Goal: Transaction & Acquisition: Purchase product/service

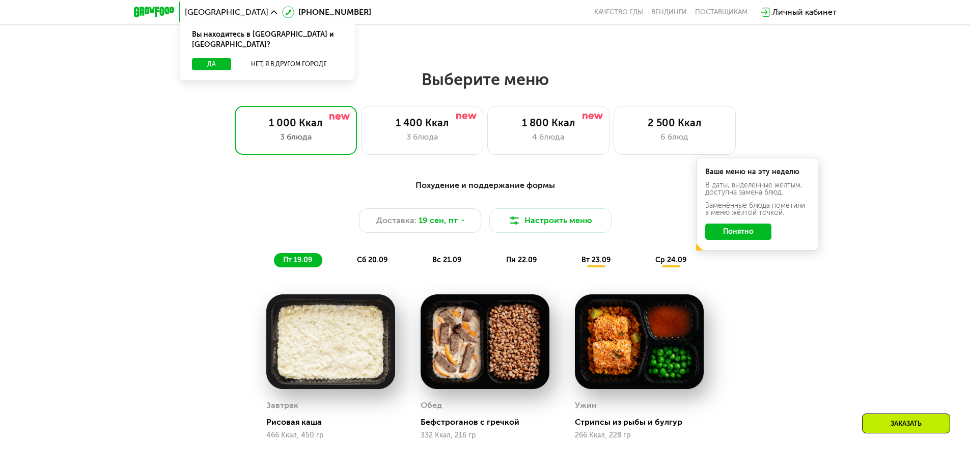
scroll to position [814, 0]
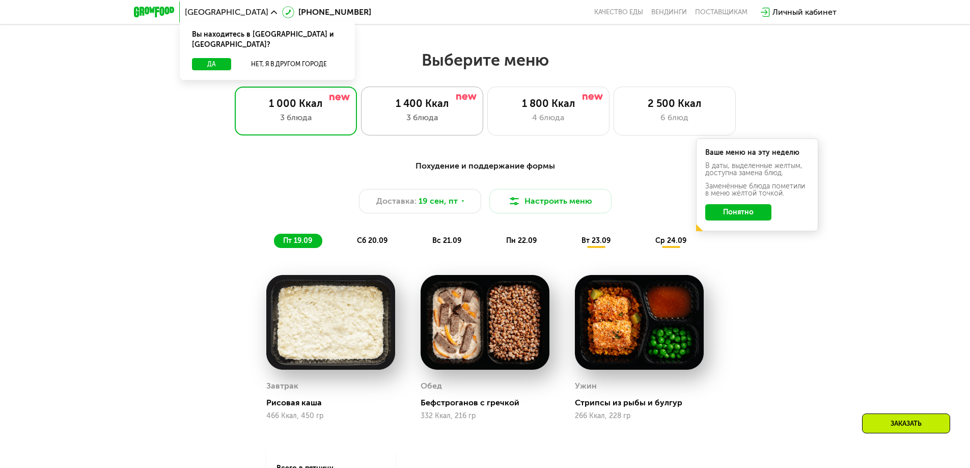
click at [406, 107] on div "1 400 Ккал" at bounding box center [422, 103] width 101 height 12
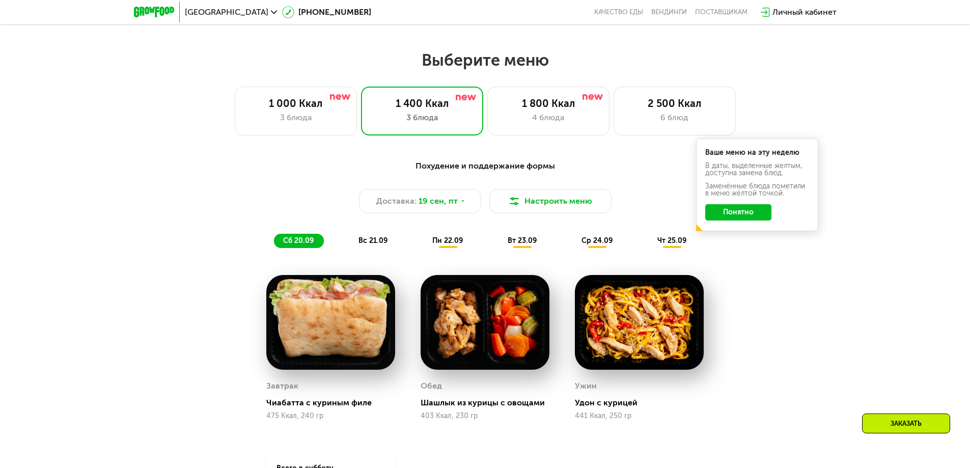
click at [733, 219] on button "Понятно" at bounding box center [738, 212] width 66 height 16
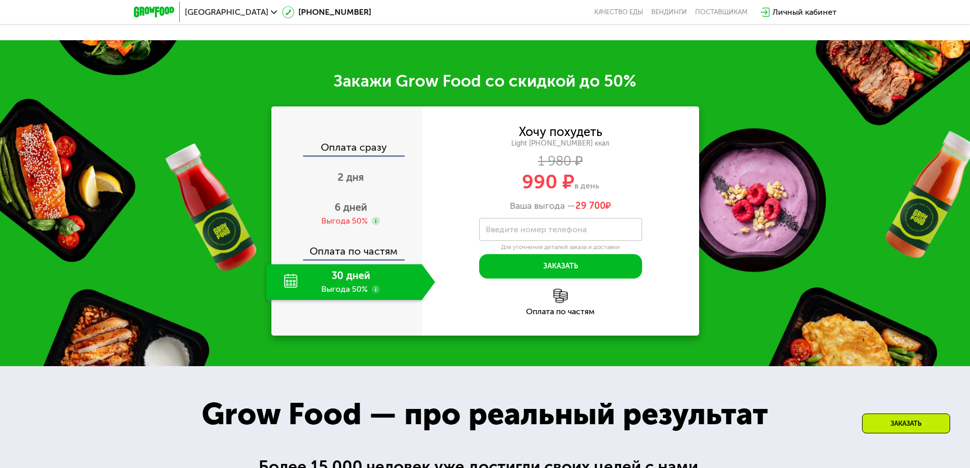
scroll to position [1374, 0]
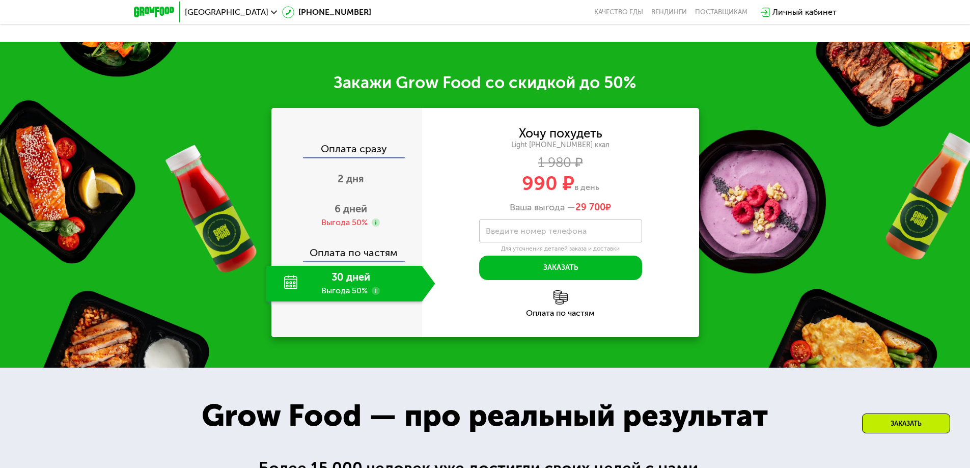
click at [360, 298] on div "30 дней Выгода 50%" at bounding box center [344, 284] width 156 height 36
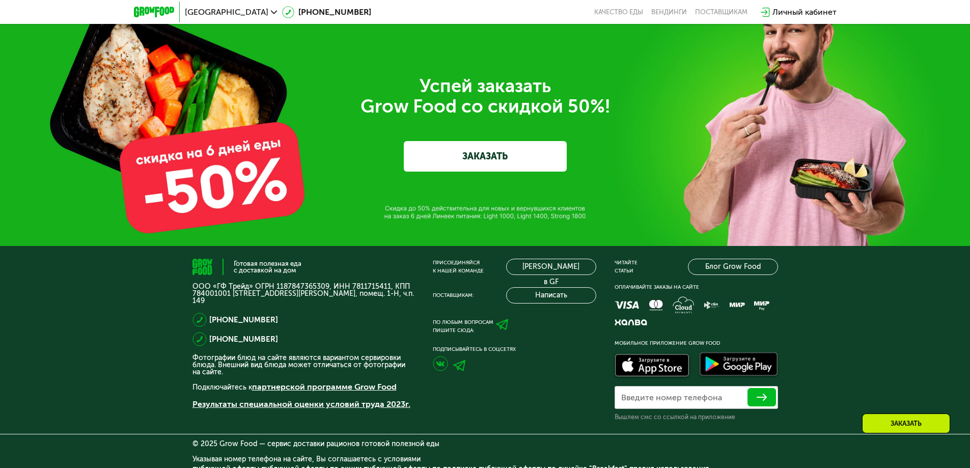
scroll to position [3492, 0]
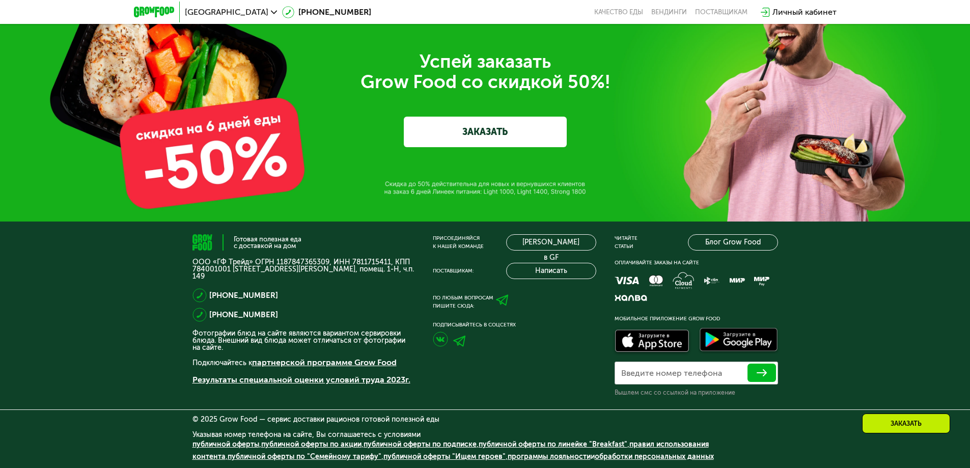
click at [512, 131] on link "ЗАКАЗАТЬ" at bounding box center [485, 132] width 163 height 31
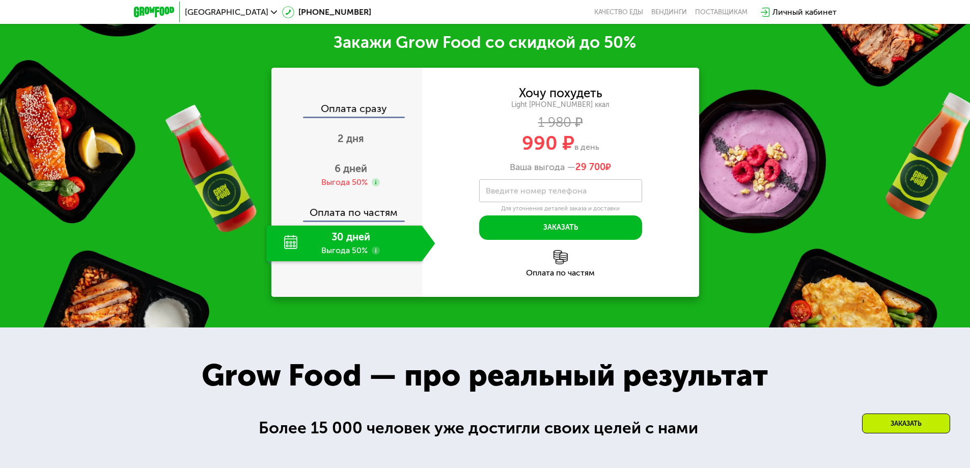
scroll to position [1396, 0]
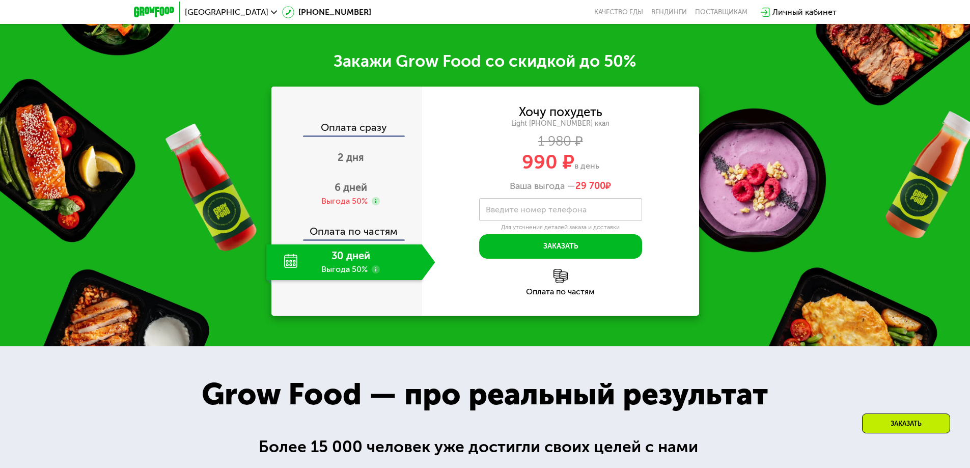
click at [343, 260] on div "30 дней Выгода 50%" at bounding box center [344, 262] width 156 height 36
click at [541, 212] on label "Введите номер телефона" at bounding box center [536, 210] width 101 height 6
click at [541, 215] on input "Введите номер телефона" at bounding box center [560, 209] width 163 height 23
click at [493, 219] on input "Введите номер телефона" at bounding box center [560, 209] width 163 height 23
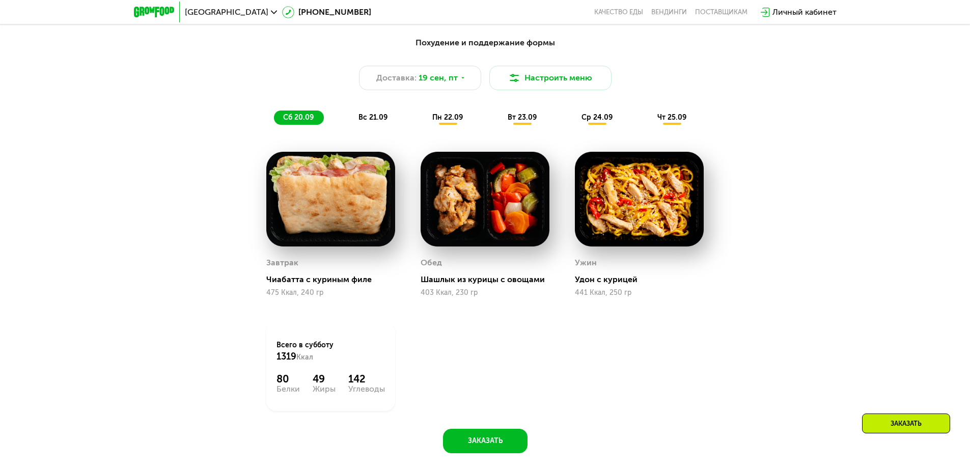
scroll to position [988, 0]
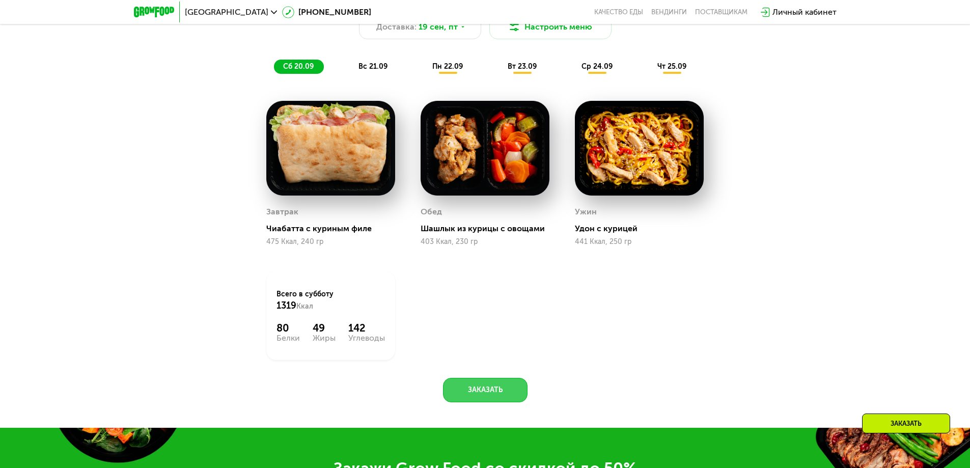
type input "**********"
click at [501, 386] on button "Заказать" at bounding box center [485, 390] width 84 height 24
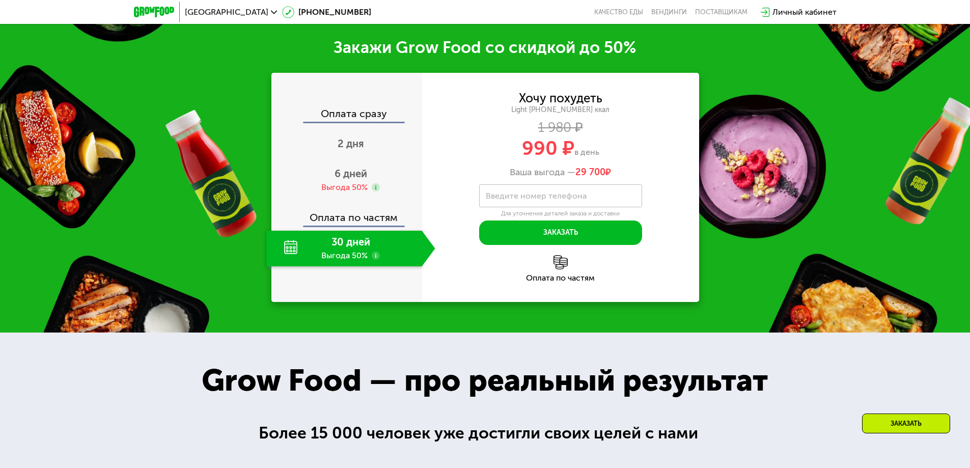
scroll to position [1419, 0]
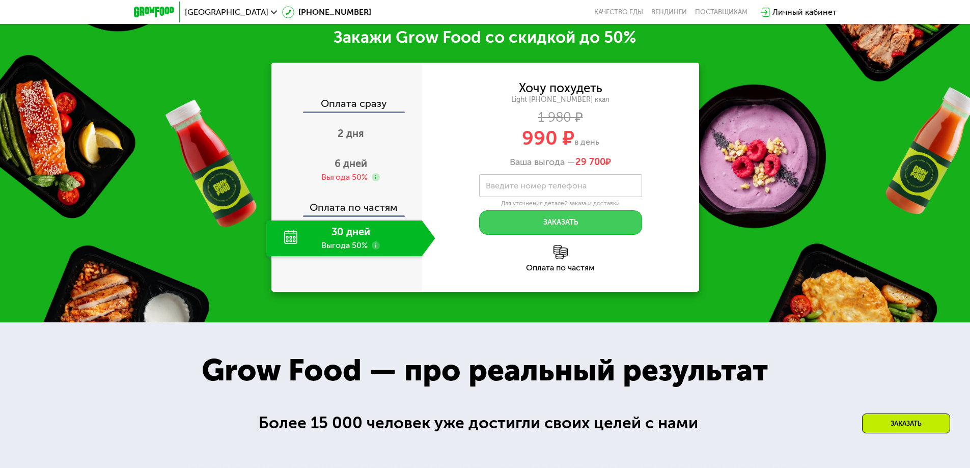
click at [581, 231] on button "Заказать" at bounding box center [560, 222] width 163 height 24
click at [577, 188] on label "Введите номер телефона" at bounding box center [536, 186] width 101 height 6
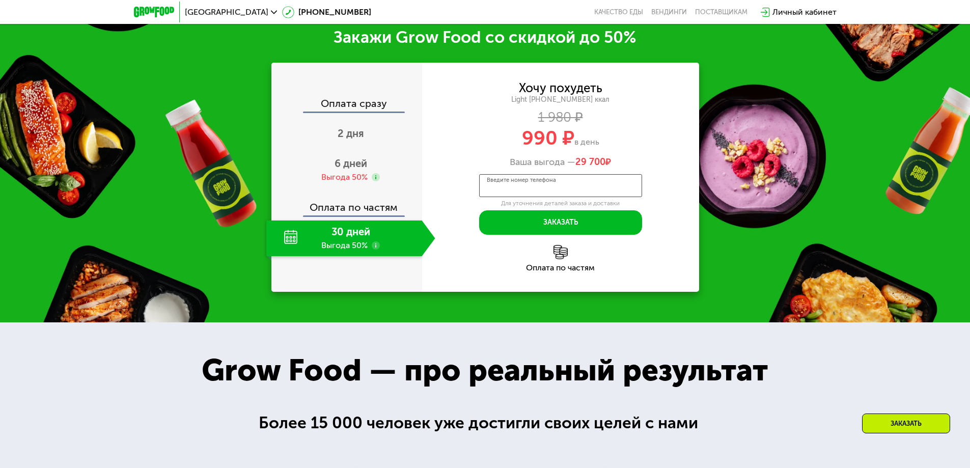
click at [577, 191] on input "Введите номер телефона" at bounding box center [560, 185] width 163 height 23
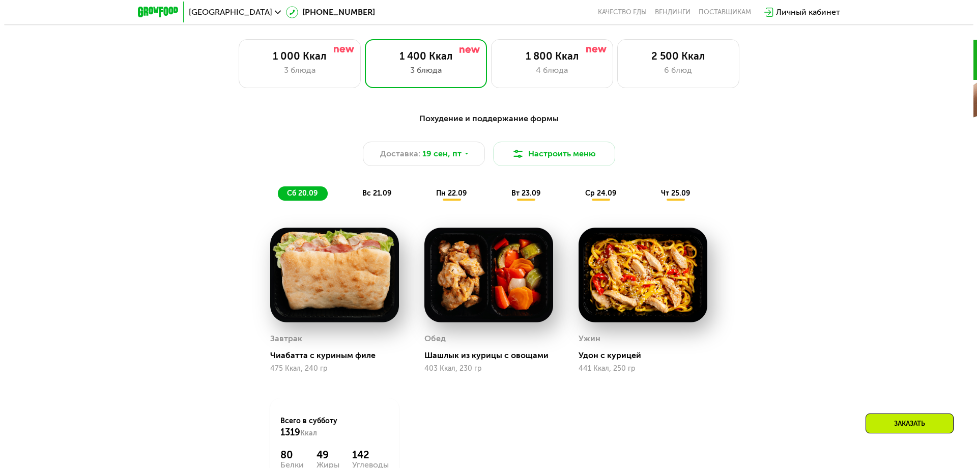
scroll to position [795, 0]
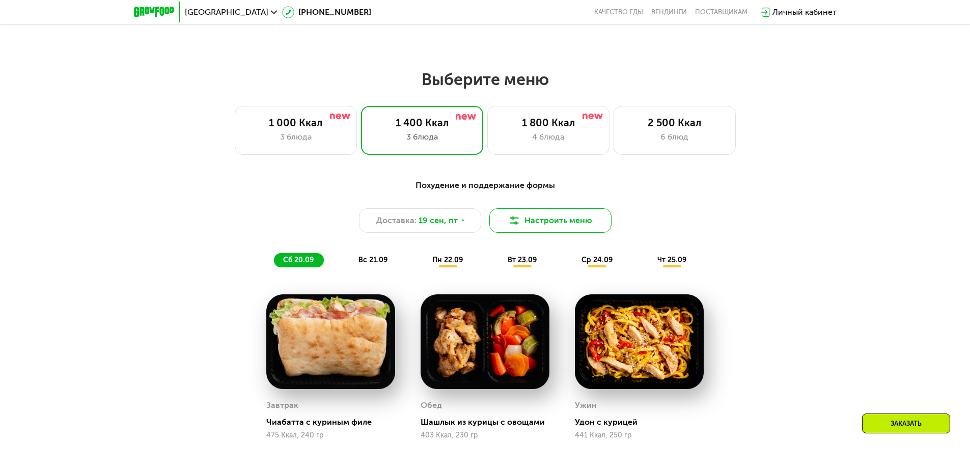
click at [530, 230] on button "Настроить меню" at bounding box center [550, 220] width 122 height 24
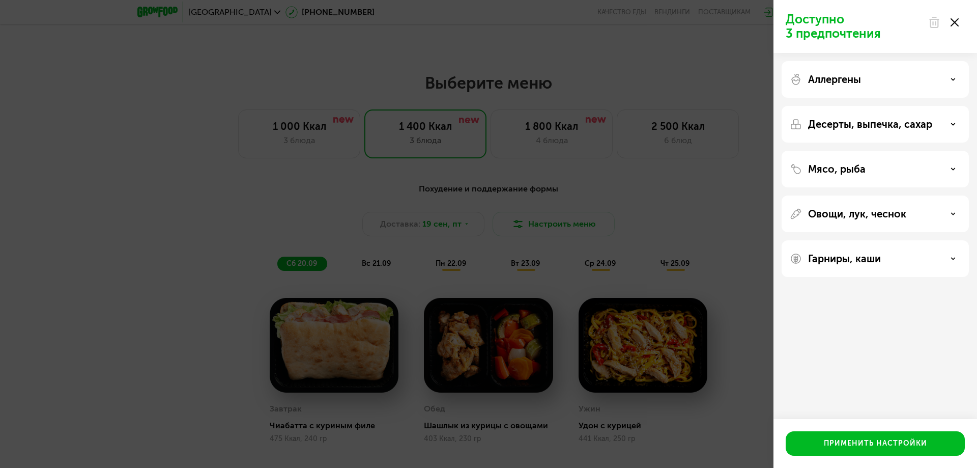
click at [953, 82] on div "Аллергены" at bounding box center [875, 79] width 171 height 12
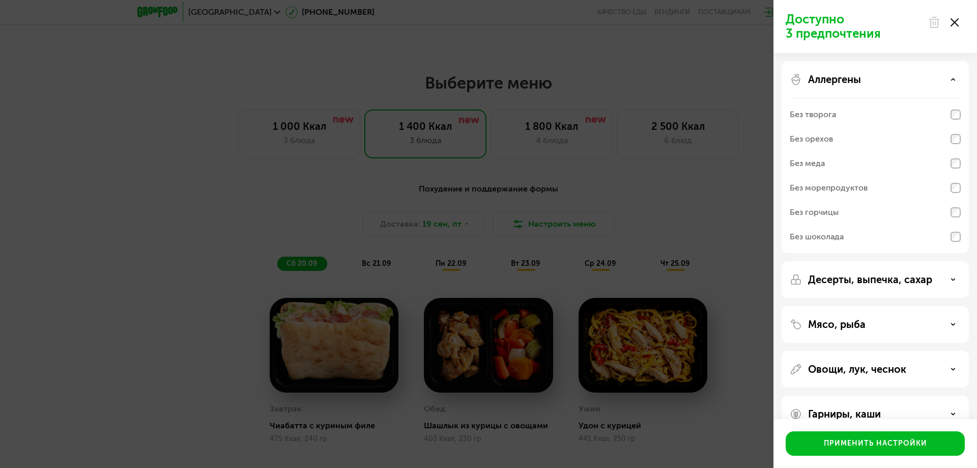
click at [953, 82] on div "Аллергены" at bounding box center [875, 79] width 171 height 12
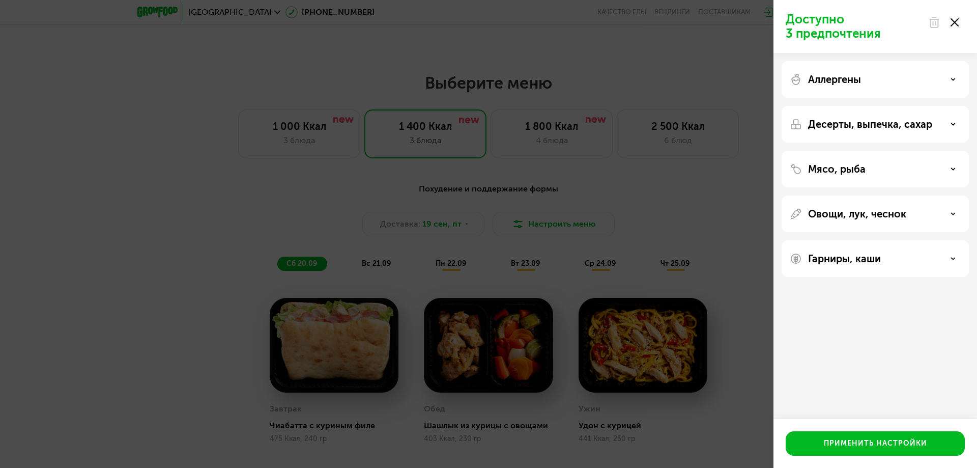
click at [949, 125] on div "Десерты, выпечка, сахар" at bounding box center [875, 124] width 171 height 12
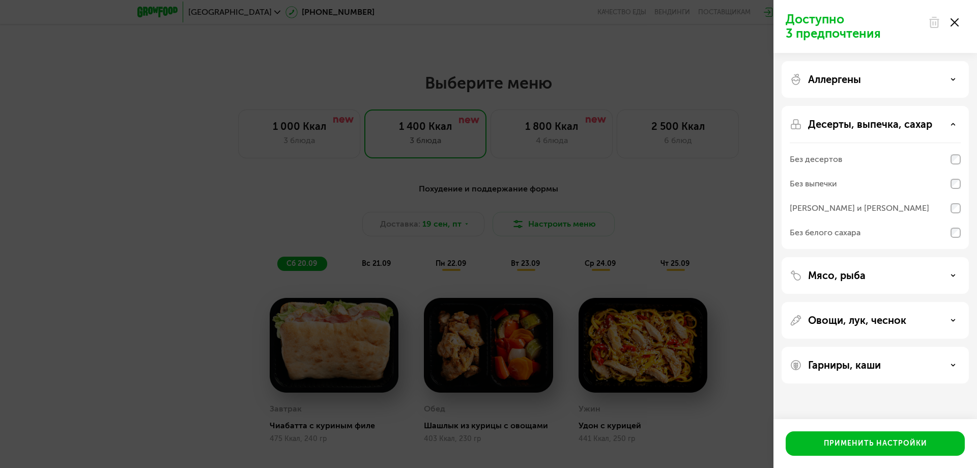
click at [950, 124] on div "Десерты, выпечка, сахар" at bounding box center [875, 124] width 171 height 12
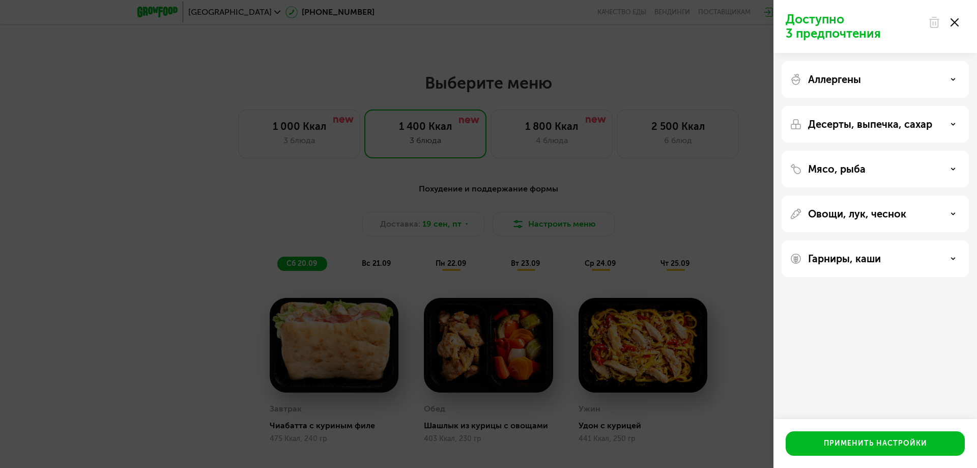
click at [946, 171] on div "Мясо, рыба" at bounding box center [875, 169] width 171 height 12
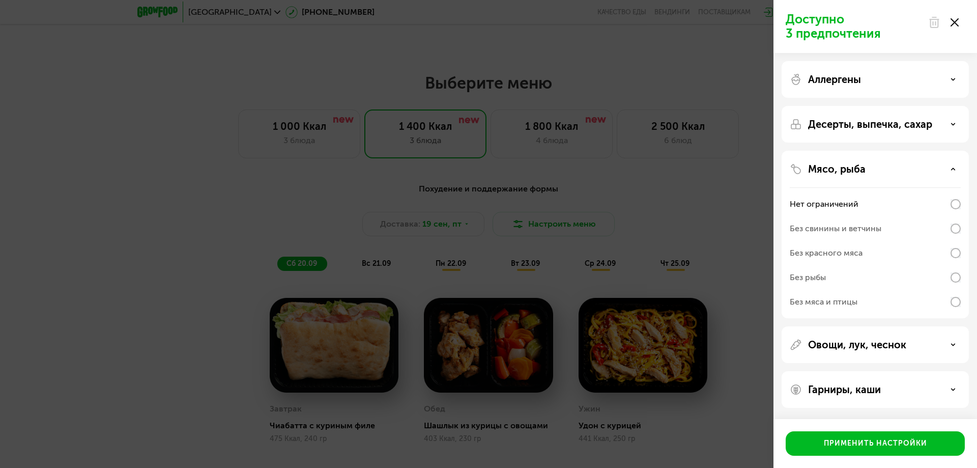
click at [947, 171] on div "Мясо, рыба" at bounding box center [875, 169] width 171 height 12
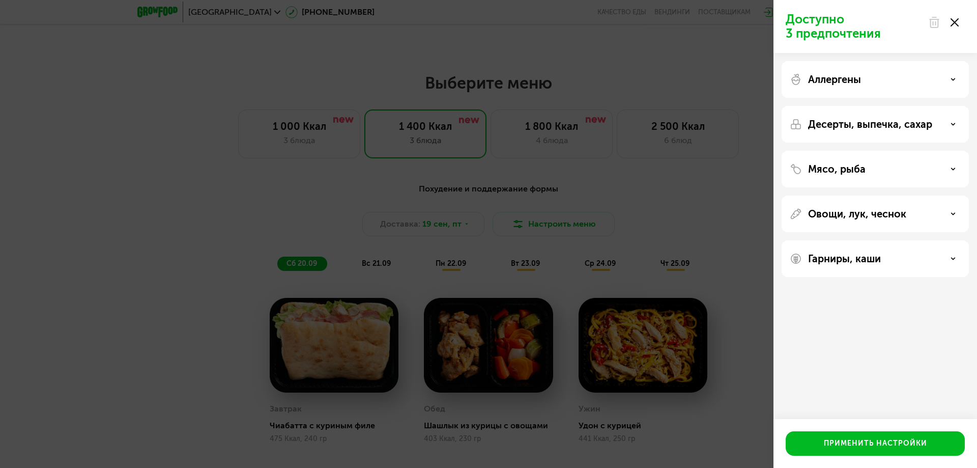
click at [954, 213] on use at bounding box center [954, 214] width 4 height 2
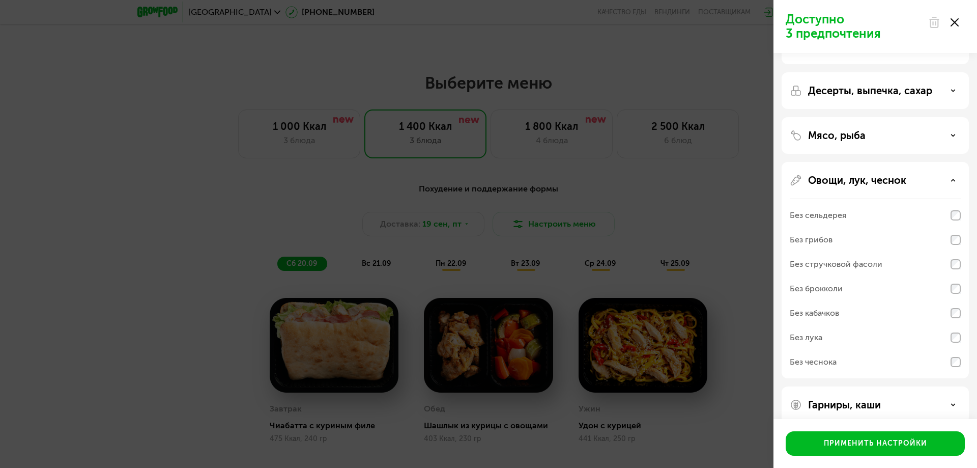
scroll to position [48, 0]
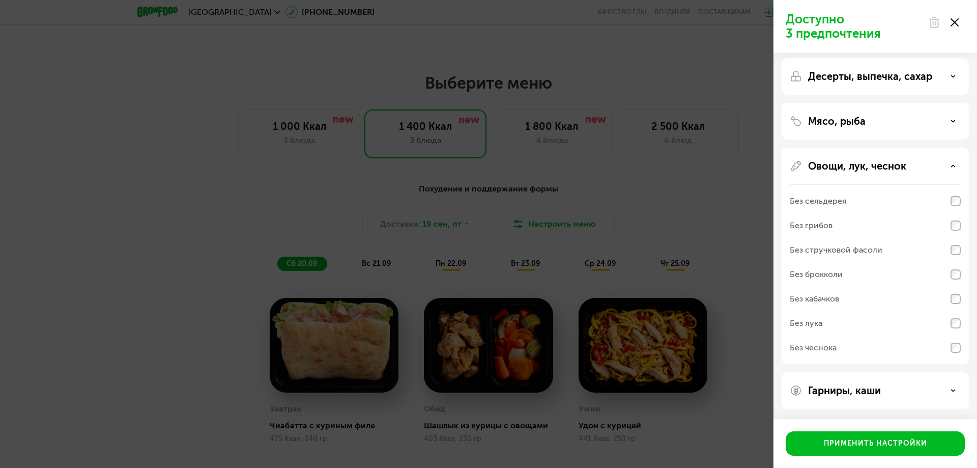
click at [945, 391] on div "Гарниры, каши" at bounding box center [875, 390] width 171 height 12
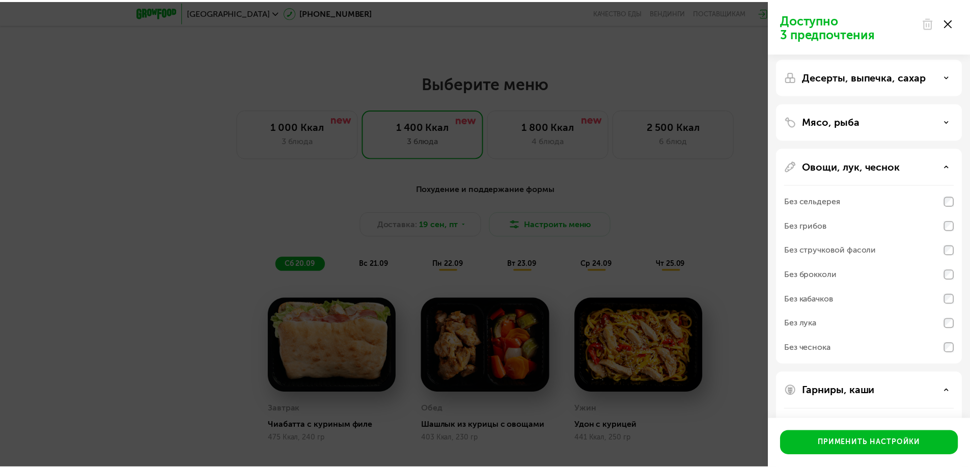
scroll to position [179, 0]
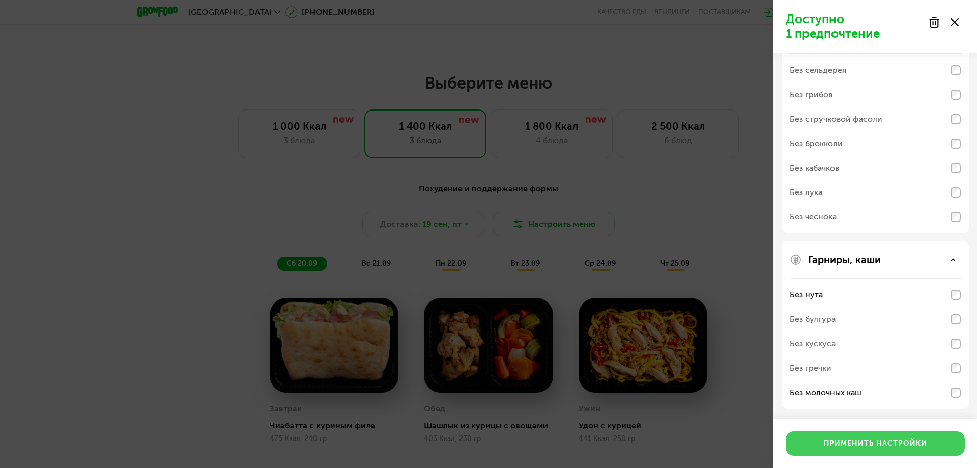
click at [903, 432] on button "Применить настройки" at bounding box center [875, 443] width 179 height 24
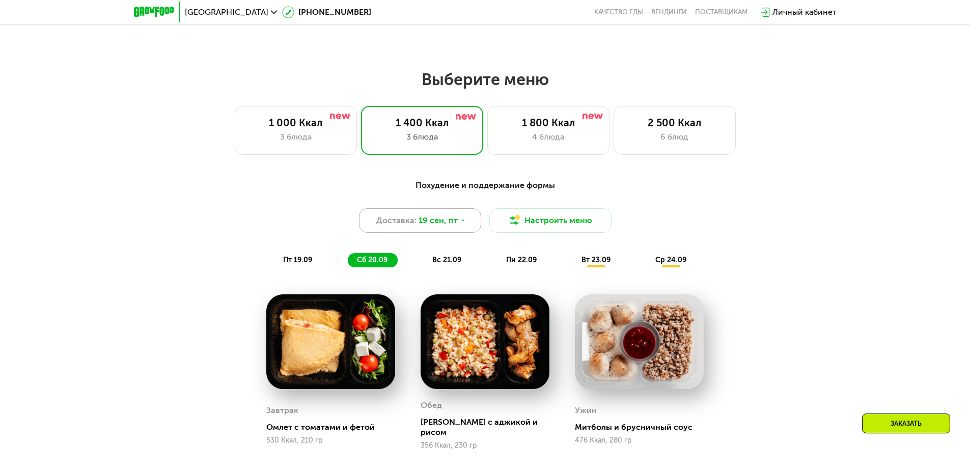
click at [461, 223] on icon at bounding box center [463, 220] width 6 height 6
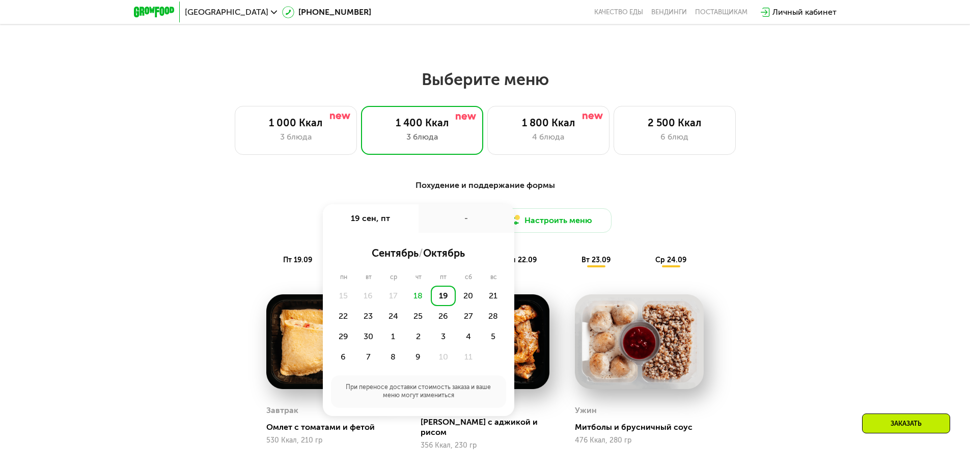
click at [448, 297] on div "19" at bounding box center [443, 296] width 25 height 20
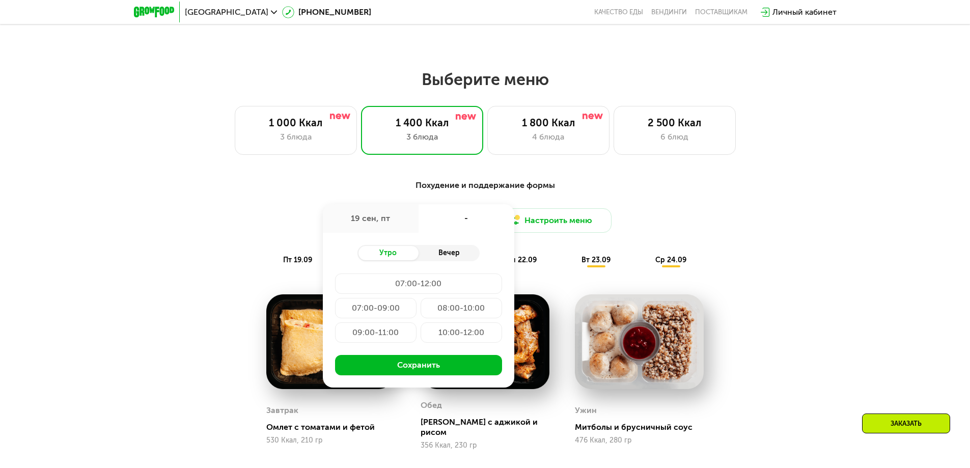
drag, startPoint x: 444, startPoint y: 264, endPoint x: 443, endPoint y: 255, distance: 8.2
click at [443, 258] on div "Утро Вечер" at bounding box center [418, 253] width 122 height 16
click at [443, 254] on div "Вечер" at bounding box center [448, 253] width 61 height 14
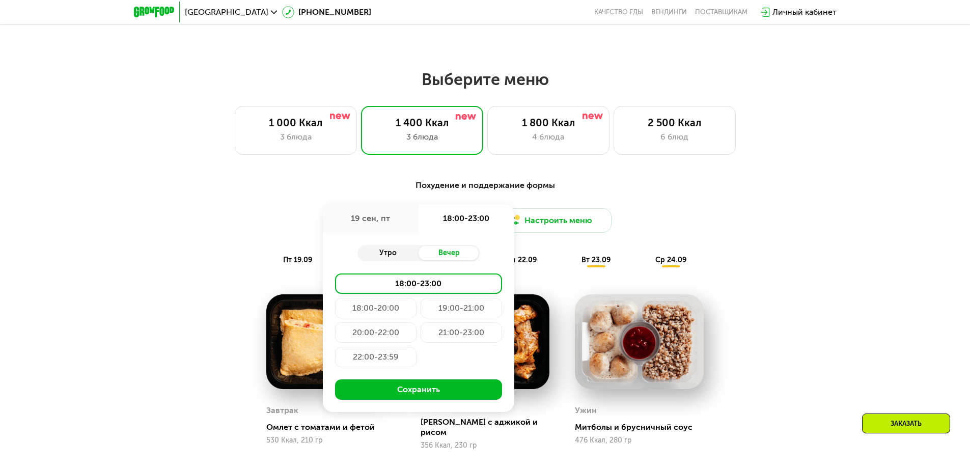
click at [387, 254] on div "Утро" at bounding box center [387, 253] width 61 height 14
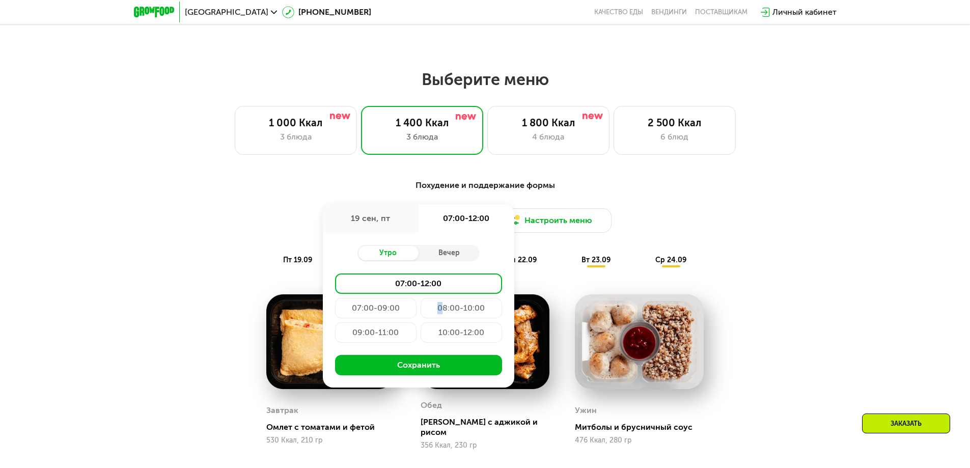
drag, startPoint x: 441, startPoint y: 310, endPoint x: 428, endPoint y: 312, distance: 13.5
click at [428, 312] on div "08:00-10:00" at bounding box center [460, 308] width 81 height 20
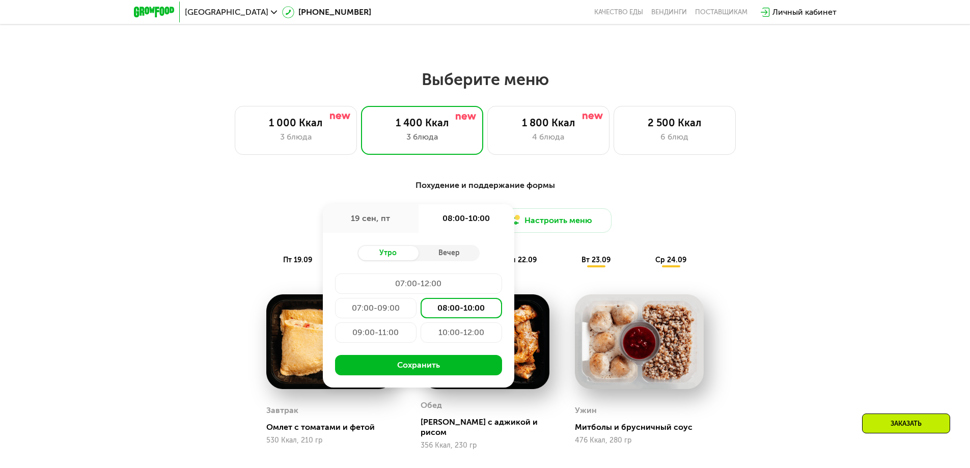
click at [369, 333] on div "09:00-11:00" at bounding box center [375, 332] width 81 height 20
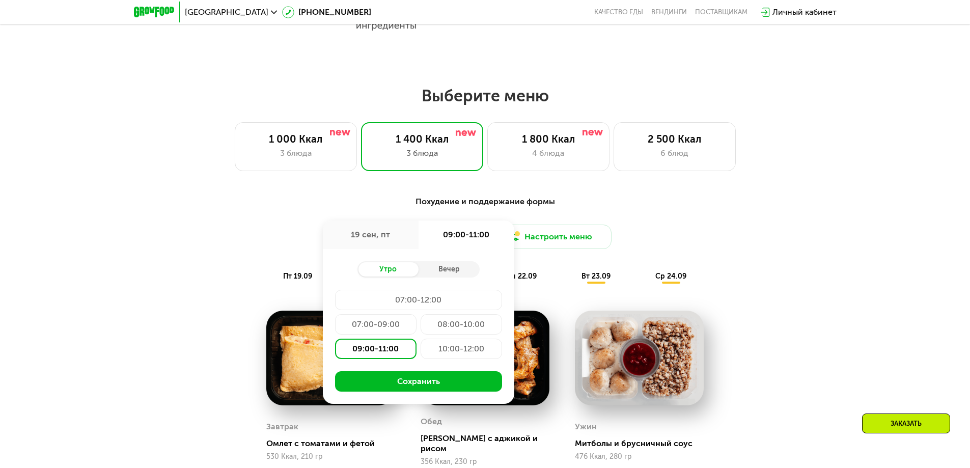
scroll to position [846, 0]
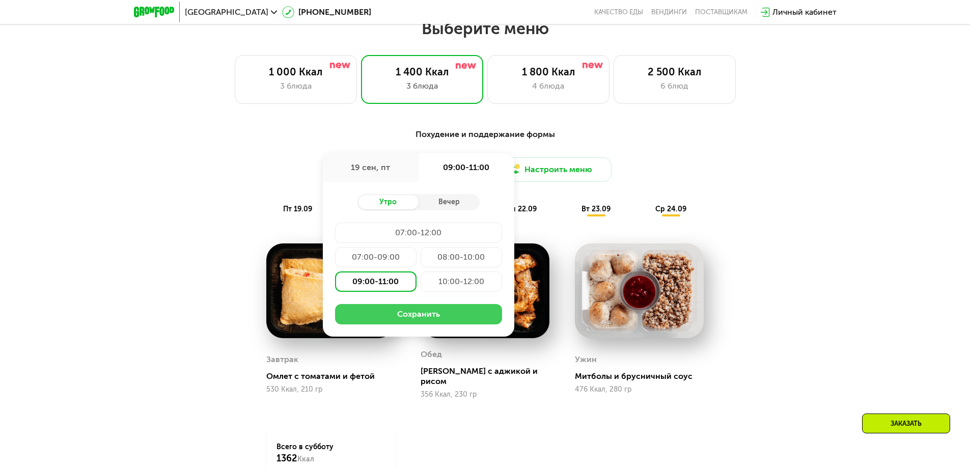
click at [434, 321] on button "Сохранить" at bounding box center [418, 314] width 167 height 20
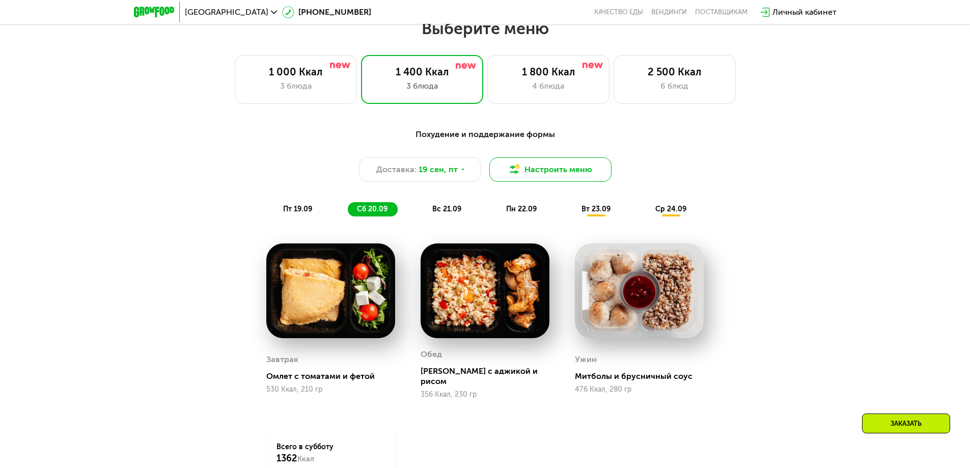
click at [578, 173] on button "Настроить меню" at bounding box center [550, 169] width 122 height 24
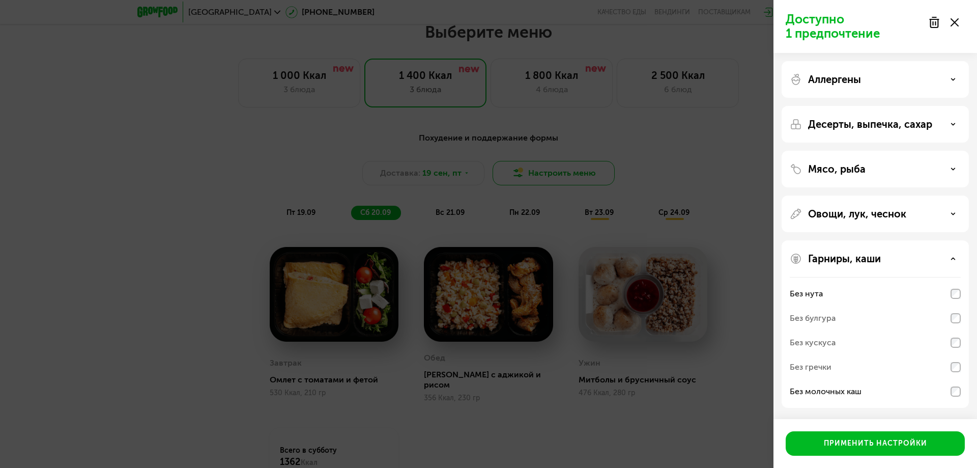
click at [578, 173] on div "Доступно 1 предпочтение Аллергены Десерты, выпечка, сахар Мясо, рыба Овощи, лук…" at bounding box center [488, 234] width 977 height 468
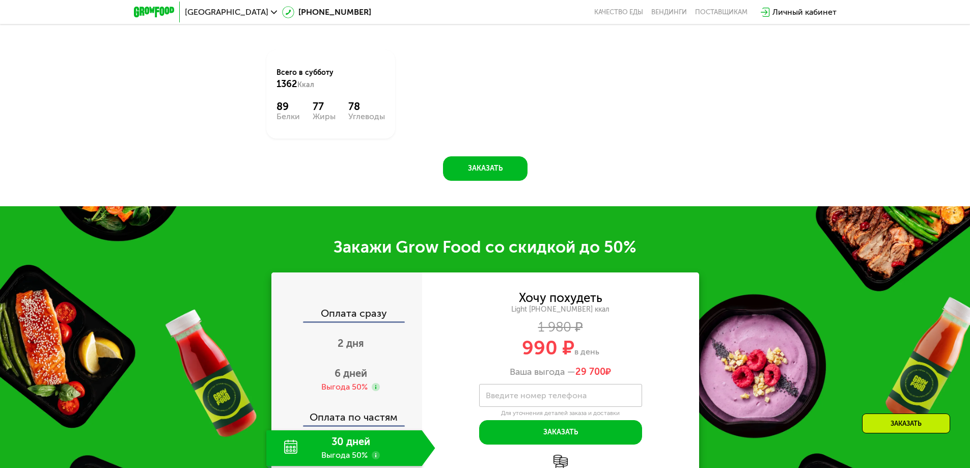
scroll to position [1355, 0]
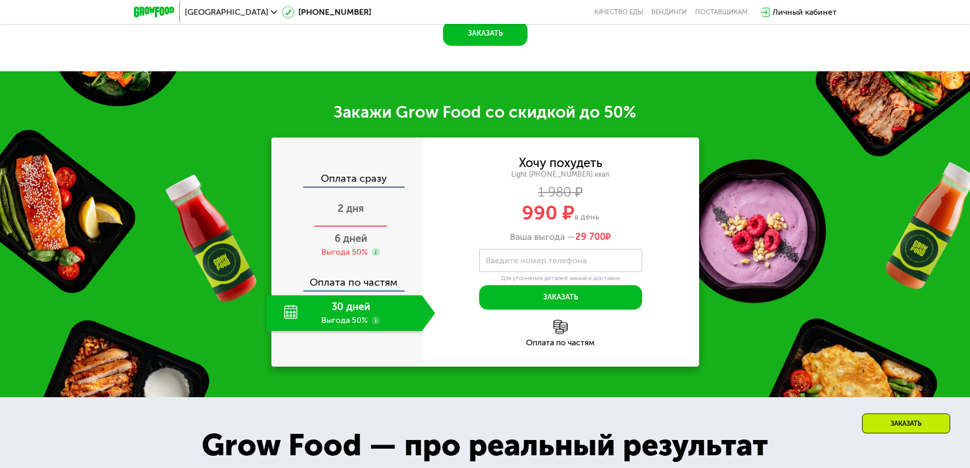
click at [349, 204] on span "2 дня" at bounding box center [350, 208] width 26 height 12
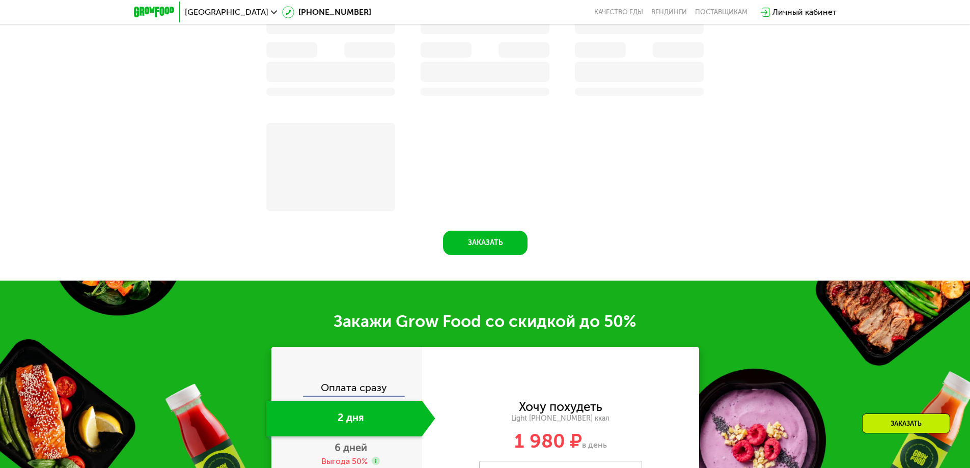
scroll to position [1574, 0]
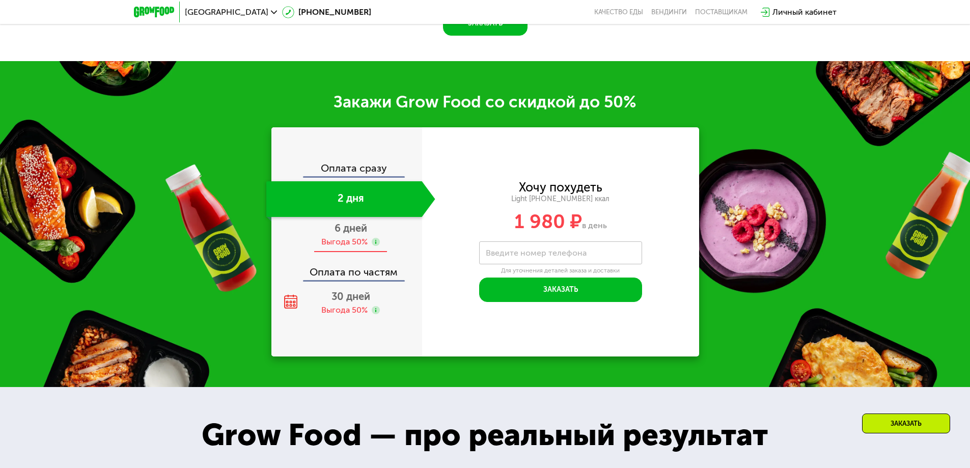
click at [342, 247] on div "Выгода 50%" at bounding box center [344, 241] width 46 height 11
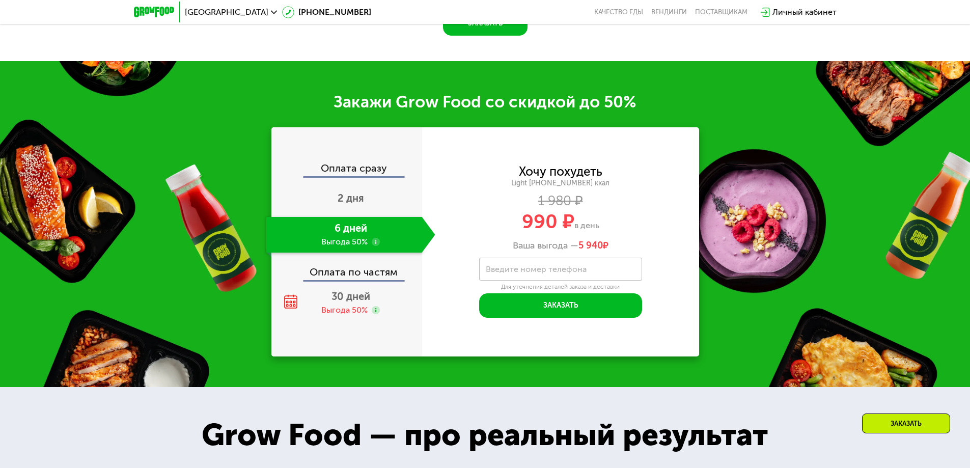
click at [361, 275] on div "Оплата по частям" at bounding box center [347, 268] width 150 height 23
drag, startPoint x: 359, startPoint y: 296, endPoint x: 356, endPoint y: 315, distance: 19.1
click at [357, 309] on div "Оплата сразу 2 дня 6 дней Выгода 50% Оплата по частям 30 дней Выгода 50%" at bounding box center [346, 242] width 151 height 158
click at [356, 316] on div "Выгода 50%" at bounding box center [344, 309] width 46 height 11
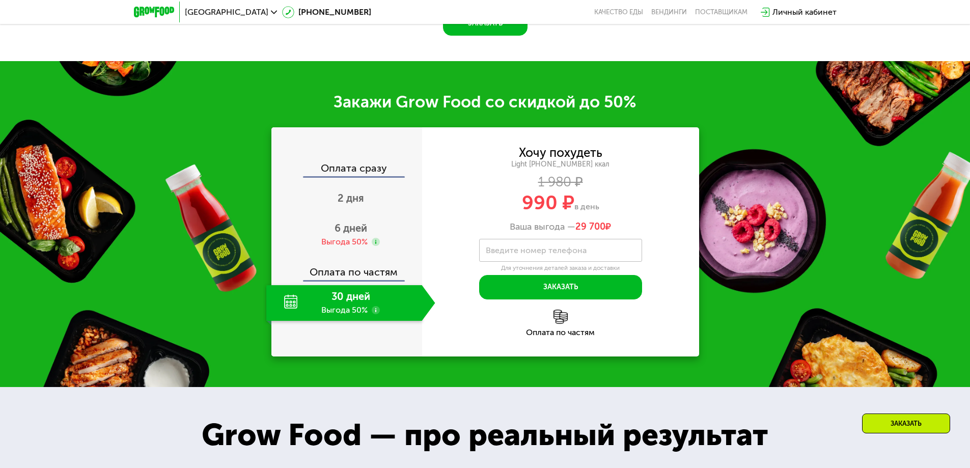
click at [352, 317] on div "30 дней Выгода 50%" at bounding box center [344, 303] width 156 height 36
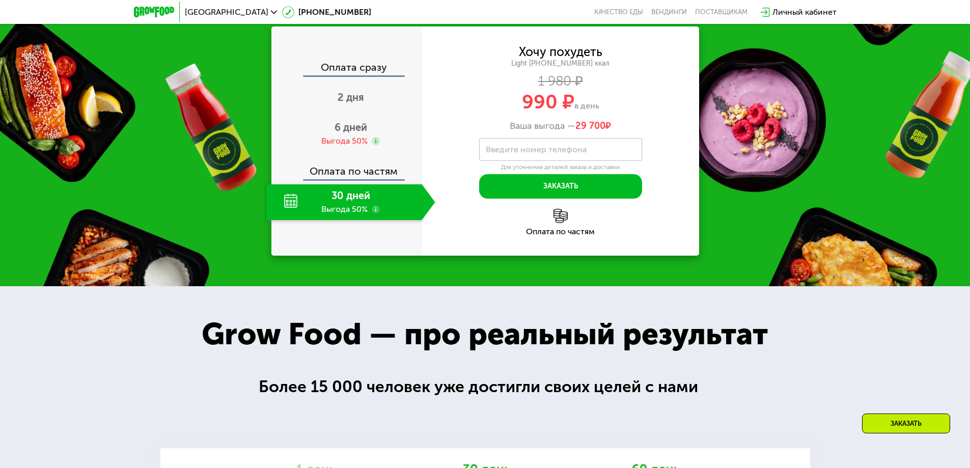
scroll to position [1457, 0]
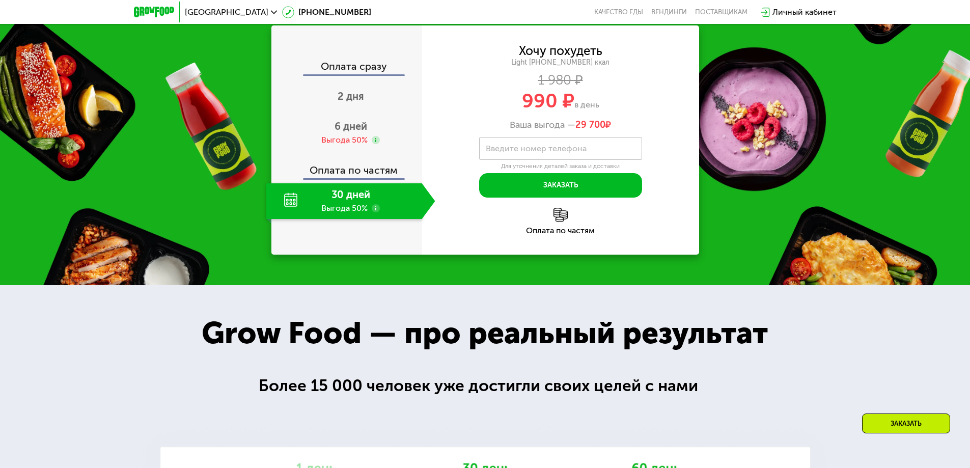
click at [558, 217] on img at bounding box center [560, 215] width 14 height 14
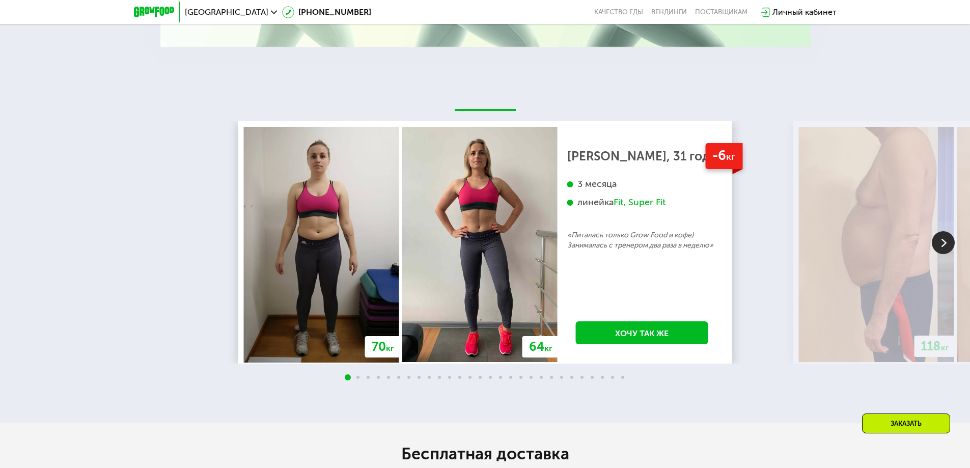
scroll to position [2067, 0]
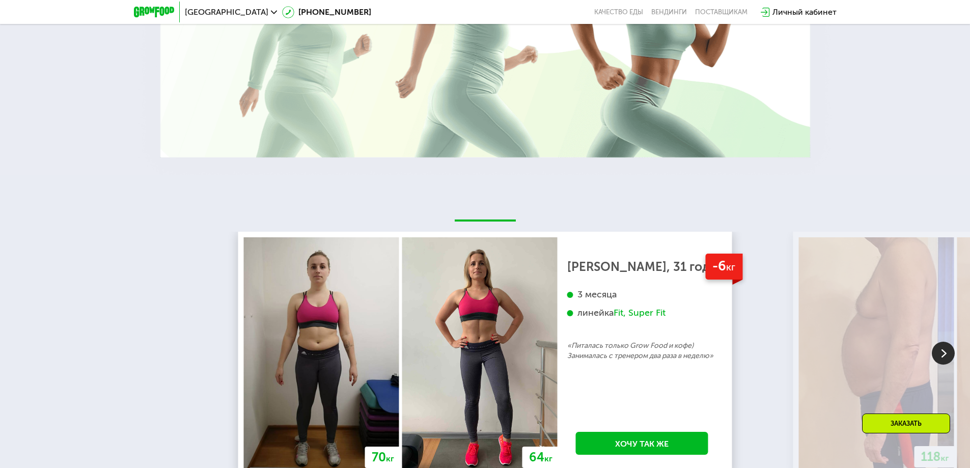
click at [946, 357] on img at bounding box center [942, 353] width 23 height 23
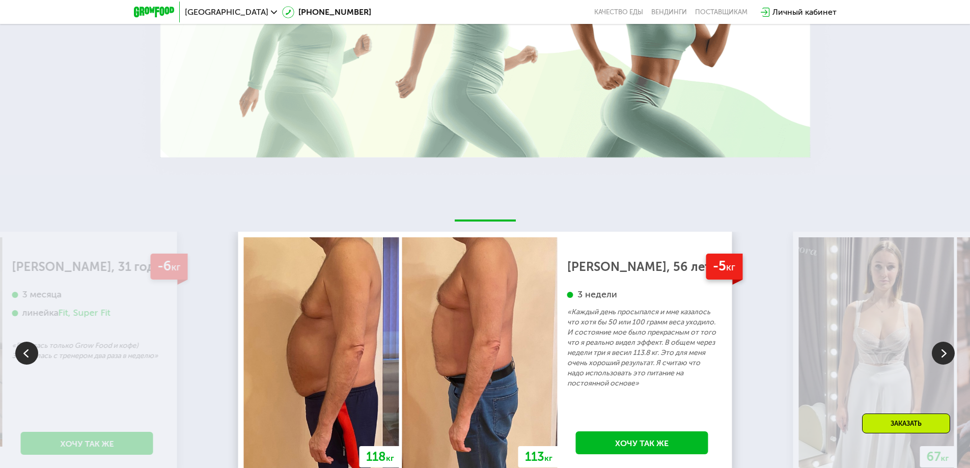
click at [946, 357] on img at bounding box center [942, 353] width 23 height 23
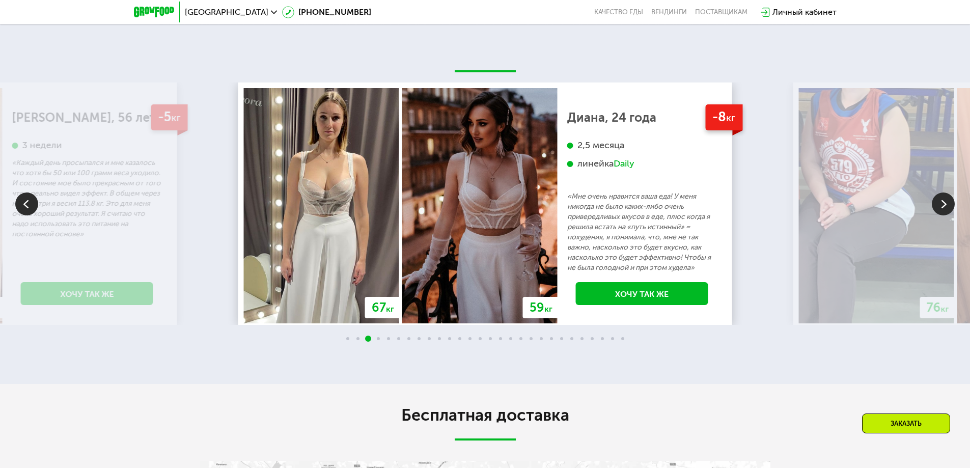
scroll to position [2220, 0]
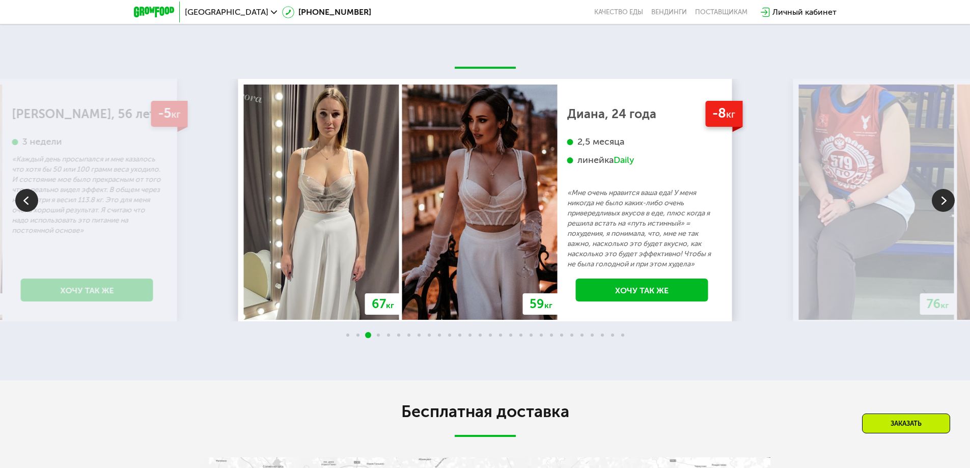
click at [948, 202] on img at bounding box center [942, 200] width 23 height 23
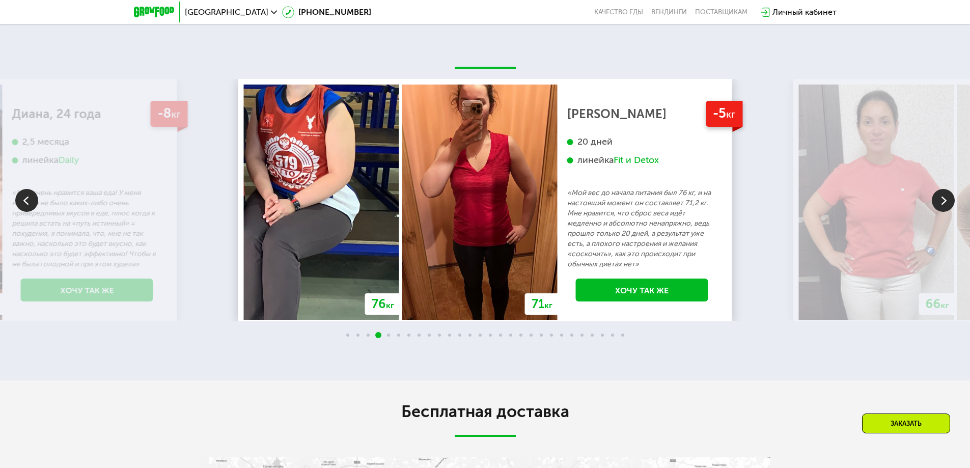
click at [948, 202] on img at bounding box center [942, 200] width 23 height 23
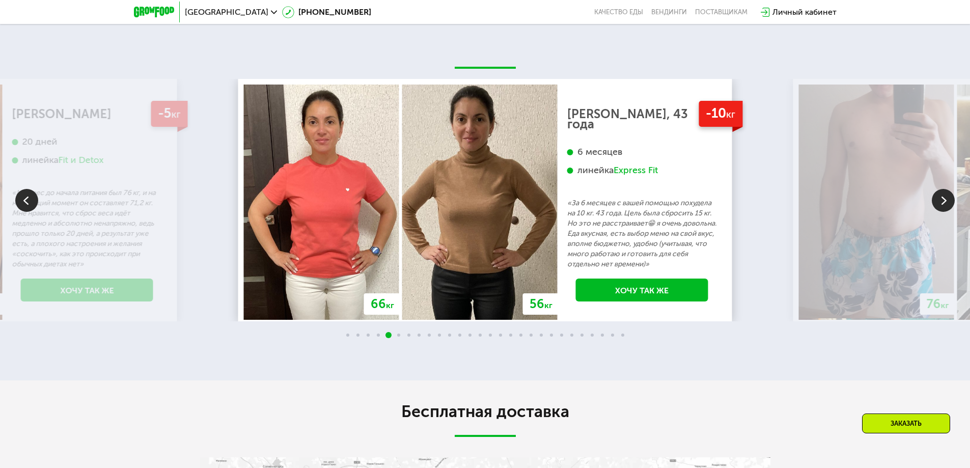
click at [948, 202] on img at bounding box center [942, 200] width 23 height 23
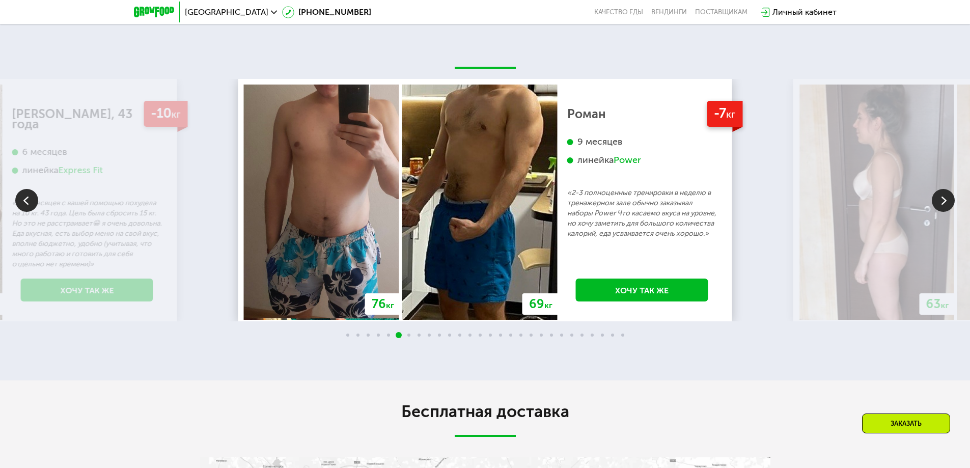
click at [948, 202] on img at bounding box center [942, 200] width 23 height 23
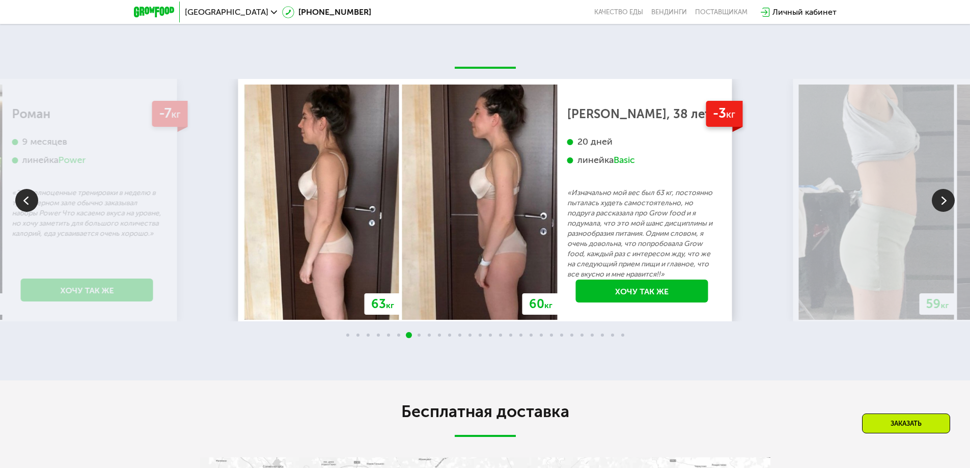
click at [948, 202] on img at bounding box center [942, 200] width 23 height 23
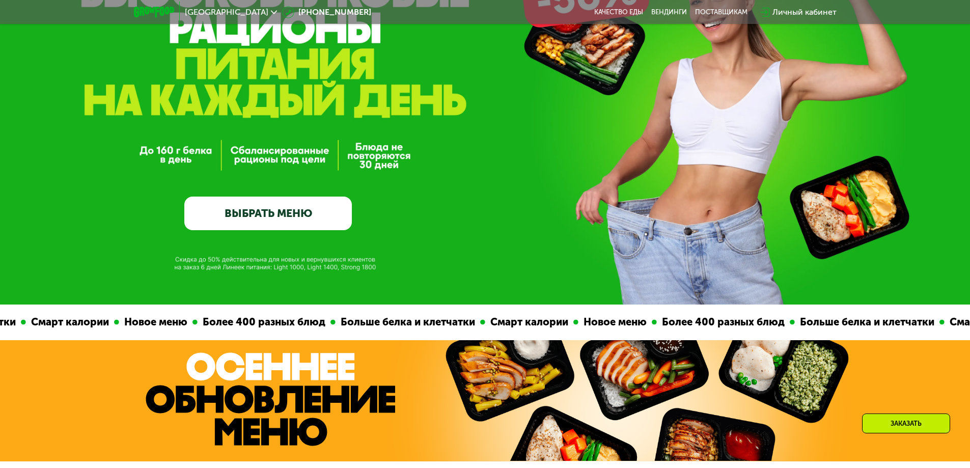
scroll to position [0, 0]
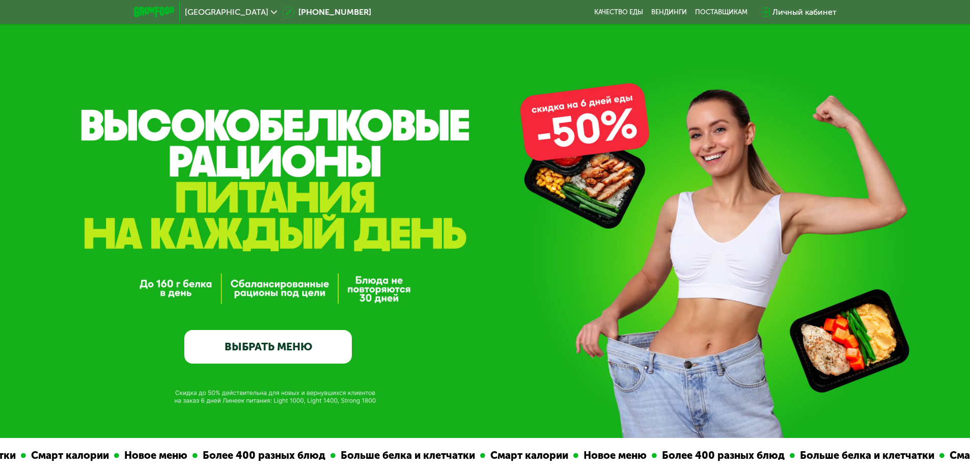
click at [250, 350] on link "ВЫБРАТЬ МЕНЮ" at bounding box center [267, 347] width 167 height 34
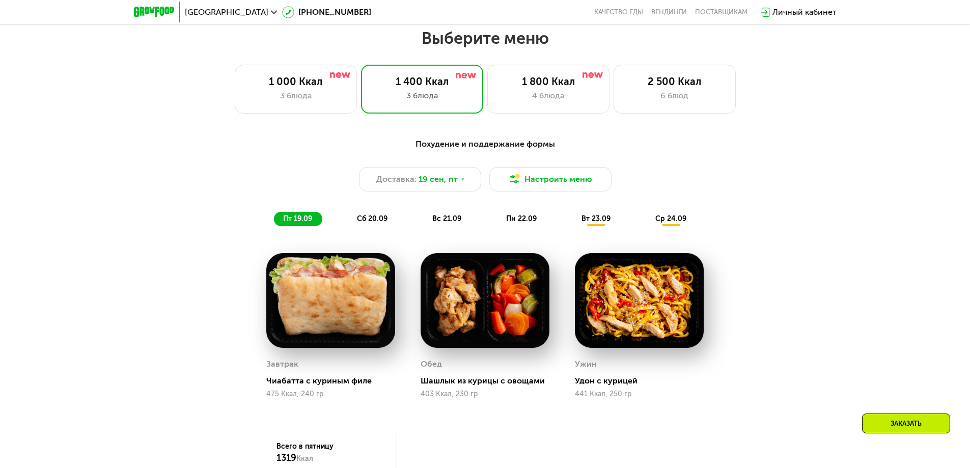
scroll to position [844, 0]
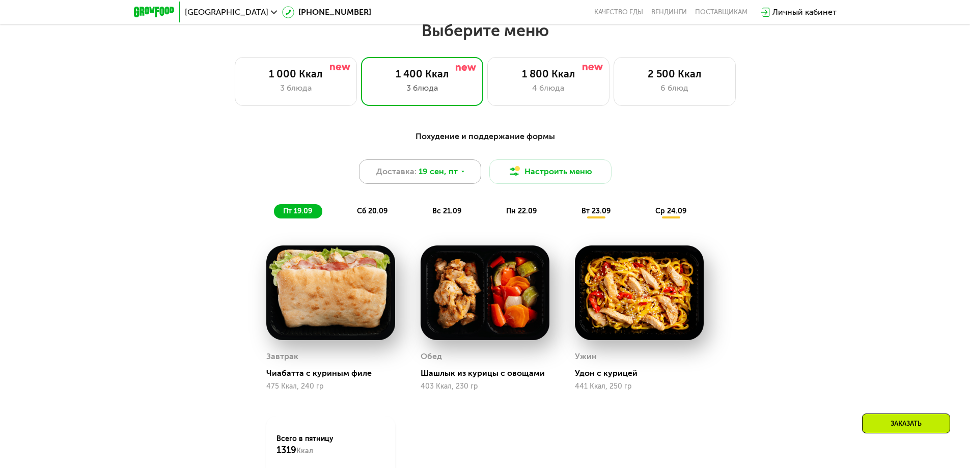
click at [462, 183] on div "Доставка: [DATE]" at bounding box center [420, 171] width 122 height 24
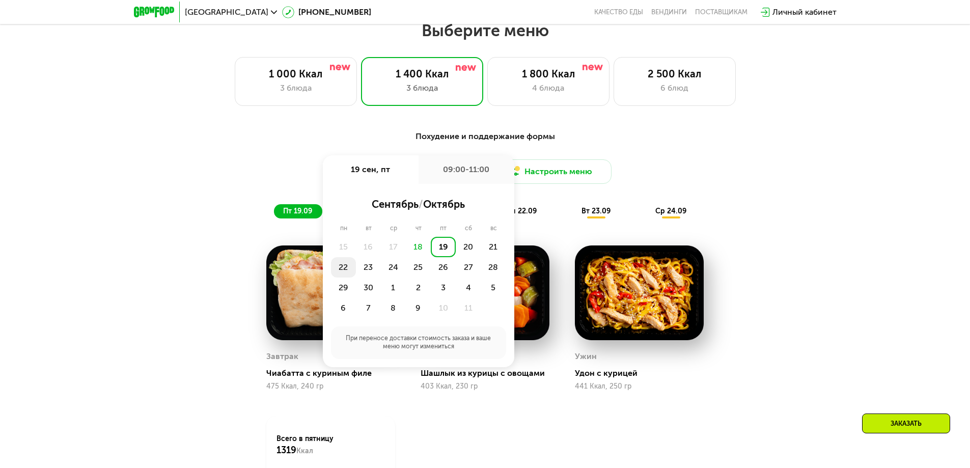
click at [333, 268] on div "22" at bounding box center [343, 267] width 25 height 20
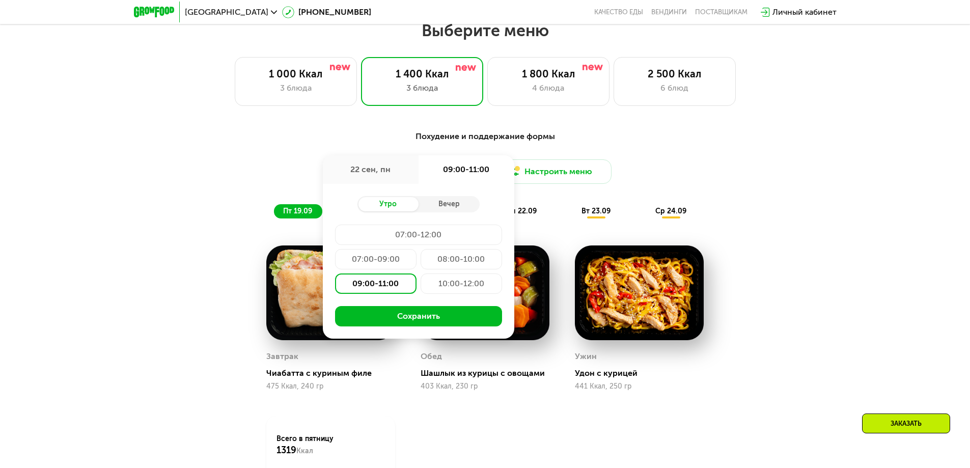
click at [362, 262] on div "07:00-09:00" at bounding box center [375, 259] width 81 height 20
click at [453, 203] on div "Вечер" at bounding box center [448, 204] width 61 height 14
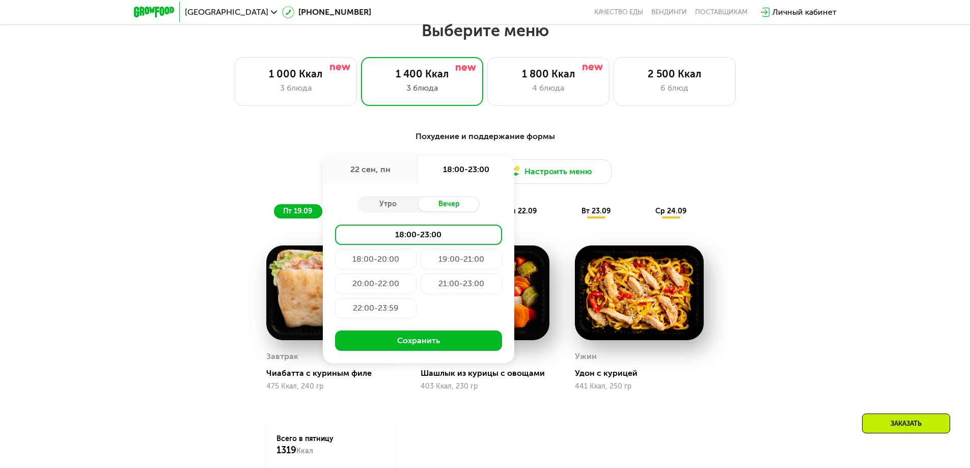
click at [379, 163] on div "22 сен, пн" at bounding box center [371, 169] width 96 height 29
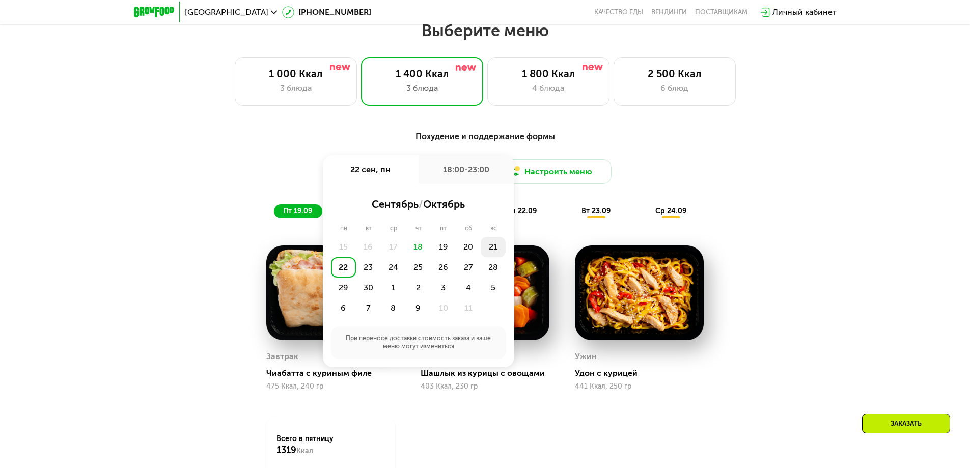
click at [498, 253] on div "21" at bounding box center [492, 247] width 25 height 20
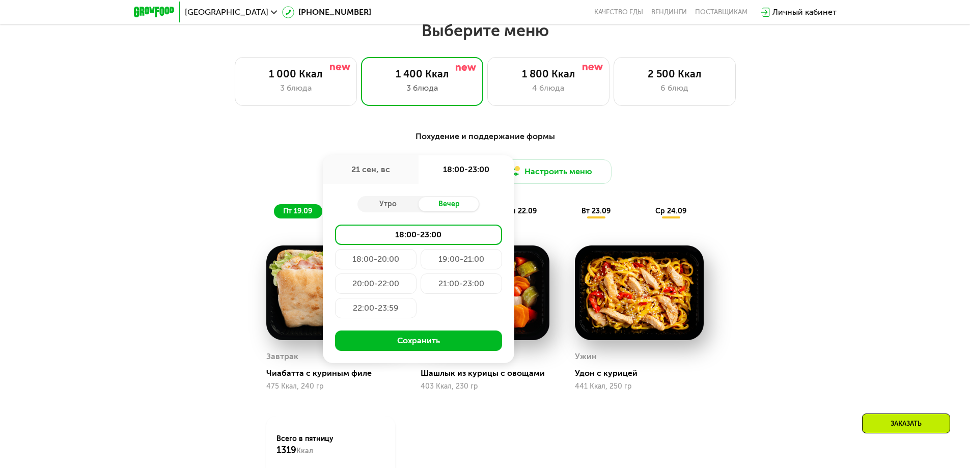
click at [450, 289] on div "21:00-23:00" at bounding box center [460, 283] width 81 height 20
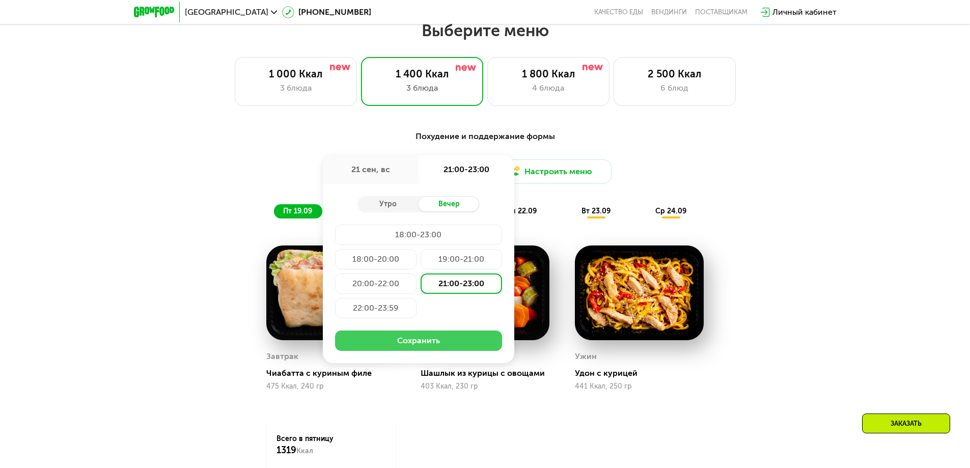
click at [436, 349] on button "Сохранить" at bounding box center [418, 340] width 167 height 20
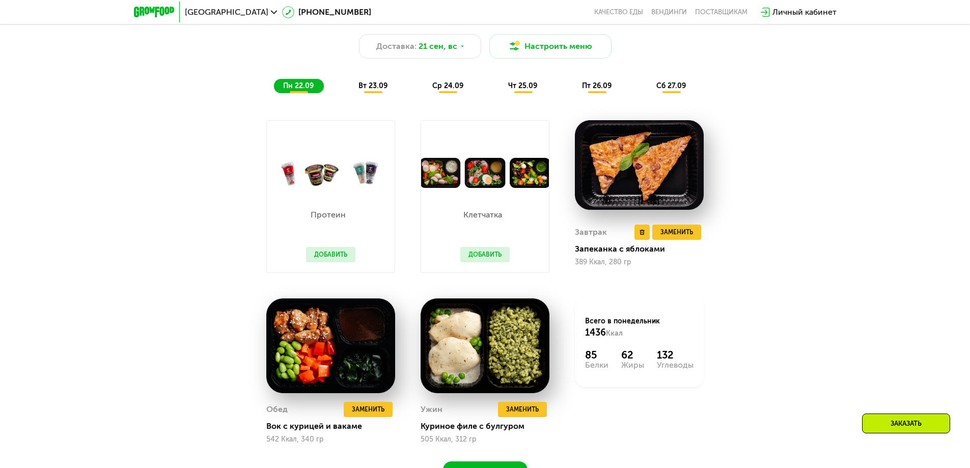
scroll to position [946, 0]
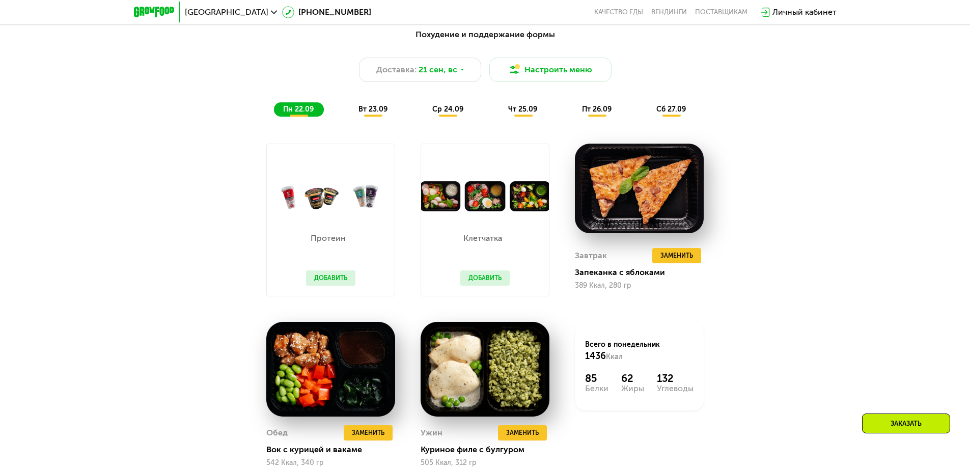
click at [479, 277] on button "Добавить" at bounding box center [484, 277] width 49 height 15
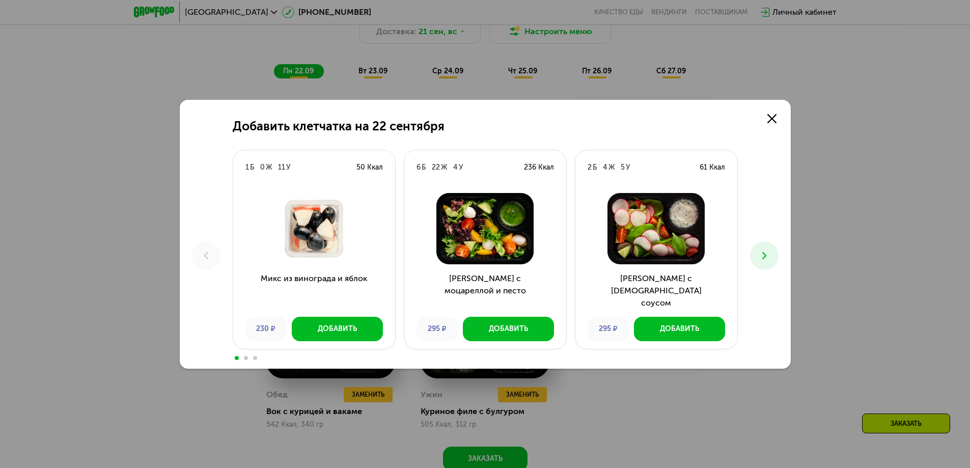
scroll to position [1098, 0]
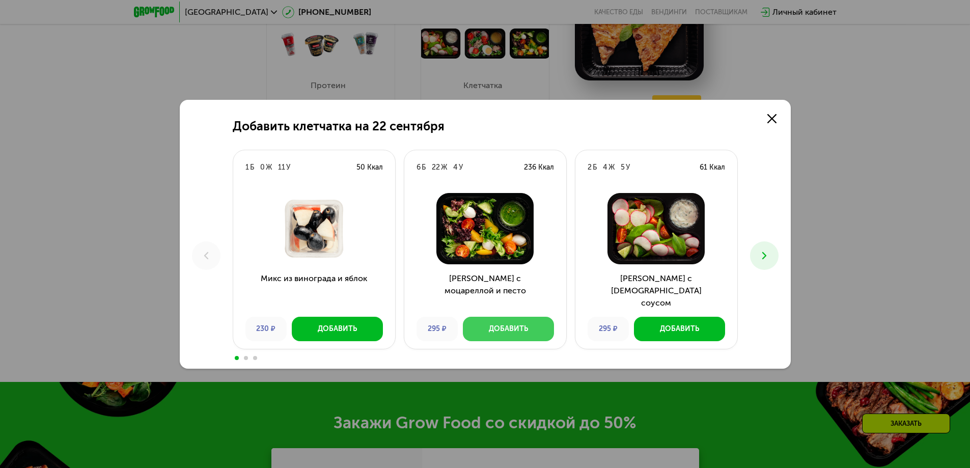
click at [505, 329] on div "Добавить" at bounding box center [508, 329] width 39 height 10
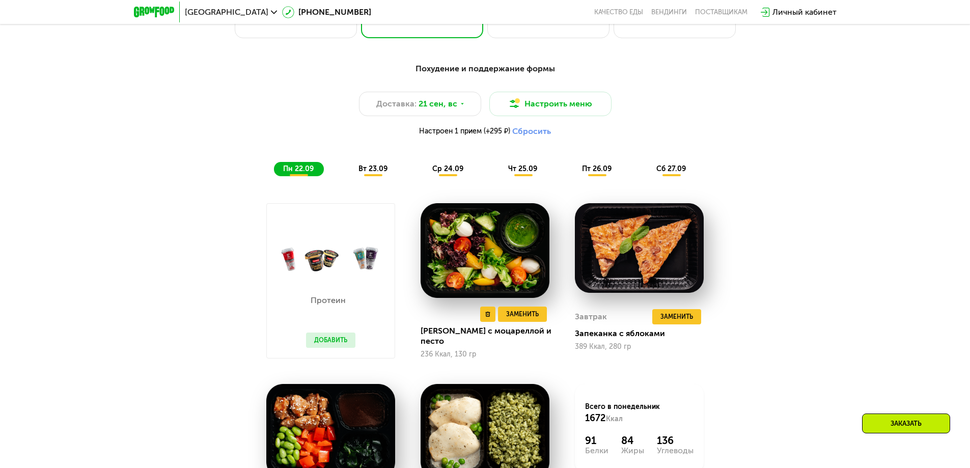
scroll to position [920, 0]
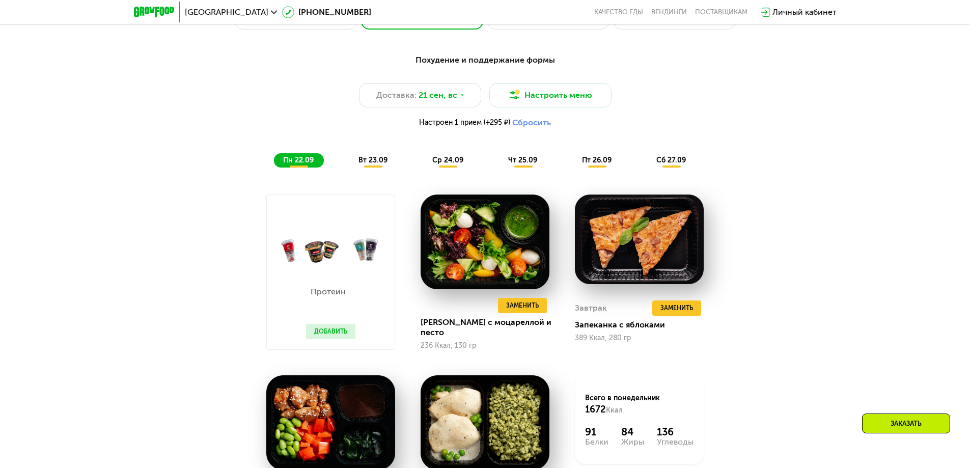
click at [339, 263] on img at bounding box center [331, 250] width 128 height 30
click at [325, 326] on button "Добавить" at bounding box center [330, 331] width 49 height 15
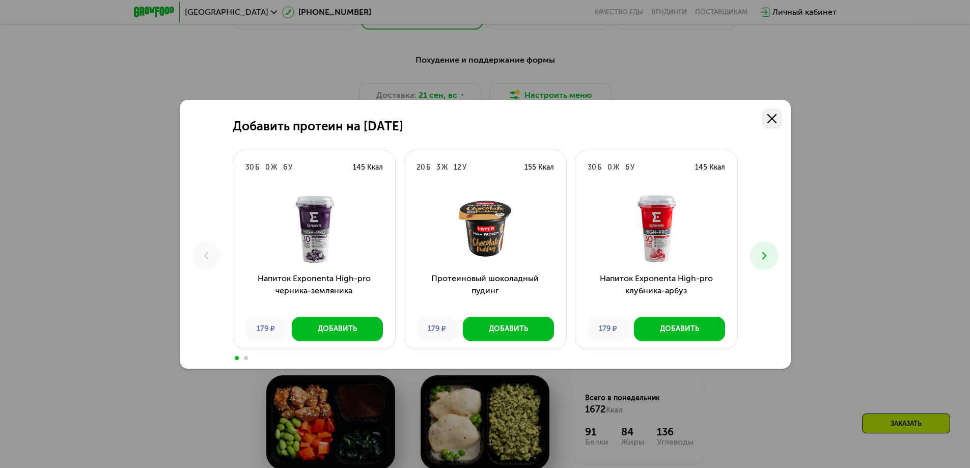
click at [771, 118] on use at bounding box center [771, 118] width 9 height 9
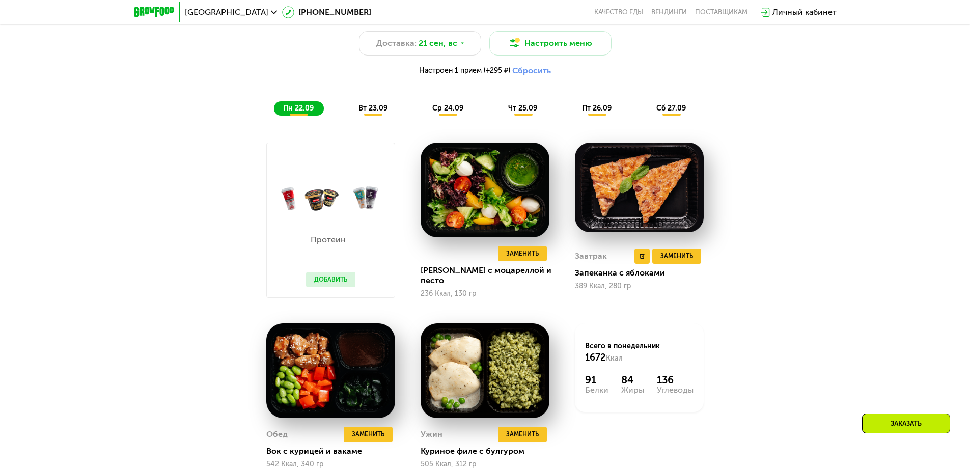
scroll to position [971, 0]
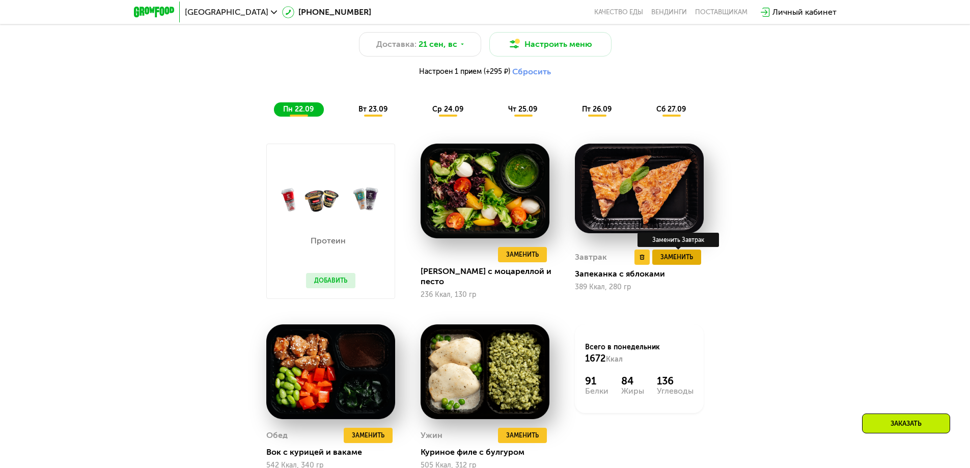
click at [694, 261] on button "Заменить" at bounding box center [676, 256] width 49 height 15
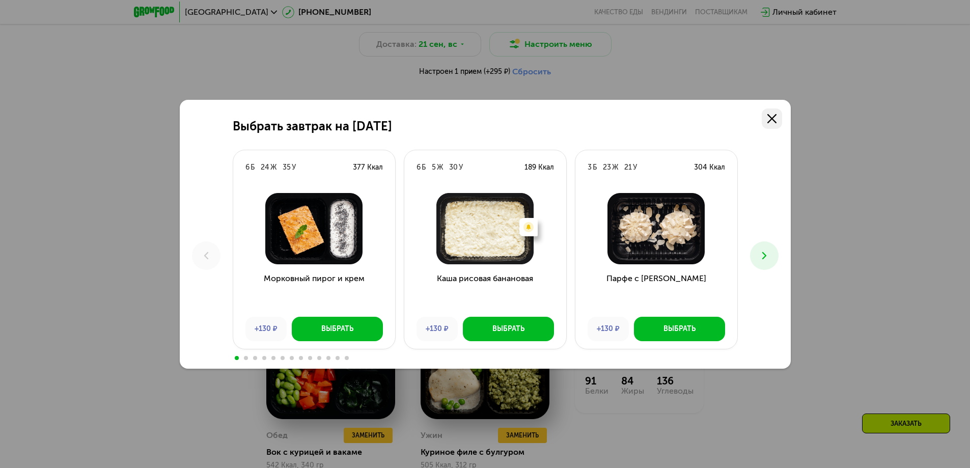
click at [769, 120] on icon at bounding box center [771, 118] width 9 height 9
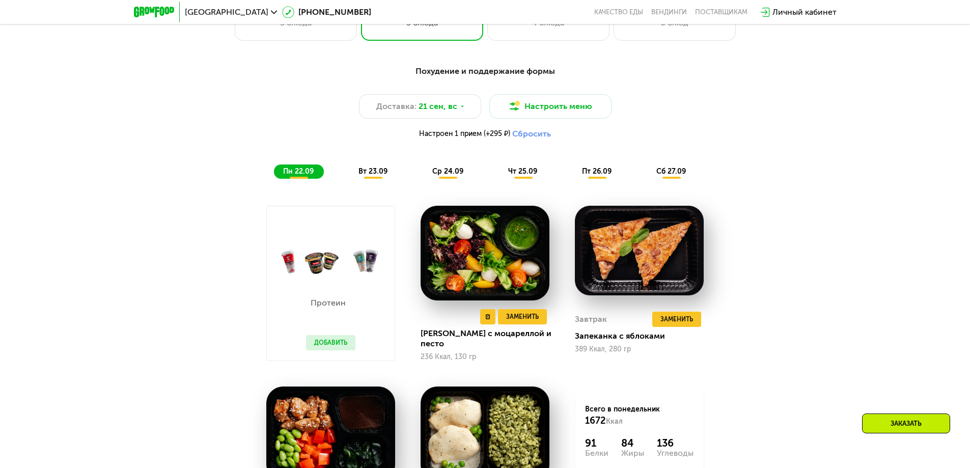
scroll to position [1022, 0]
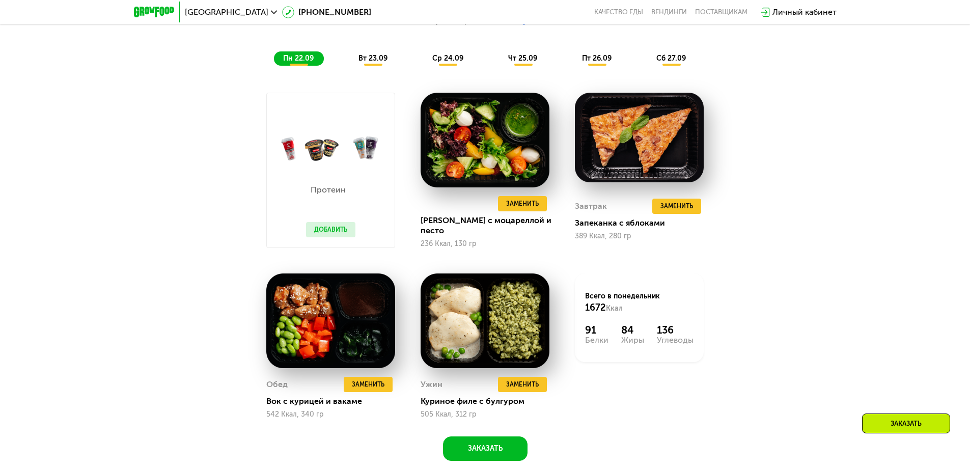
click at [367, 60] on span "вт 23.09" at bounding box center [372, 58] width 29 height 9
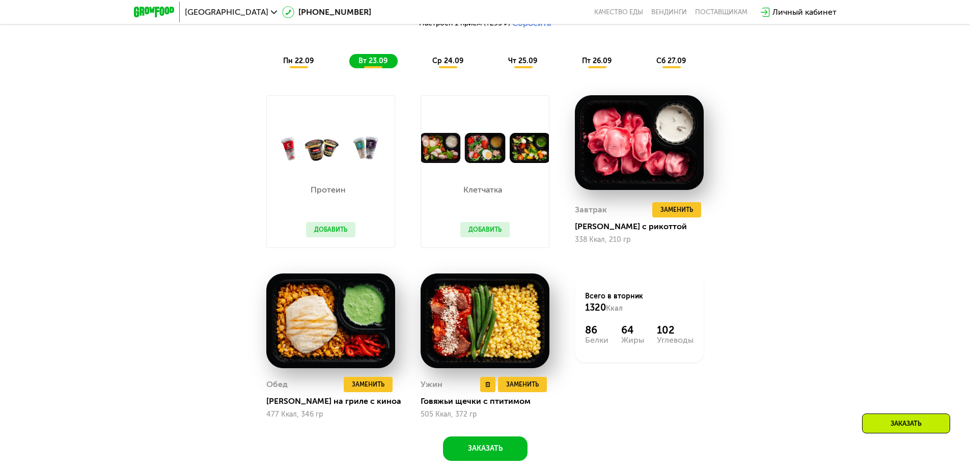
scroll to position [971, 0]
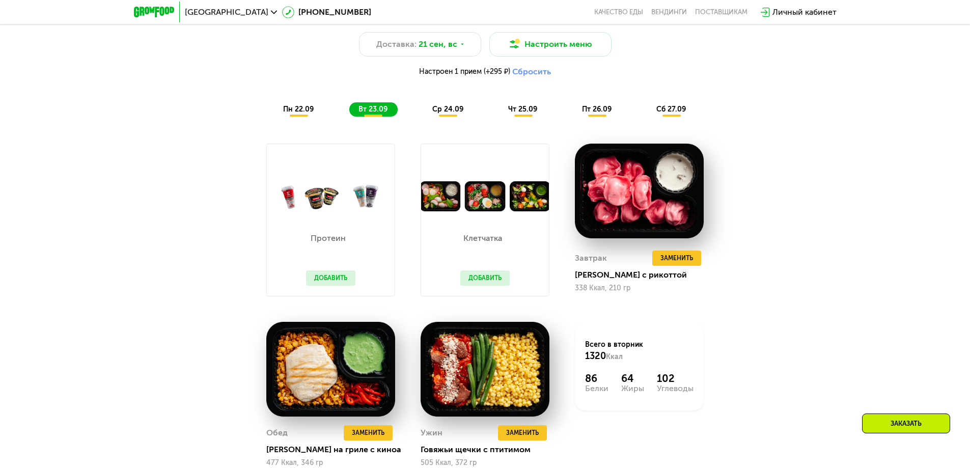
click at [446, 113] on span "ср 24.09" at bounding box center [447, 109] width 31 height 9
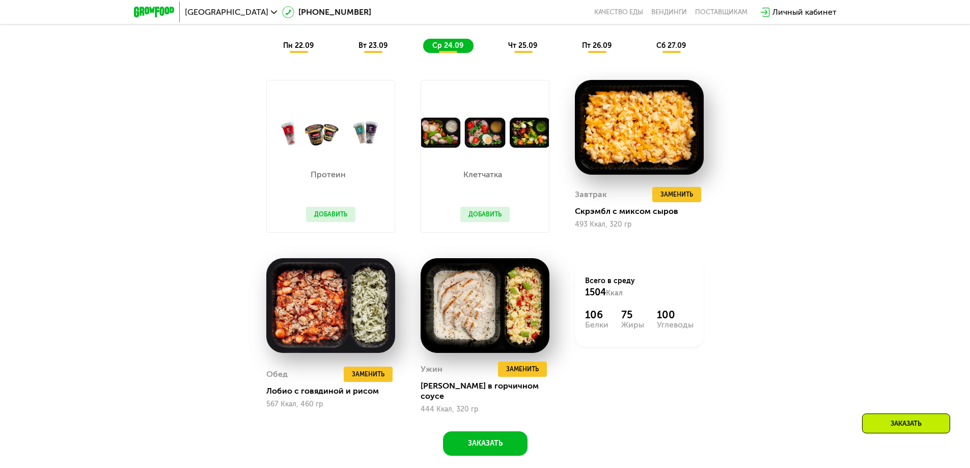
scroll to position [869, 0]
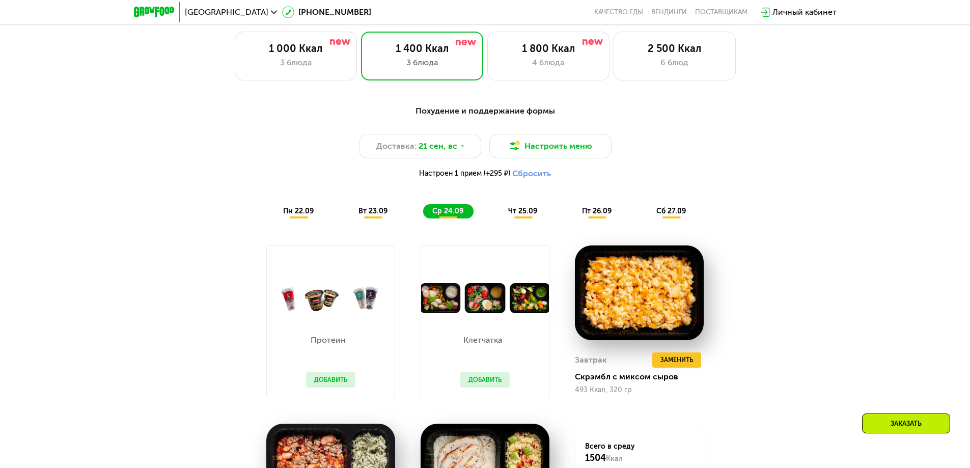
click at [306, 215] on span "пн 22.09" at bounding box center [298, 211] width 31 height 9
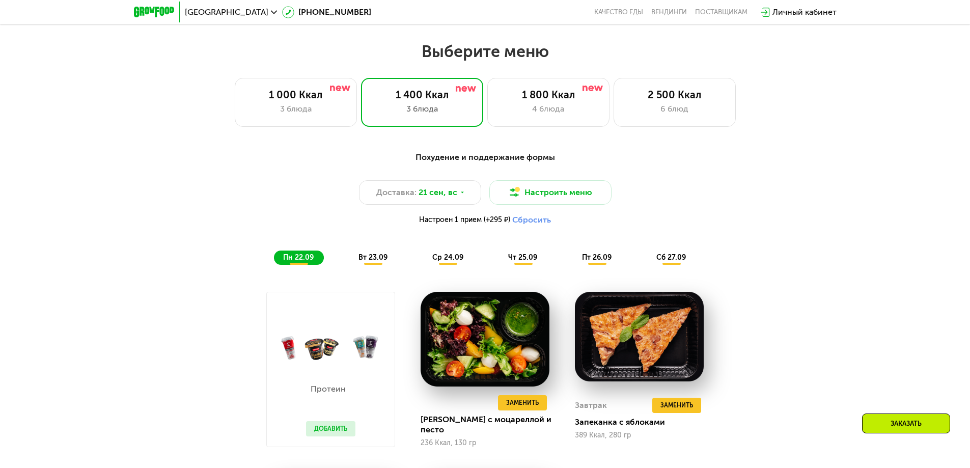
scroll to position [818, 0]
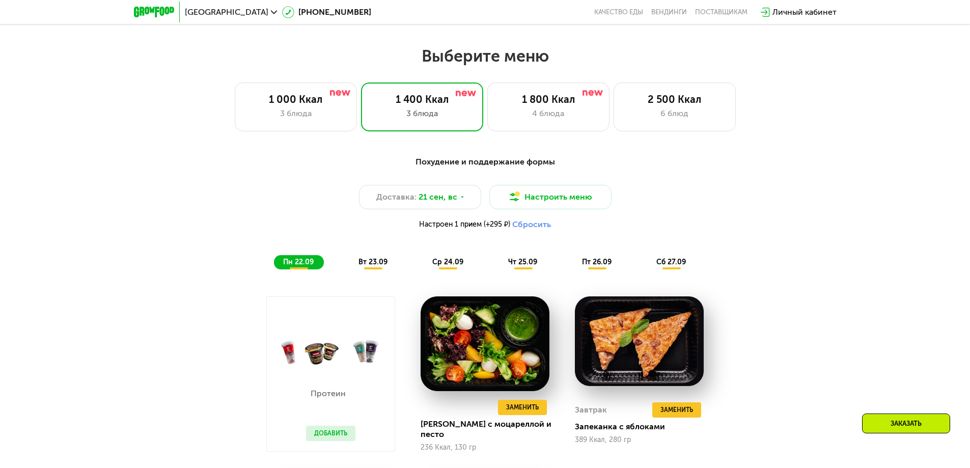
click at [368, 266] on span "вт 23.09" at bounding box center [372, 262] width 29 height 9
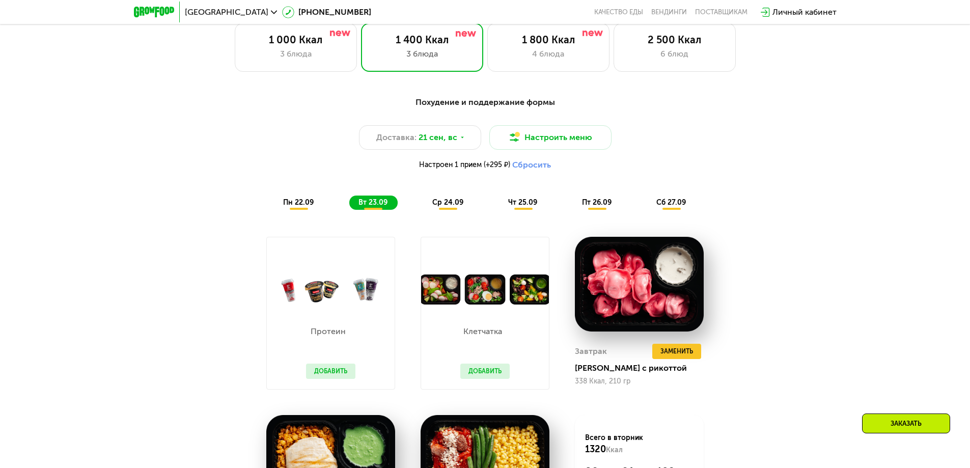
scroll to position [1022, 0]
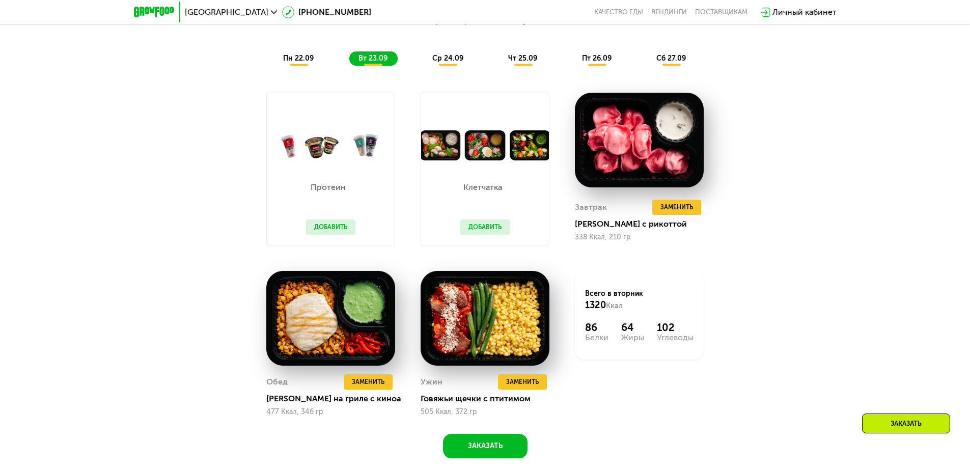
click at [458, 62] on span "ср 24.09" at bounding box center [447, 58] width 31 height 9
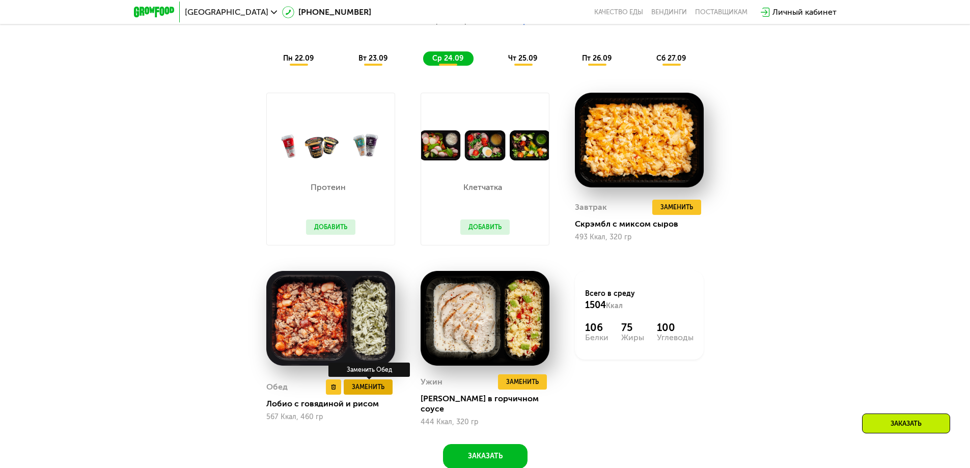
click at [365, 390] on button "Заменить" at bounding box center [368, 386] width 49 height 15
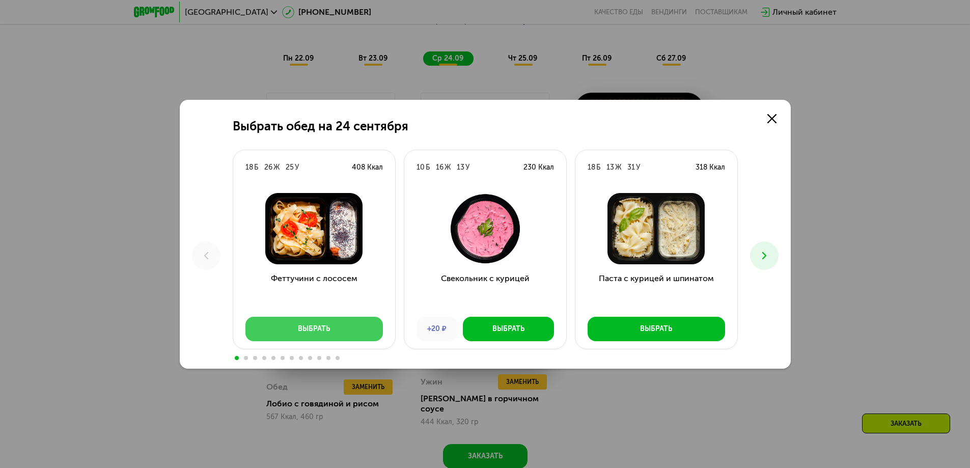
click at [320, 333] on div "Выбрать" at bounding box center [314, 329] width 32 height 10
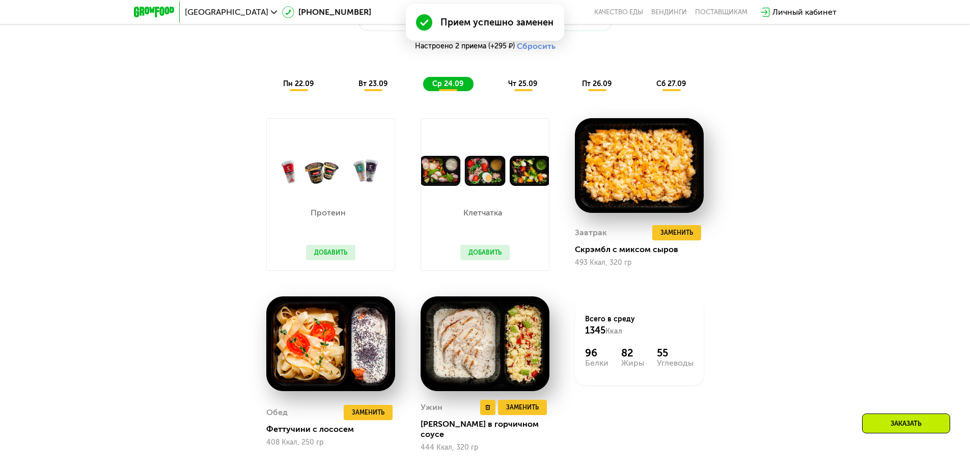
scroll to position [971, 0]
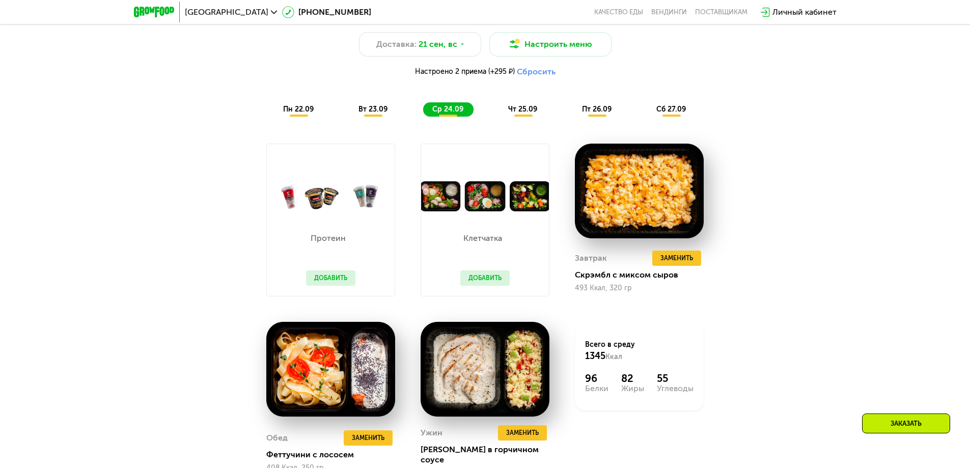
click at [521, 112] on span "чт 25.09" at bounding box center [522, 109] width 29 height 9
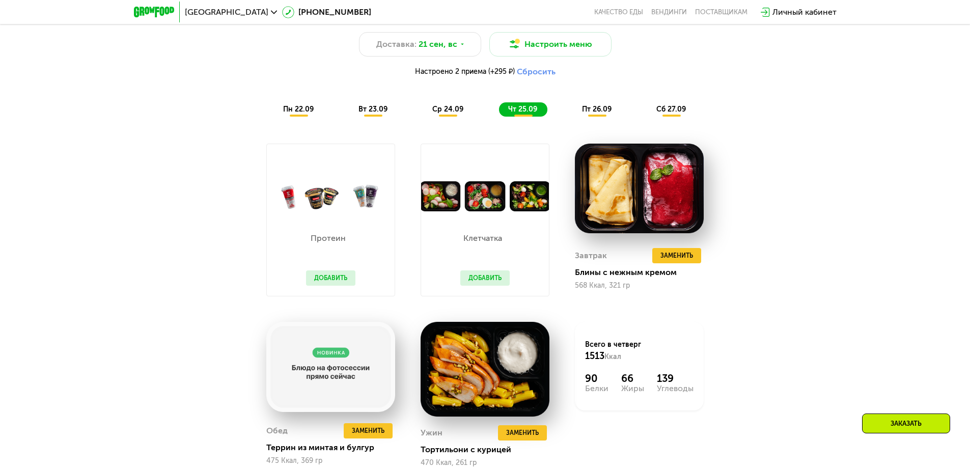
click at [596, 108] on span "пт 26.09" at bounding box center [597, 109] width 30 height 9
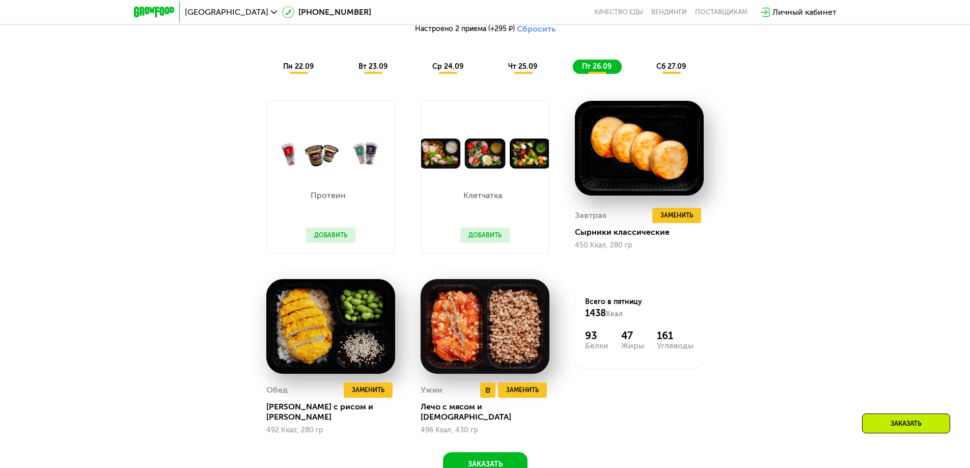
scroll to position [1073, 0]
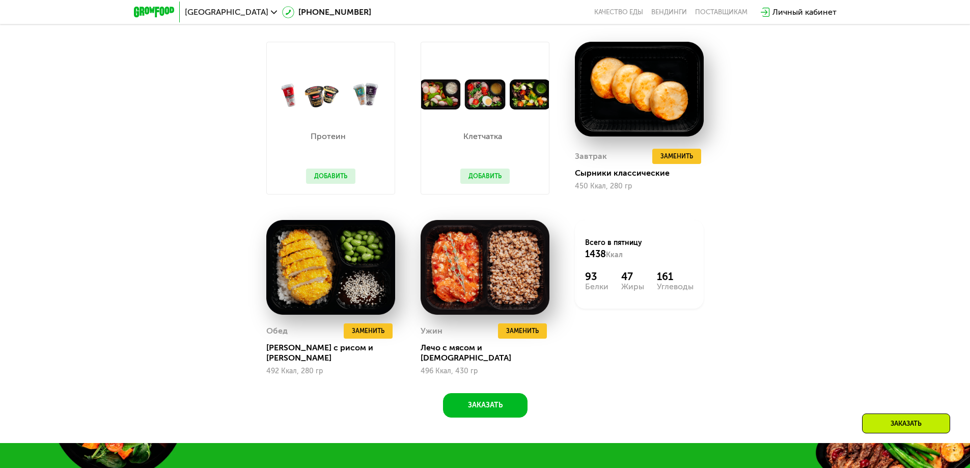
click at [479, 181] on button "Добавить" at bounding box center [484, 175] width 49 height 15
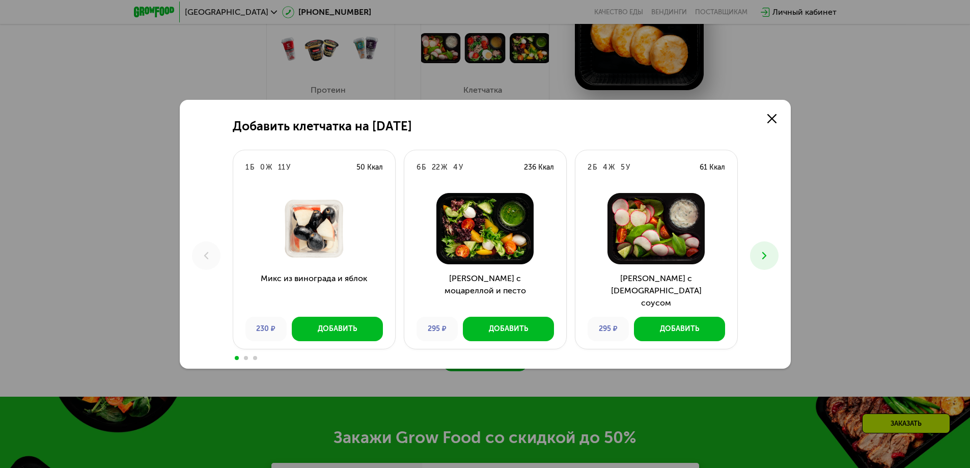
scroll to position [1175, 0]
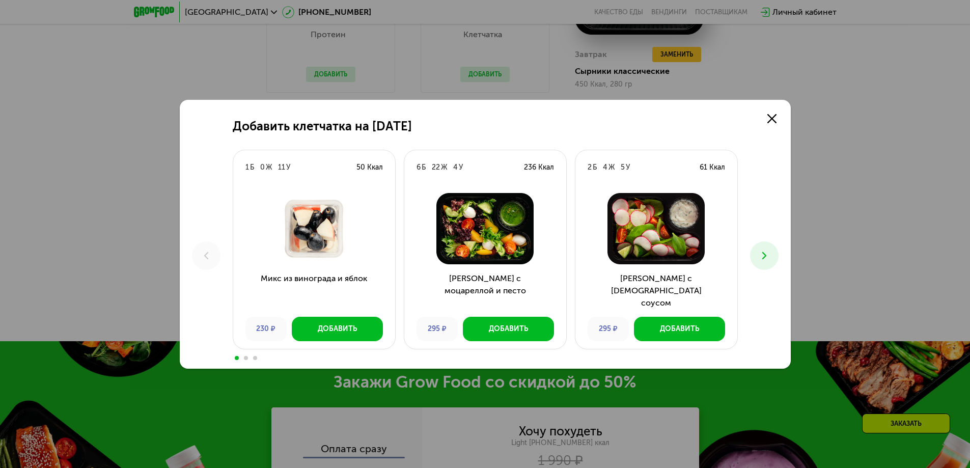
click at [761, 256] on icon at bounding box center [764, 255] width 12 height 12
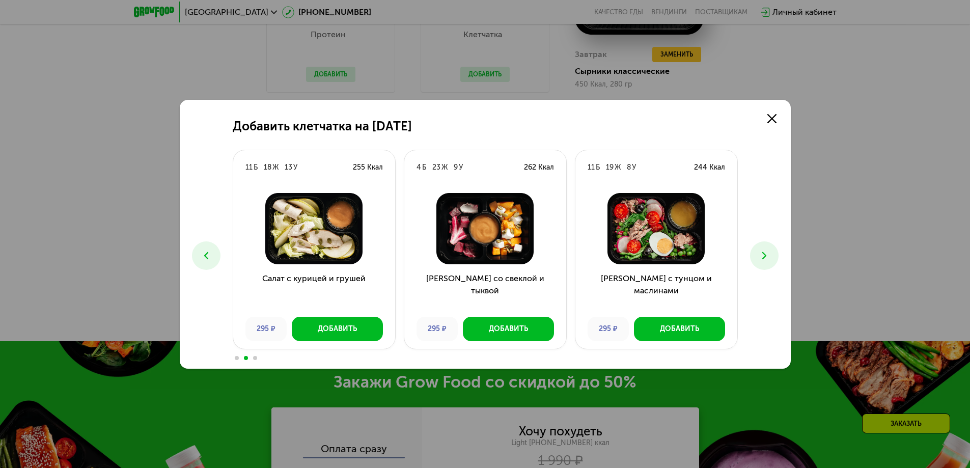
click at [761, 256] on icon at bounding box center [764, 255] width 12 height 12
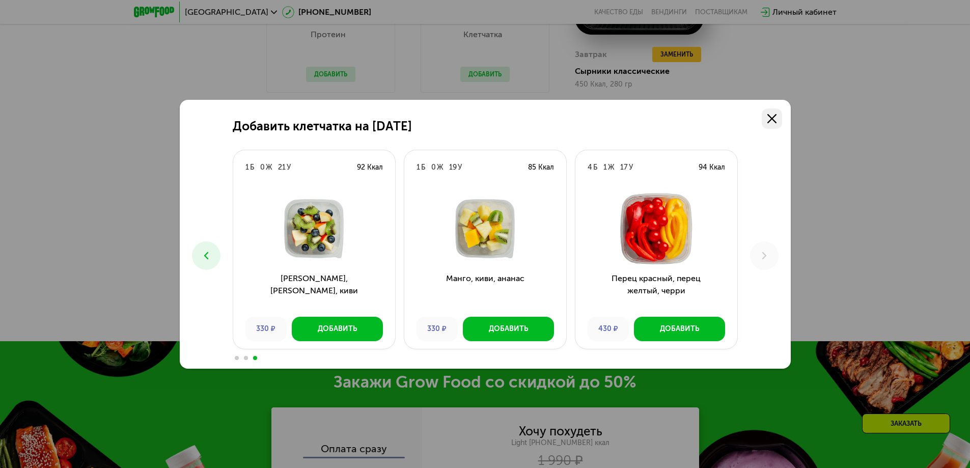
click at [770, 117] on use at bounding box center [771, 118] width 9 height 9
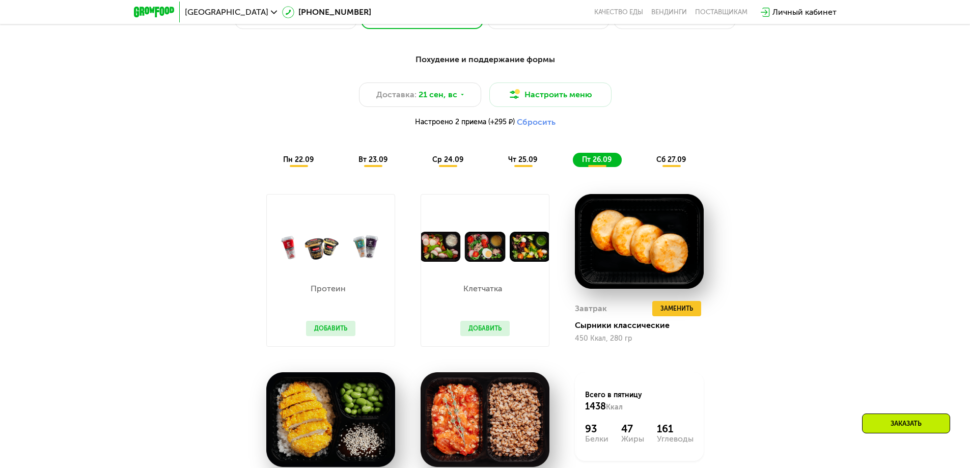
scroll to position [920, 0]
click at [667, 160] on span "сб 27.09" at bounding box center [671, 160] width 30 height 9
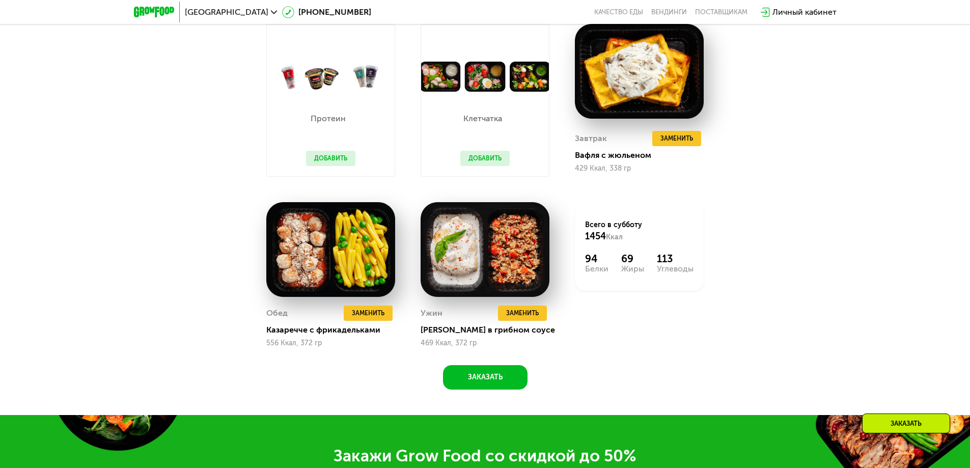
scroll to position [1073, 0]
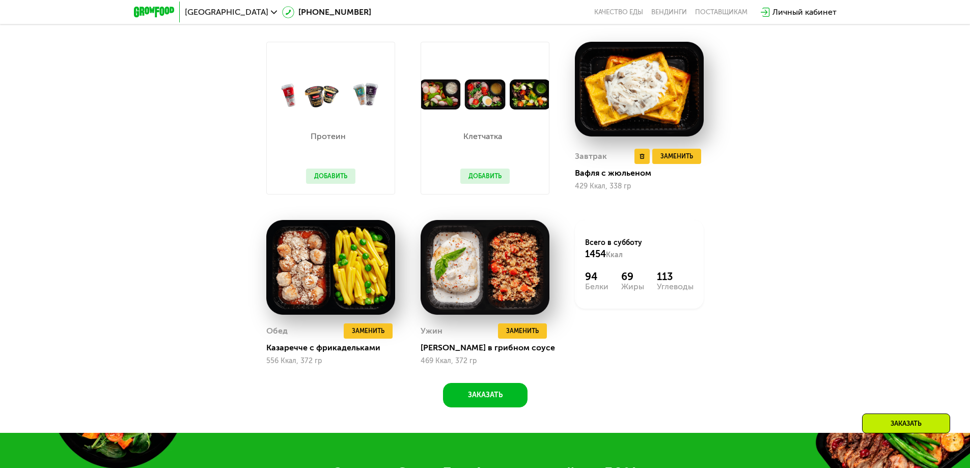
click at [642, 93] on img at bounding box center [639, 89] width 129 height 95
click at [676, 160] on span "Заменить" at bounding box center [676, 156] width 33 height 10
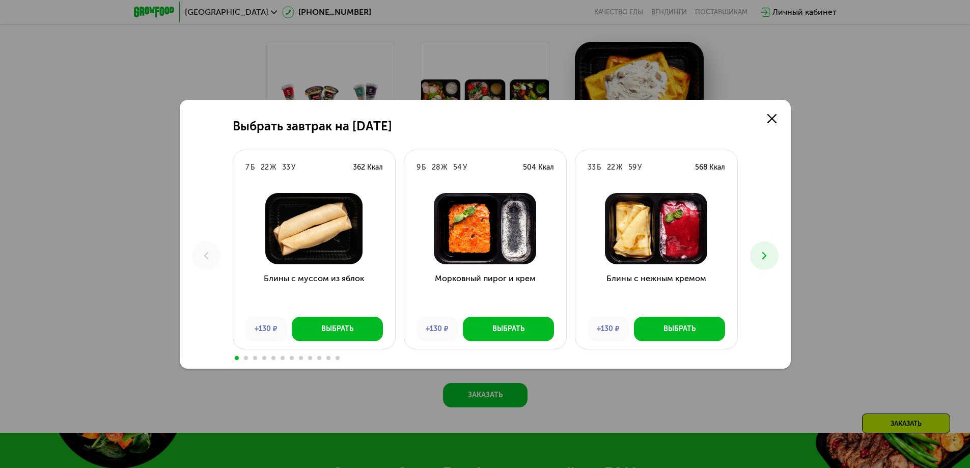
click at [766, 255] on icon at bounding box center [764, 255] width 12 height 12
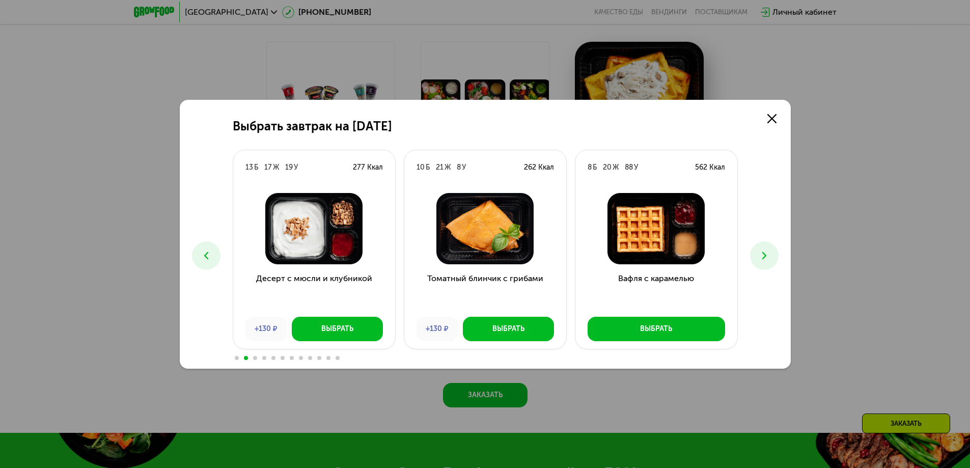
click at [766, 255] on icon at bounding box center [764, 255] width 12 height 12
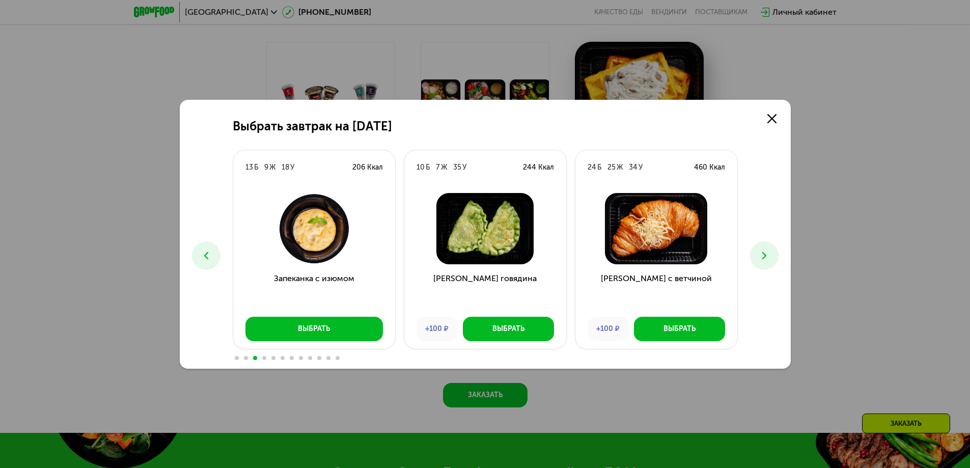
click at [766, 255] on icon at bounding box center [764, 255] width 12 height 12
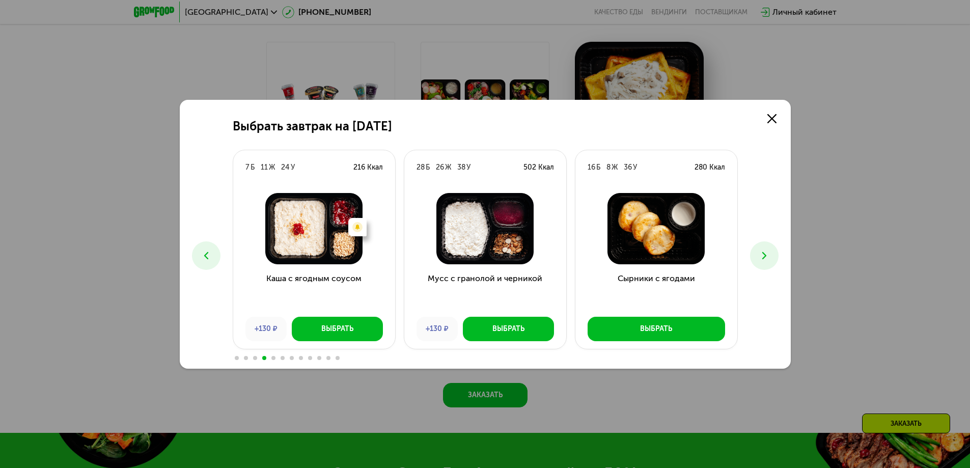
click at [766, 255] on icon at bounding box center [764, 255] width 12 height 12
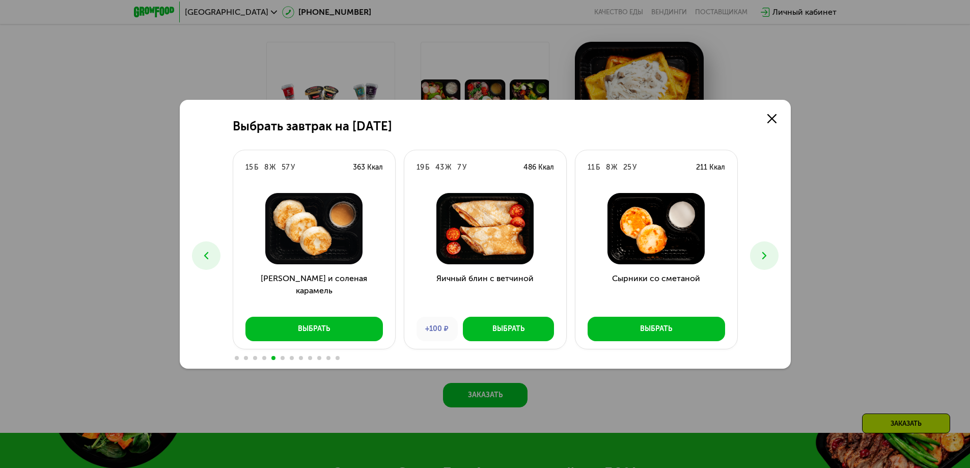
click at [766, 255] on icon at bounding box center [764, 255] width 12 height 12
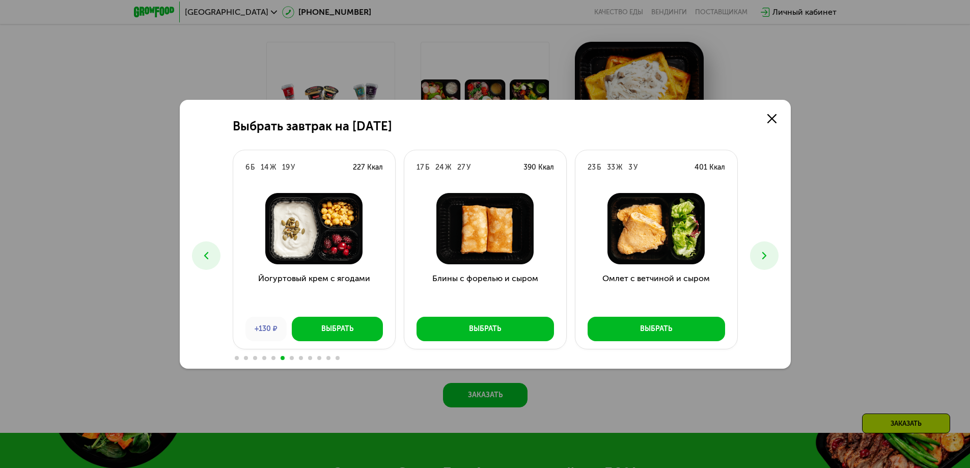
click at [766, 255] on icon at bounding box center [764, 255] width 12 height 12
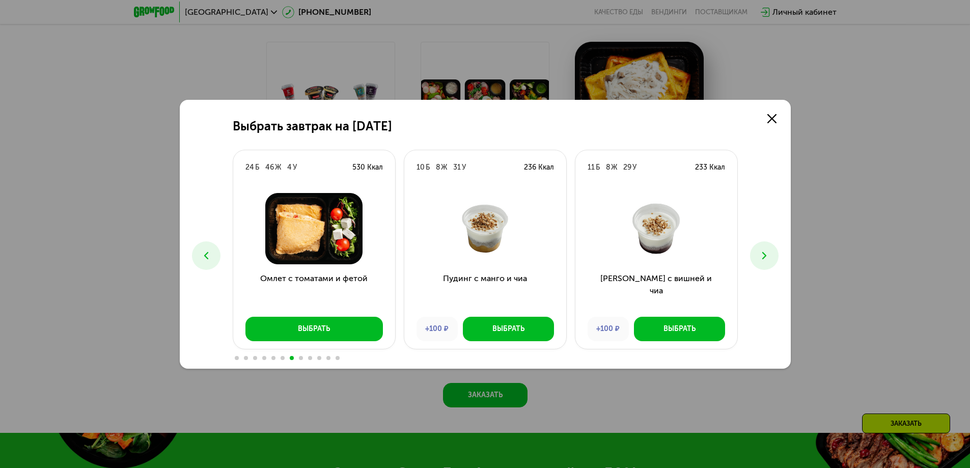
click at [209, 252] on icon at bounding box center [206, 255] width 12 height 12
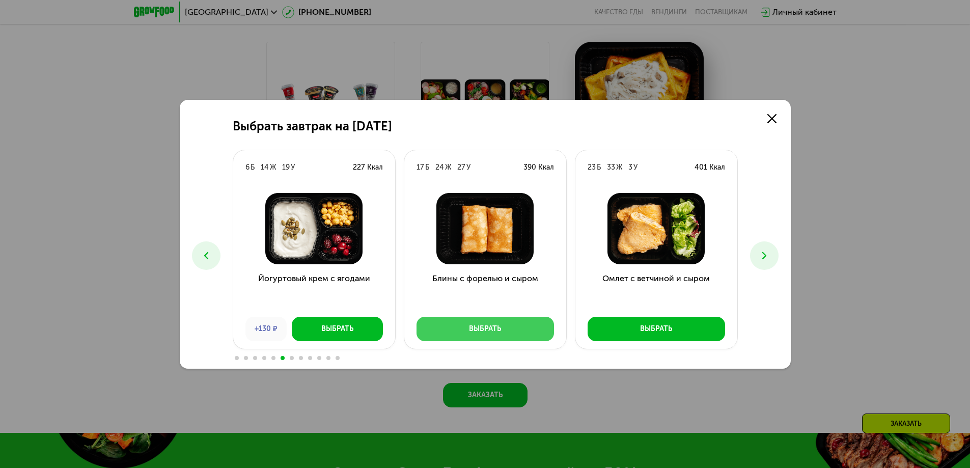
click at [515, 325] on button "Выбрать" at bounding box center [484, 329] width 137 height 24
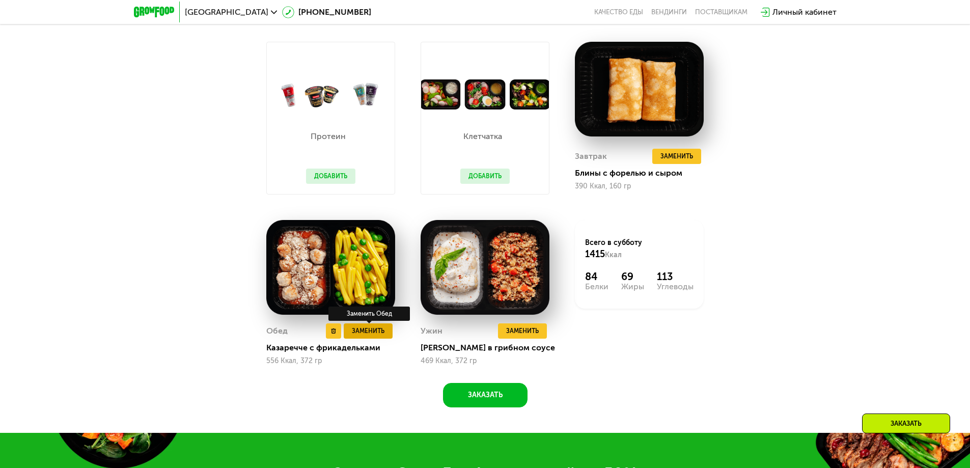
click at [370, 335] on span "Заменить" at bounding box center [368, 331] width 33 height 10
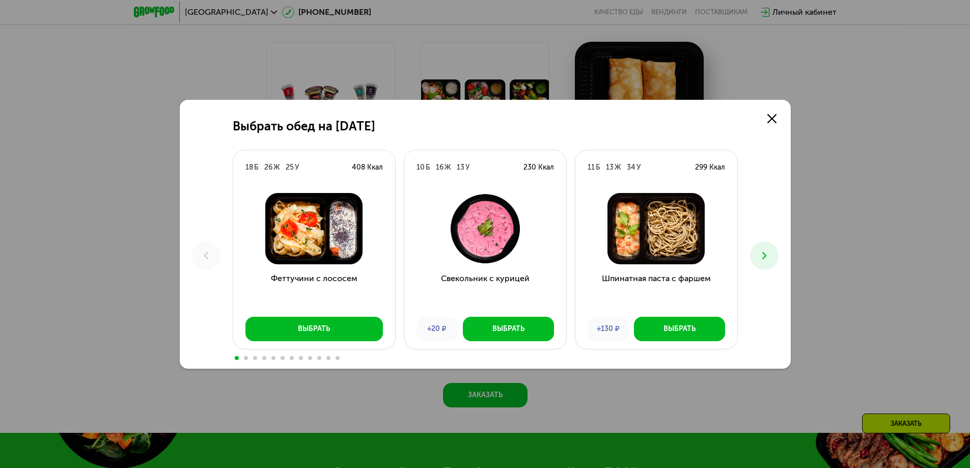
click at [755, 253] on button at bounding box center [764, 255] width 29 height 29
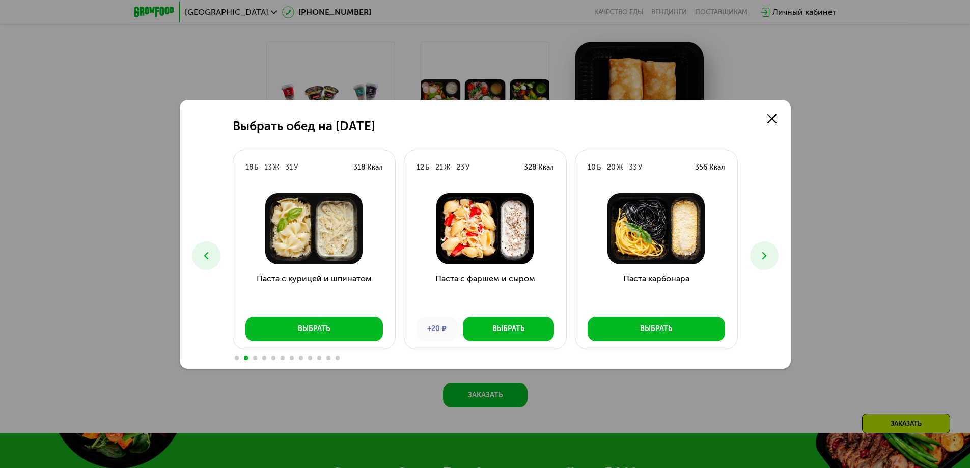
click at [755, 253] on button at bounding box center [764, 255] width 29 height 29
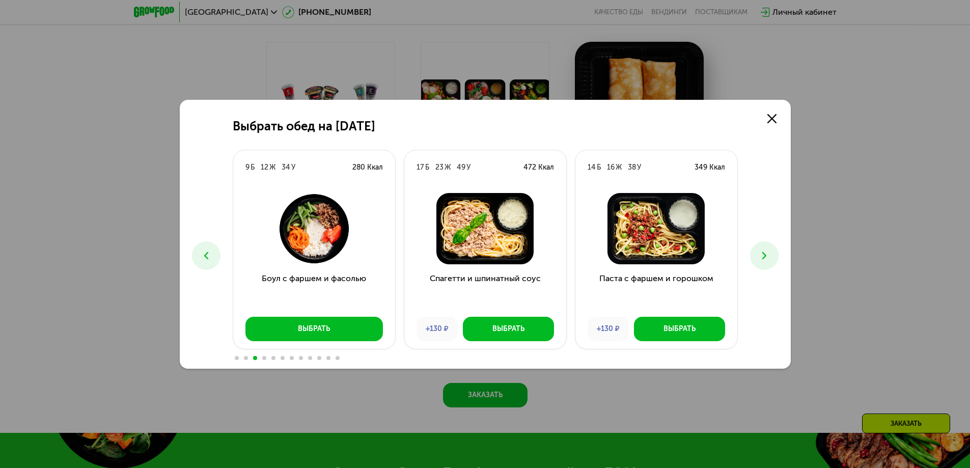
click at [755, 253] on button at bounding box center [764, 255] width 29 height 29
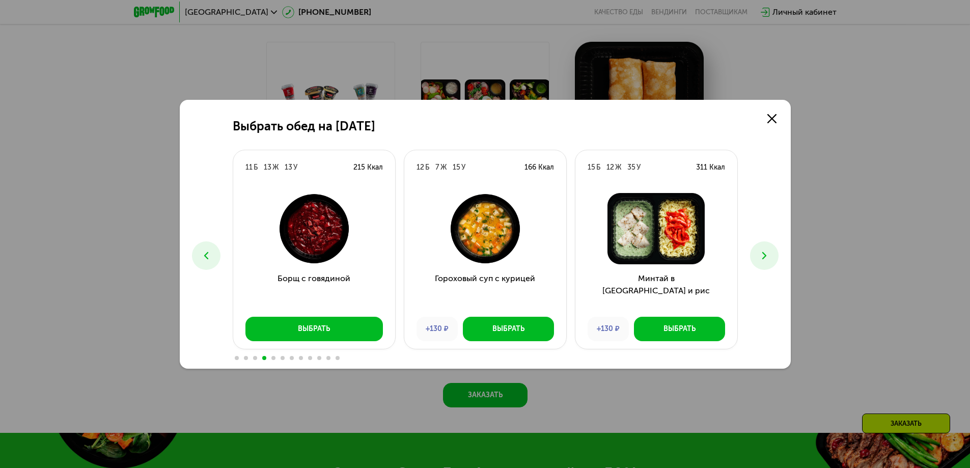
click at [755, 253] on button at bounding box center [764, 255] width 29 height 29
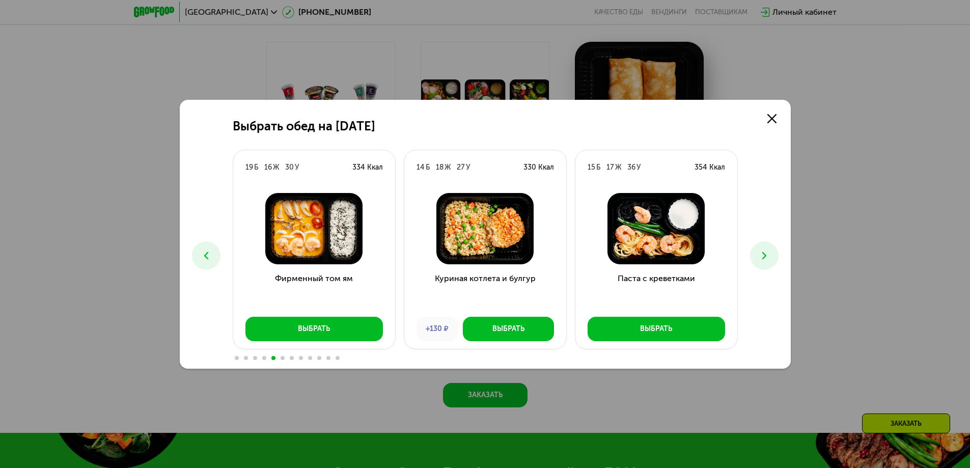
click at [755, 253] on button at bounding box center [764, 255] width 29 height 29
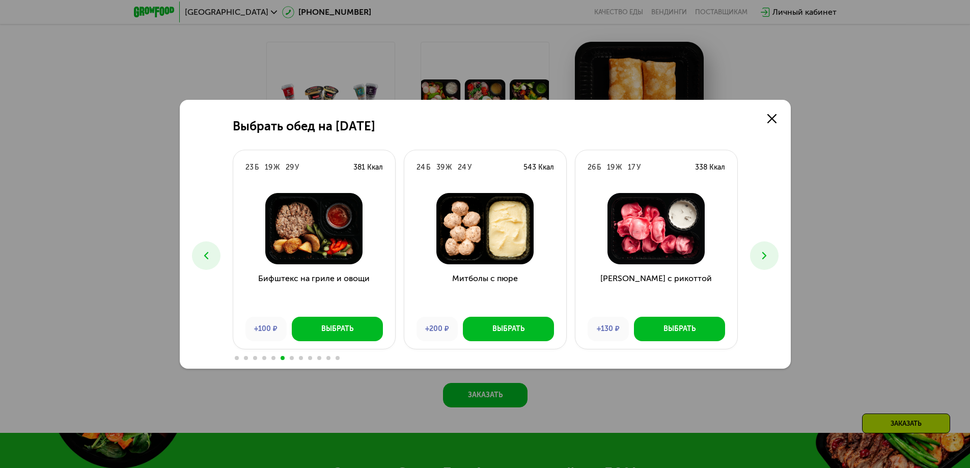
click at [755, 253] on button at bounding box center [764, 255] width 29 height 29
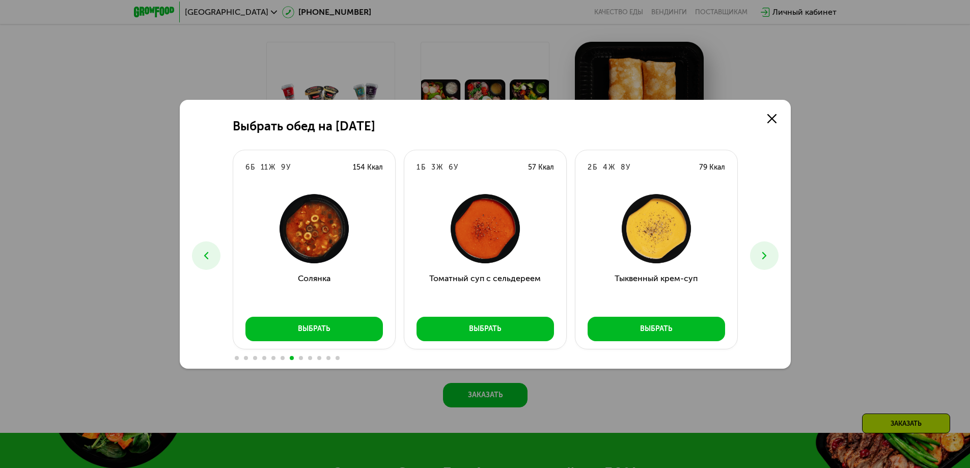
click at [755, 253] on button at bounding box center [764, 255] width 29 height 29
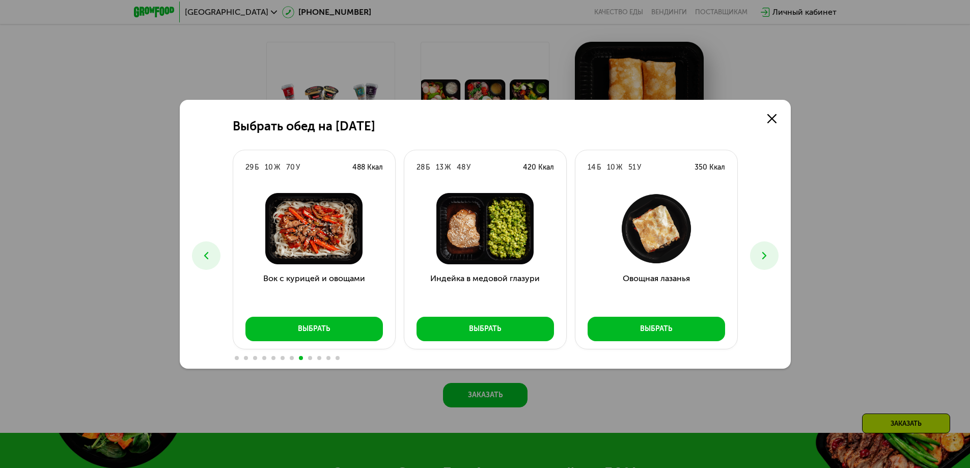
click at [206, 252] on icon at bounding box center [206, 255] width 12 height 12
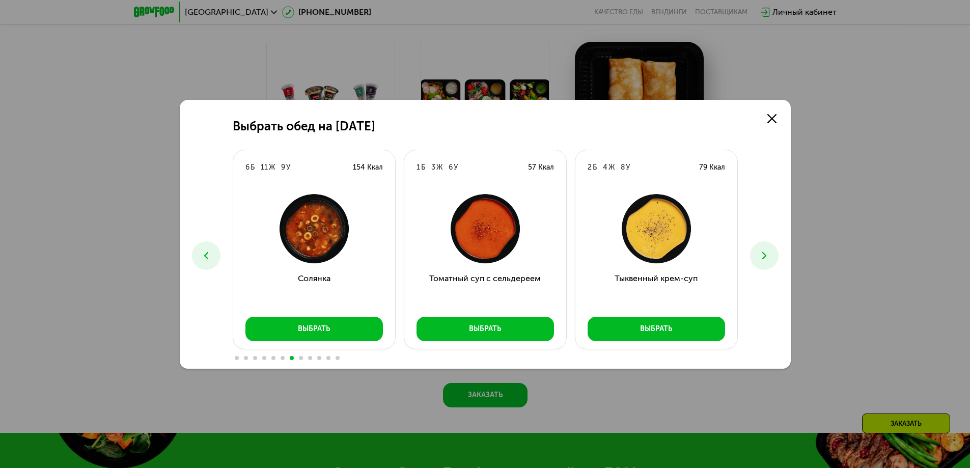
click at [206, 252] on icon at bounding box center [206, 255] width 12 height 12
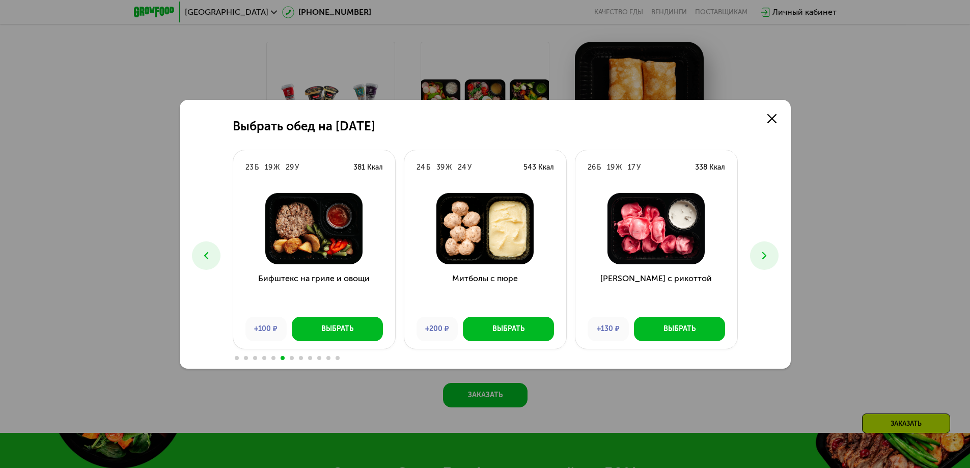
click at [206, 252] on icon at bounding box center [206, 255] width 12 height 12
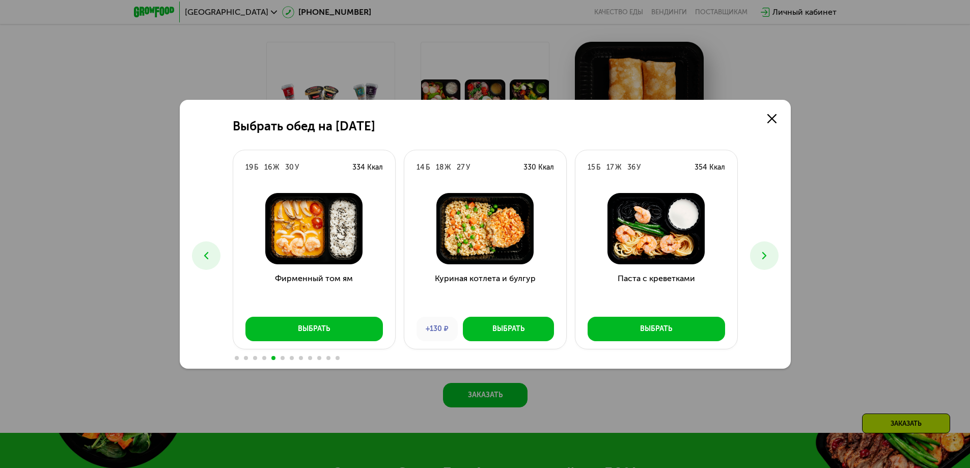
click at [206, 252] on icon at bounding box center [206, 255] width 12 height 12
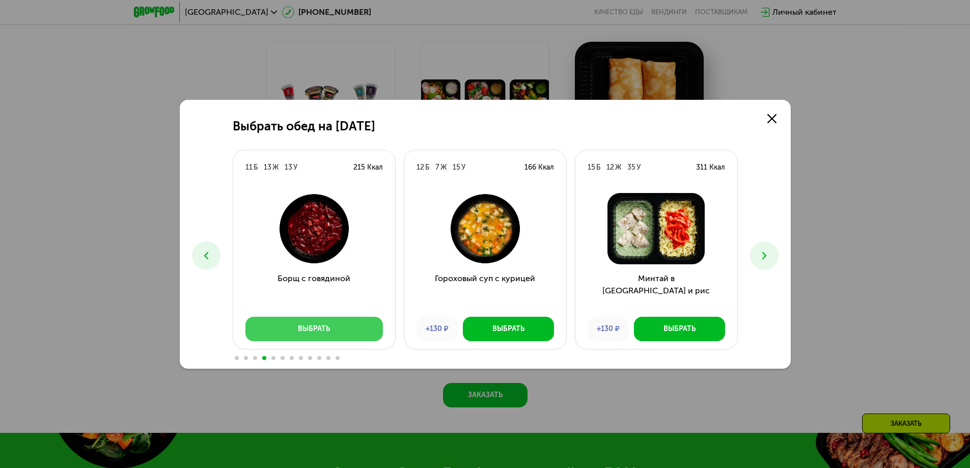
click at [327, 326] on div "Выбрать" at bounding box center [314, 329] width 32 height 10
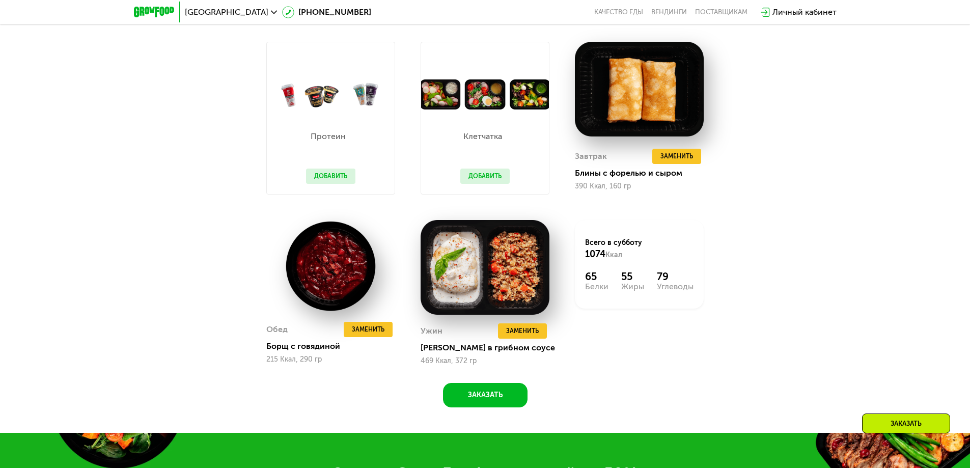
click at [478, 174] on button "Добавить" at bounding box center [484, 175] width 49 height 15
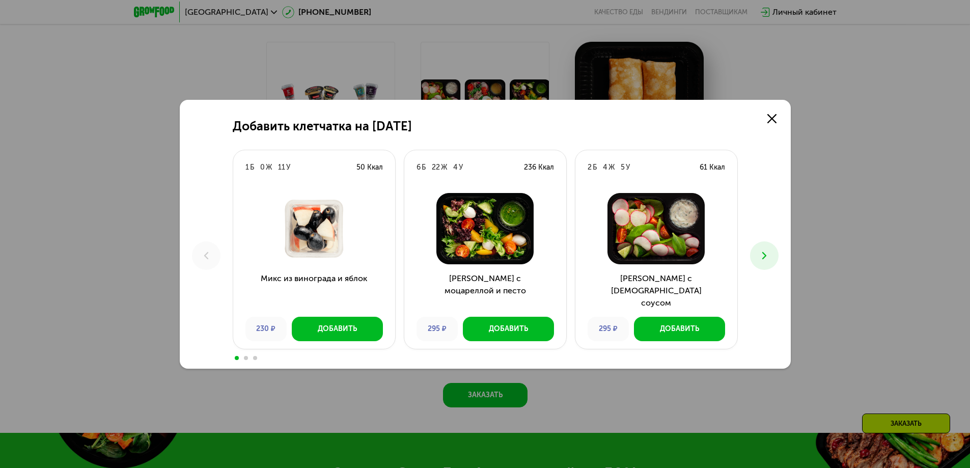
click at [766, 250] on icon at bounding box center [764, 255] width 12 height 12
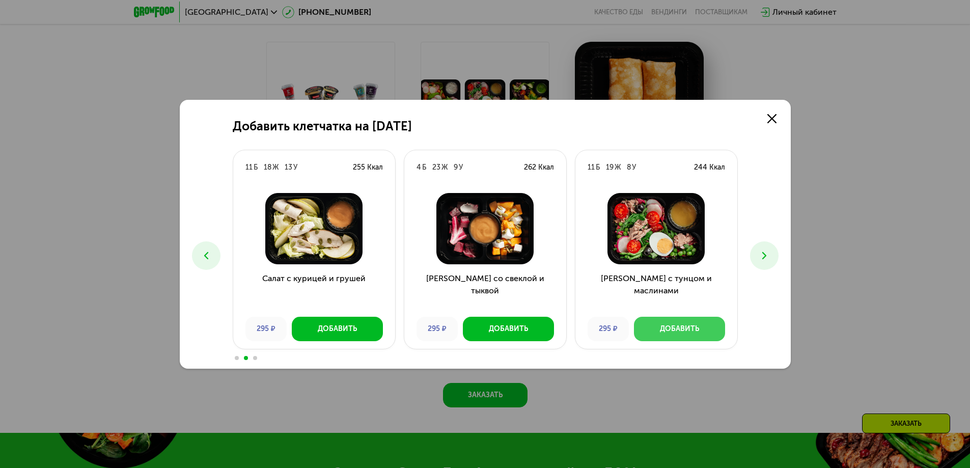
click at [671, 329] on div "Добавить" at bounding box center [679, 329] width 39 height 10
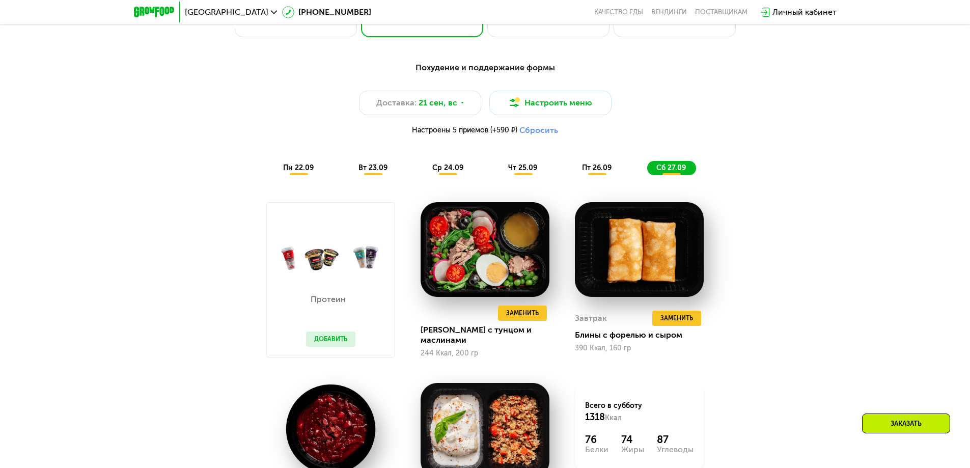
scroll to position [869, 0]
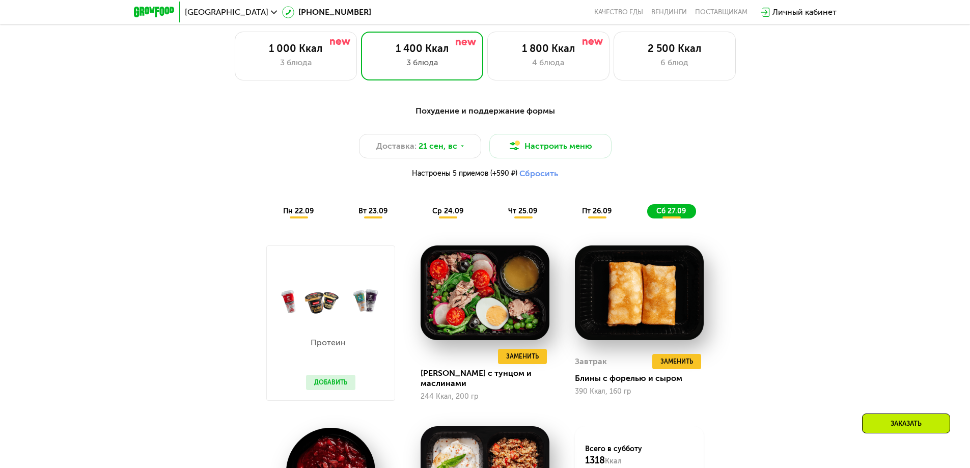
click at [662, 215] on span "сб 27.09" at bounding box center [671, 211] width 30 height 9
click at [602, 215] on span "пт 26.09" at bounding box center [597, 211] width 30 height 9
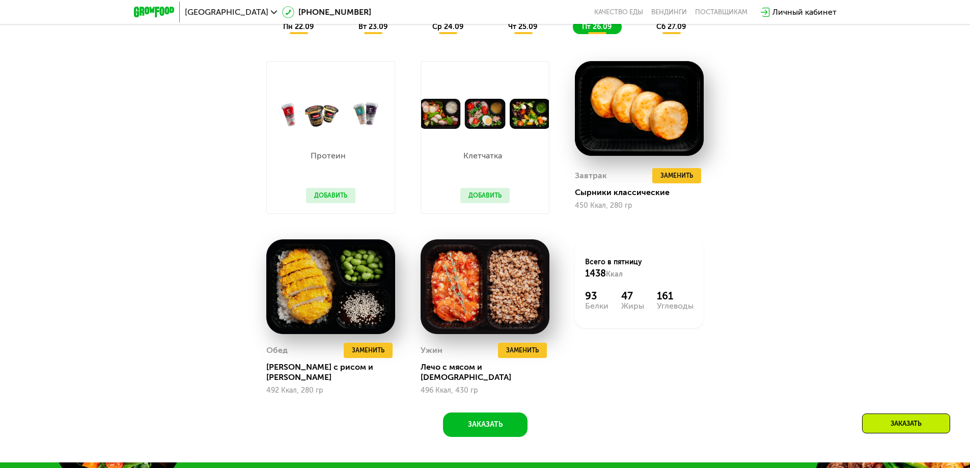
scroll to position [1073, 0]
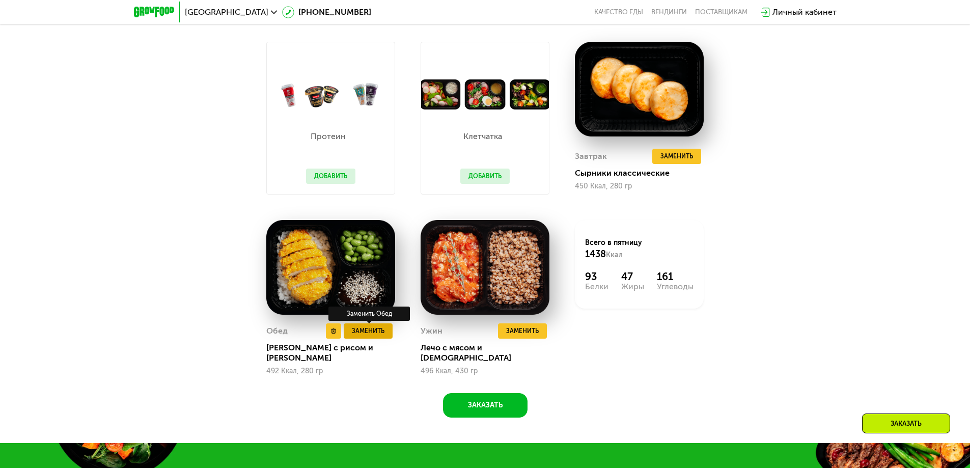
click at [364, 335] on span "Заменить" at bounding box center [368, 331] width 33 height 10
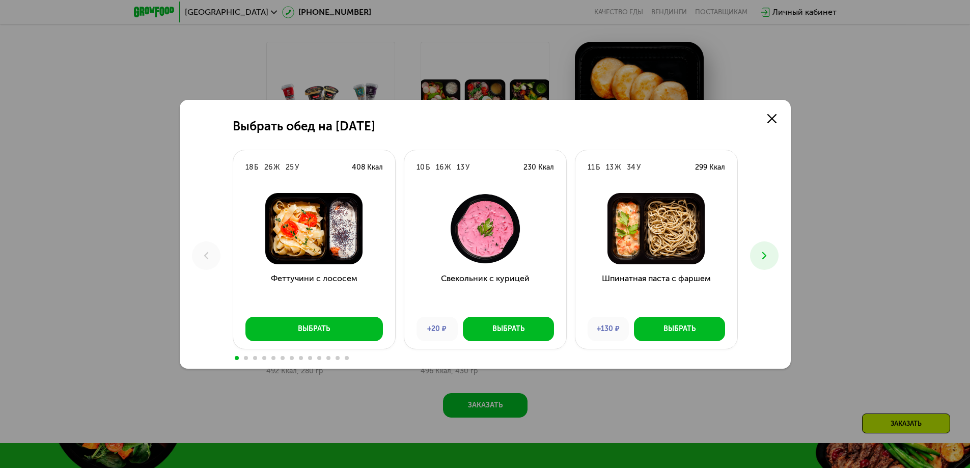
click at [768, 252] on icon at bounding box center [764, 255] width 12 height 12
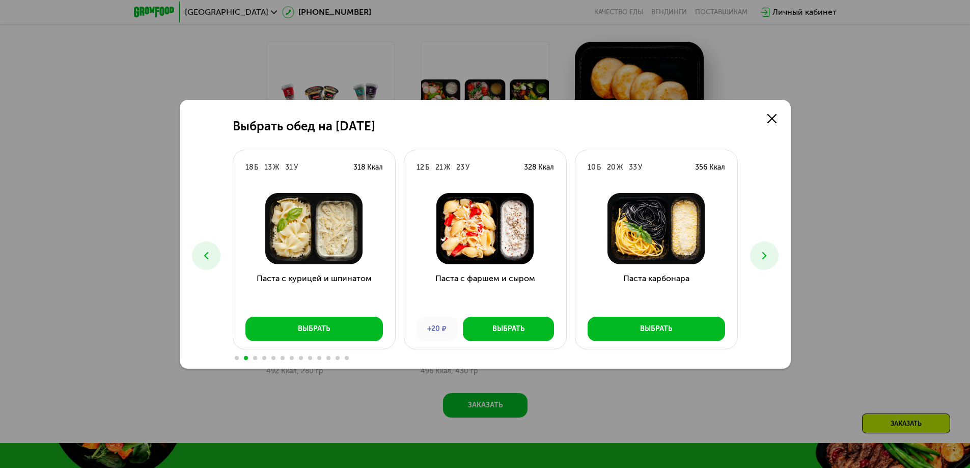
click at [768, 252] on icon at bounding box center [764, 255] width 12 height 12
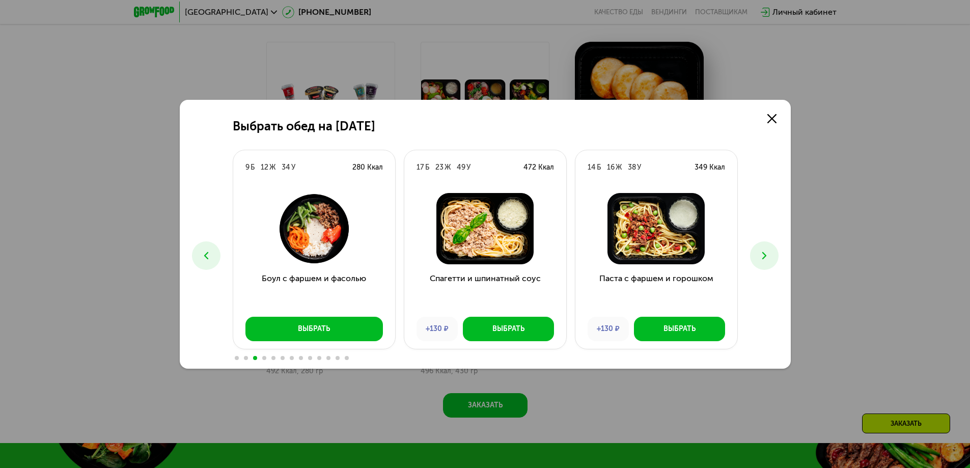
click at [768, 252] on icon at bounding box center [764, 255] width 12 height 12
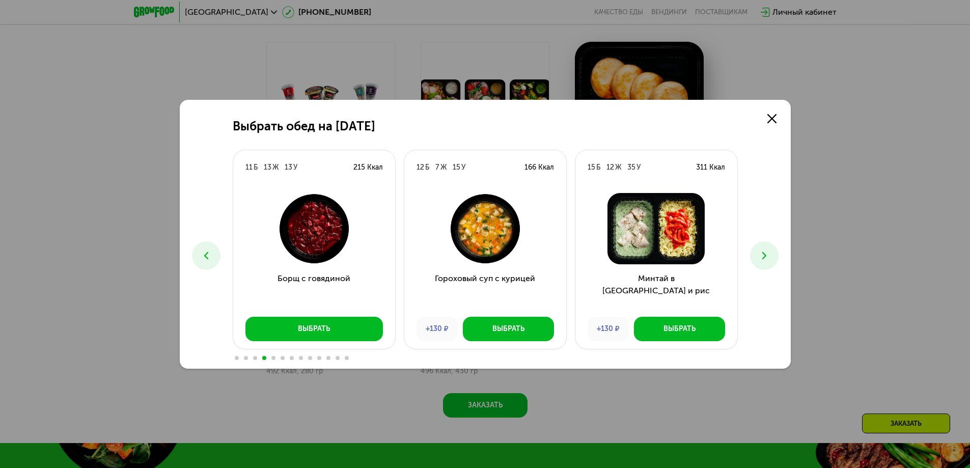
click at [768, 252] on icon at bounding box center [764, 255] width 12 height 12
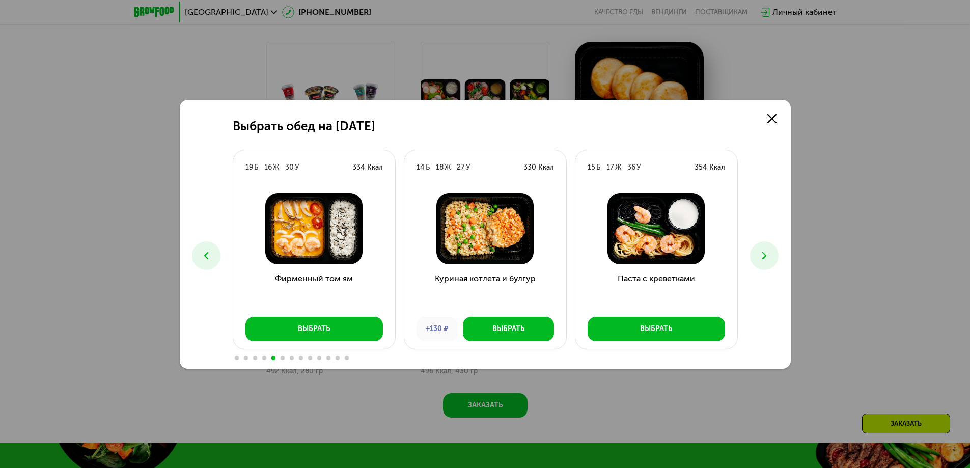
click at [768, 252] on icon at bounding box center [764, 255] width 12 height 12
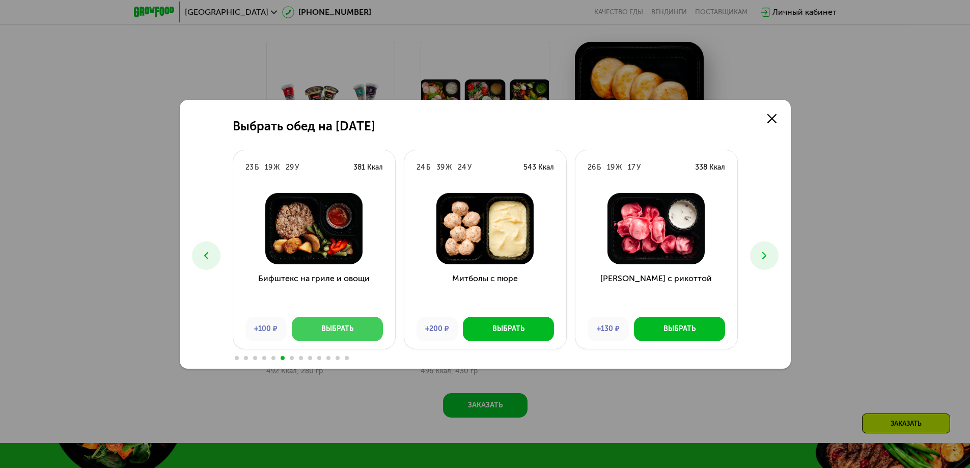
click at [320, 324] on button "Выбрать" at bounding box center [337, 329] width 91 height 24
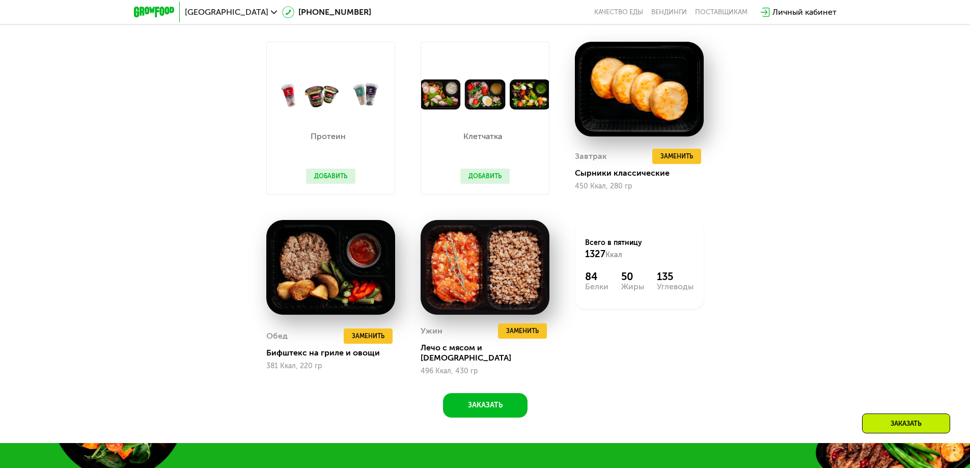
scroll to position [818, 0]
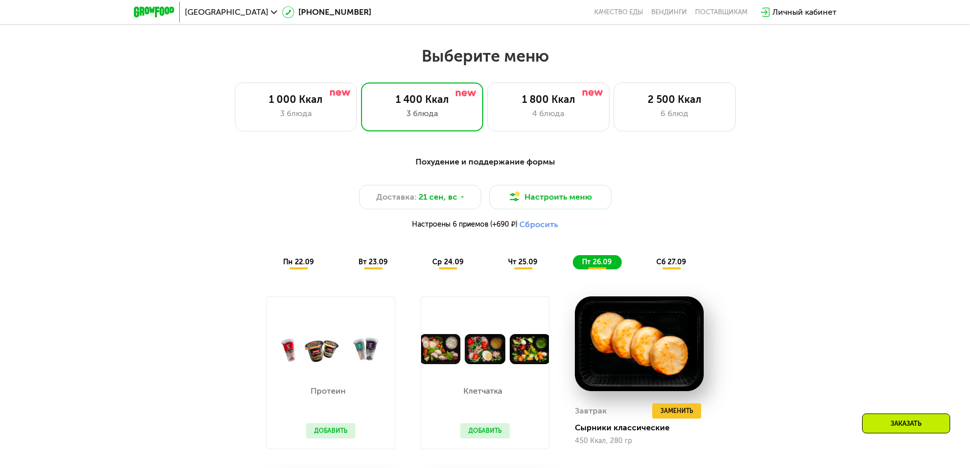
click at [670, 263] on span "сб 27.09" at bounding box center [671, 262] width 30 height 9
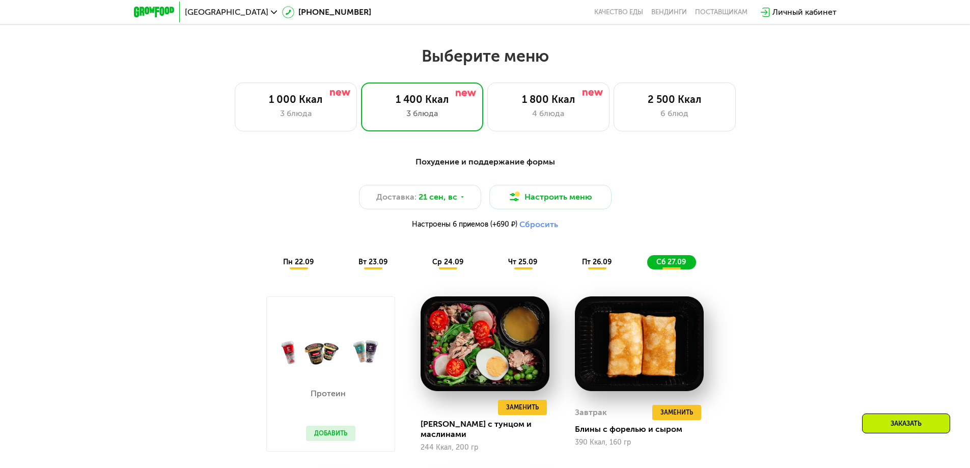
click at [286, 259] on div "пн 22.09" at bounding box center [299, 262] width 50 height 14
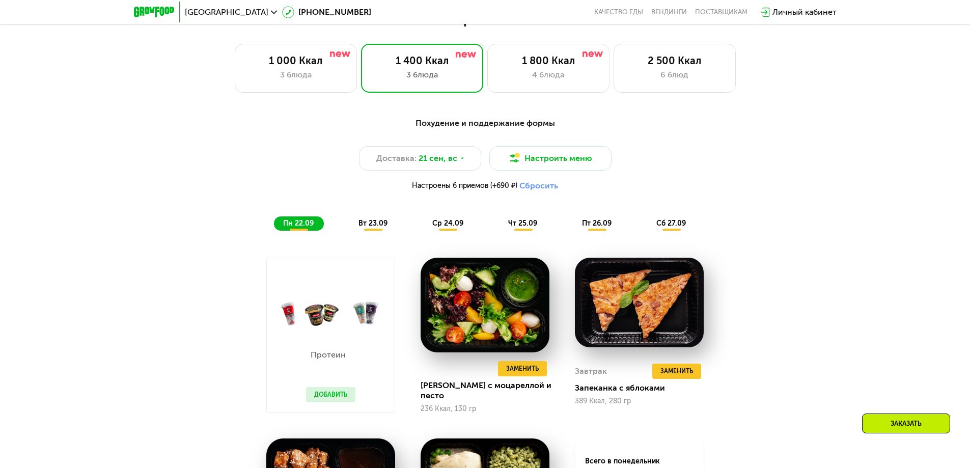
scroll to position [971, 0]
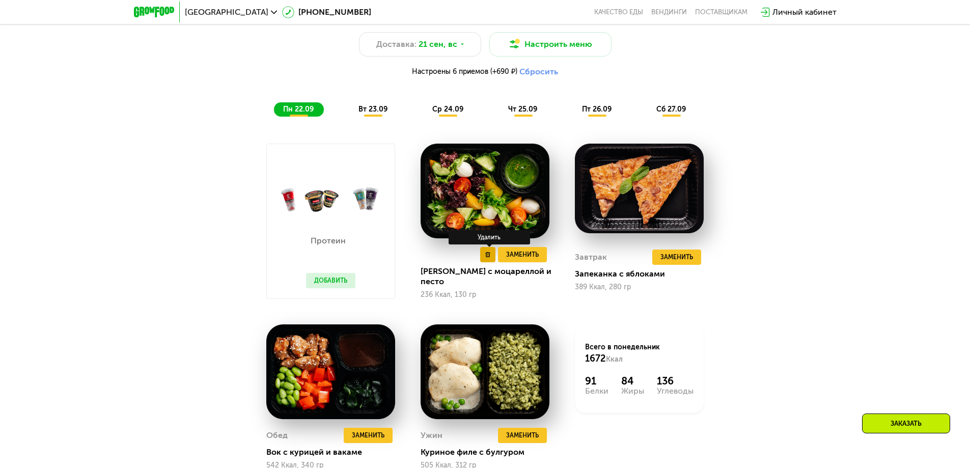
click at [488, 257] on use at bounding box center [488, 254] width 5 height 5
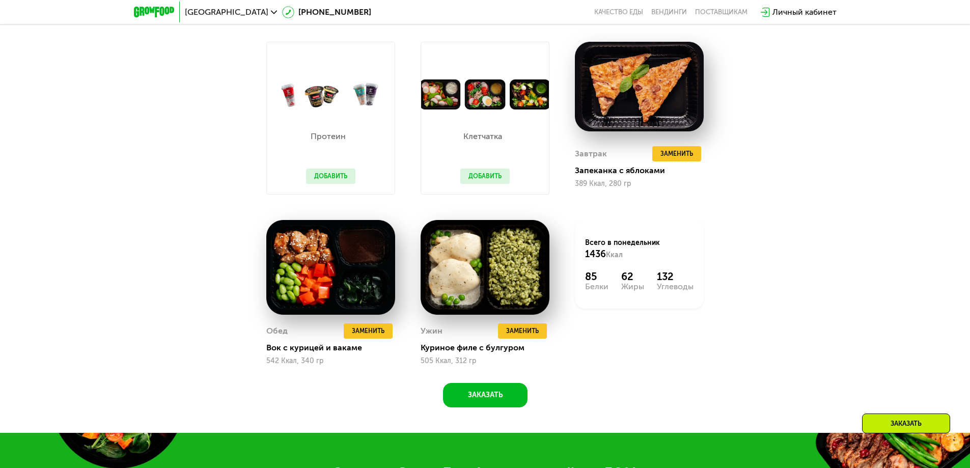
scroll to position [1022, 0]
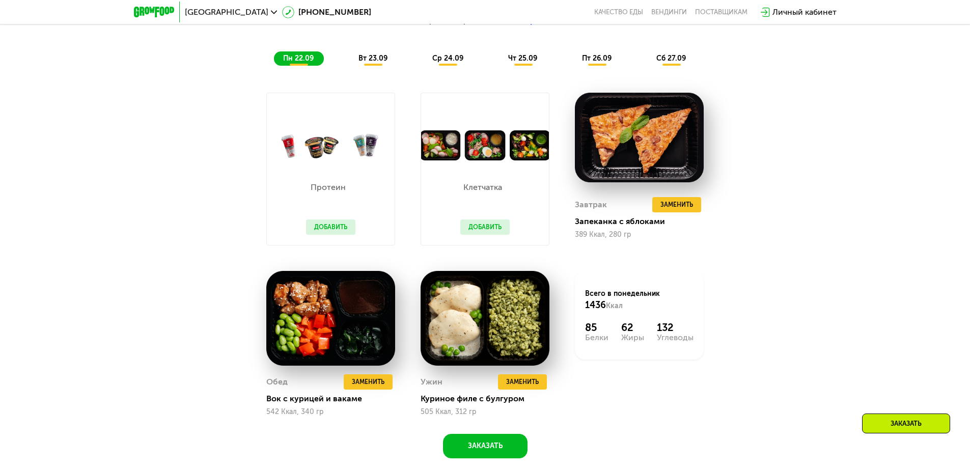
click at [360, 62] on span "вт 23.09" at bounding box center [372, 58] width 29 height 9
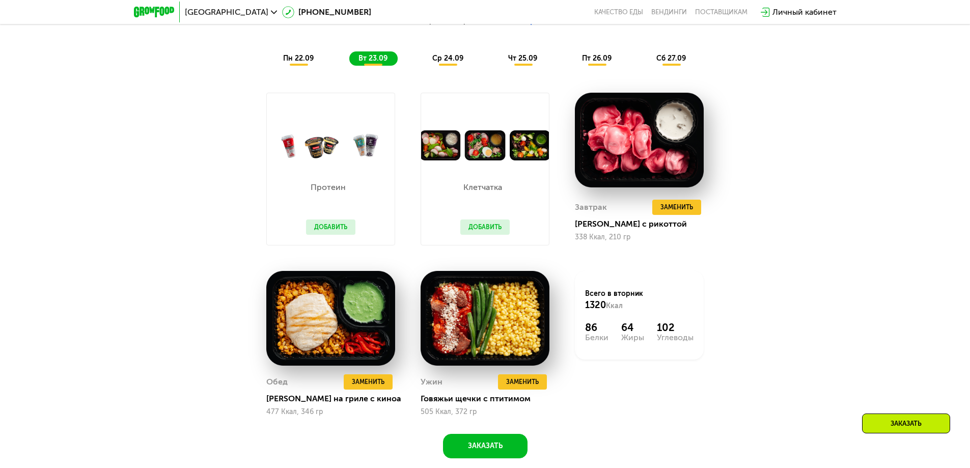
click at [441, 63] on span "ср 24.09" at bounding box center [447, 58] width 31 height 9
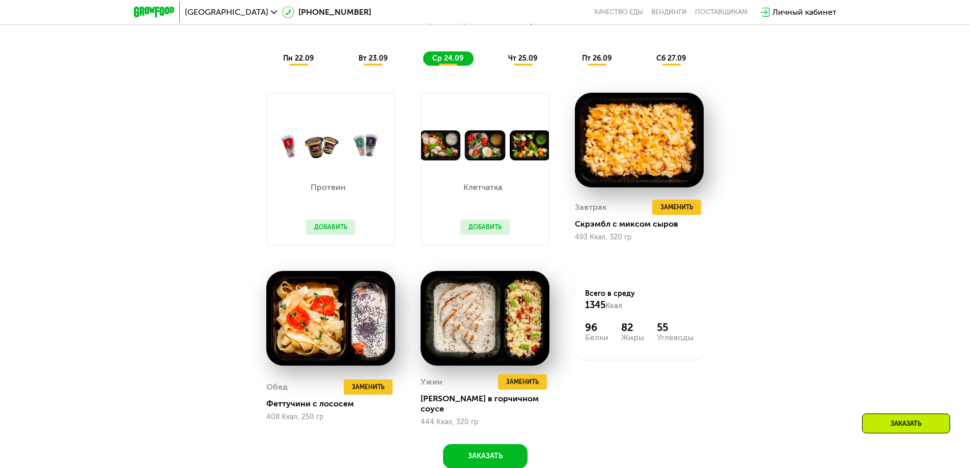
click at [512, 63] on span "чт 25.09" at bounding box center [522, 58] width 29 height 9
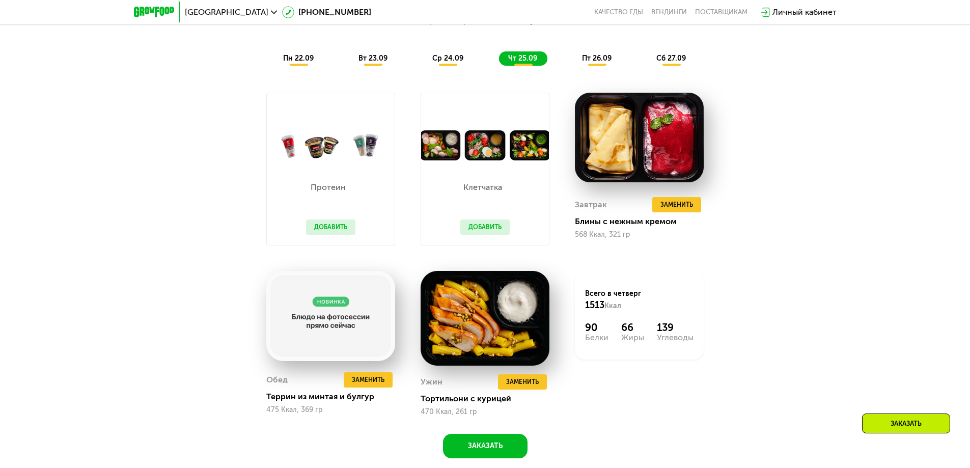
click at [602, 60] on span "пт 26.09" at bounding box center [597, 58] width 30 height 9
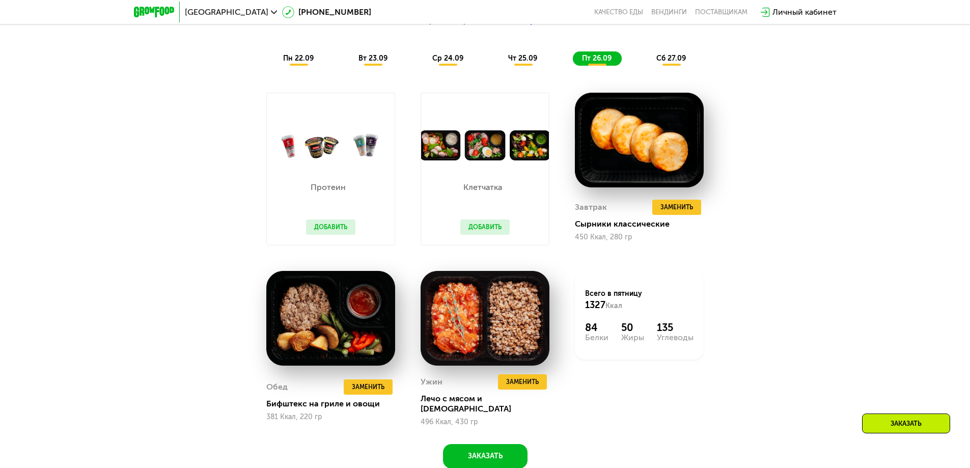
click at [523, 60] on span "чт 25.09" at bounding box center [522, 58] width 29 height 9
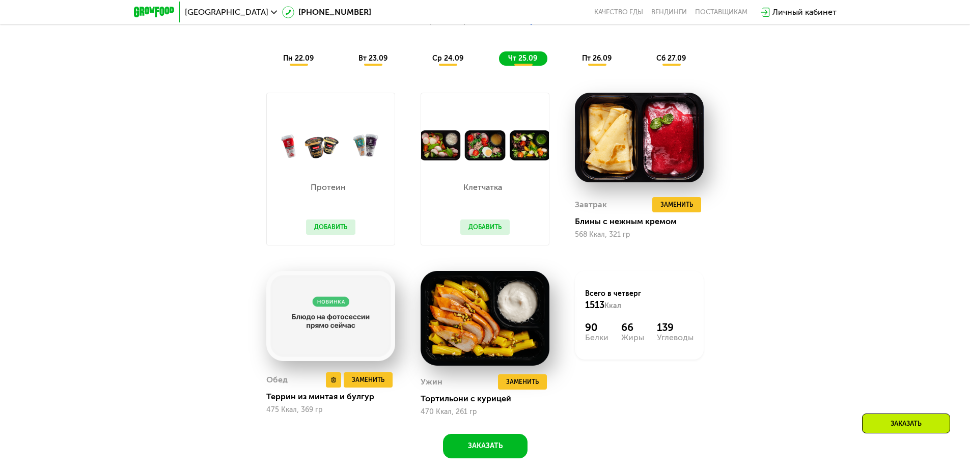
click at [346, 333] on img at bounding box center [330, 316] width 129 height 90
click at [360, 379] on span "Заменить" at bounding box center [368, 380] width 33 height 10
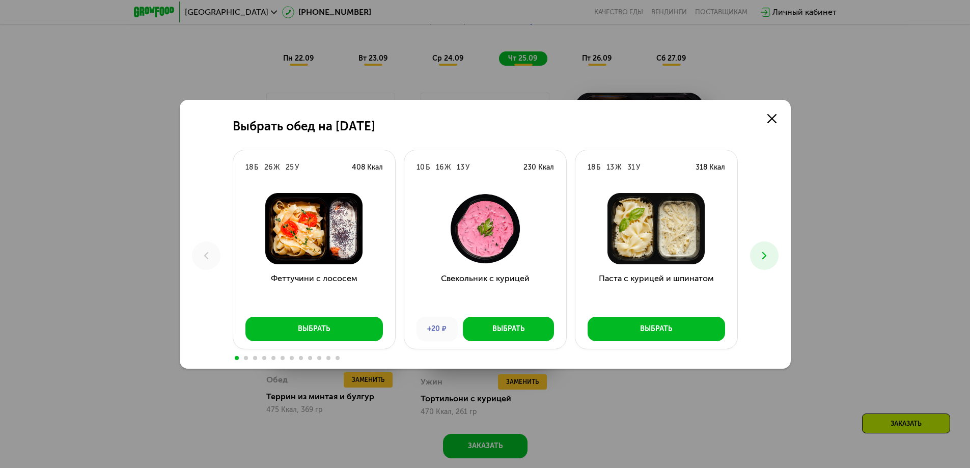
click at [767, 254] on icon at bounding box center [764, 255] width 12 height 12
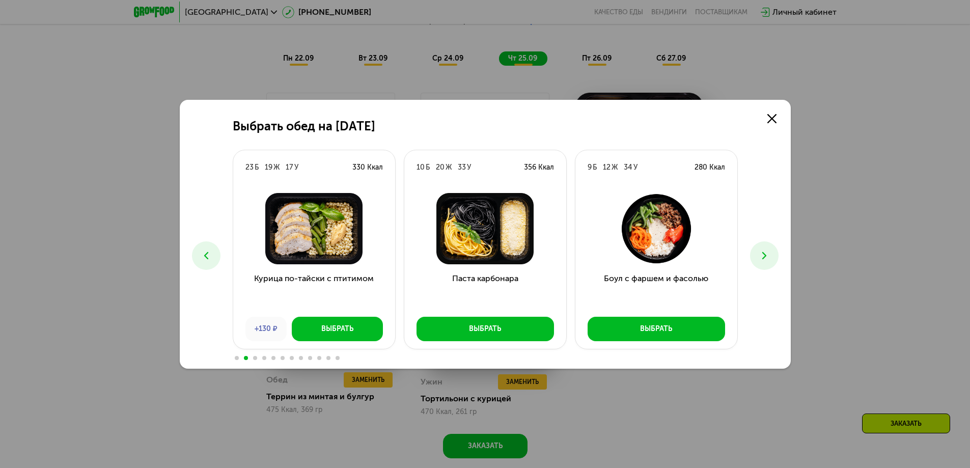
click at [767, 254] on icon at bounding box center [764, 255] width 12 height 12
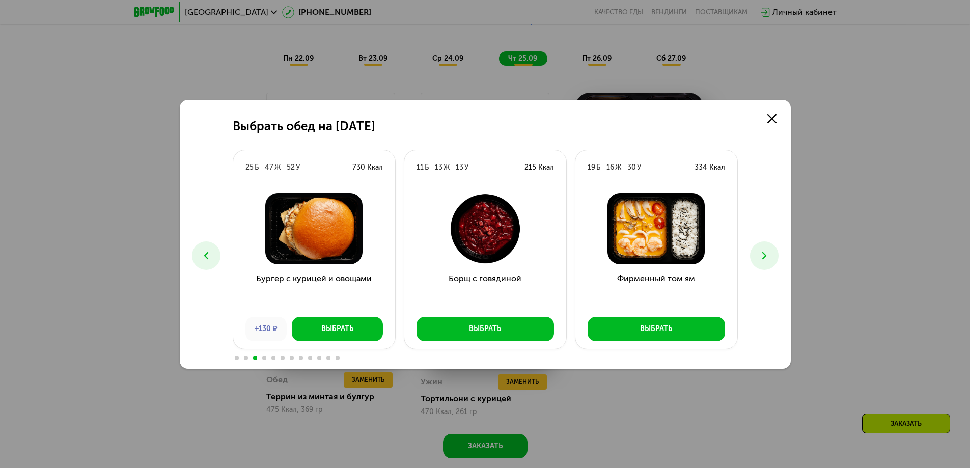
click at [767, 254] on icon at bounding box center [764, 255] width 12 height 12
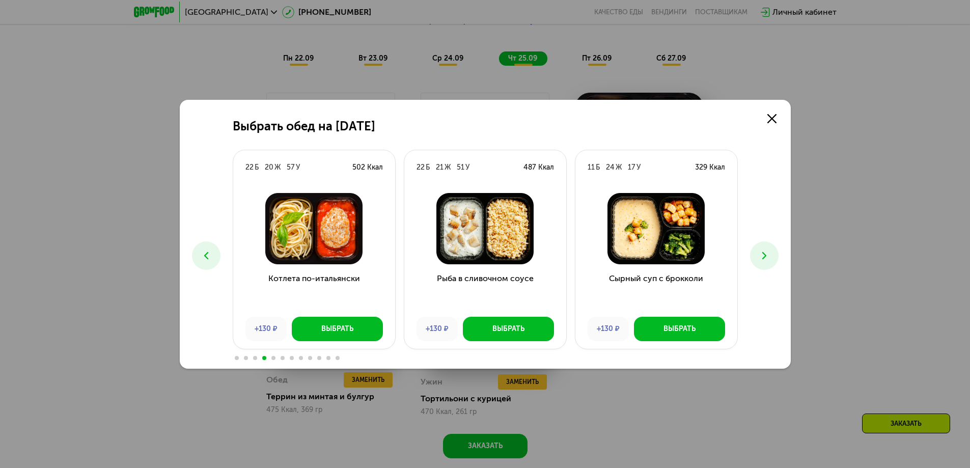
click at [767, 254] on icon at bounding box center [764, 255] width 12 height 12
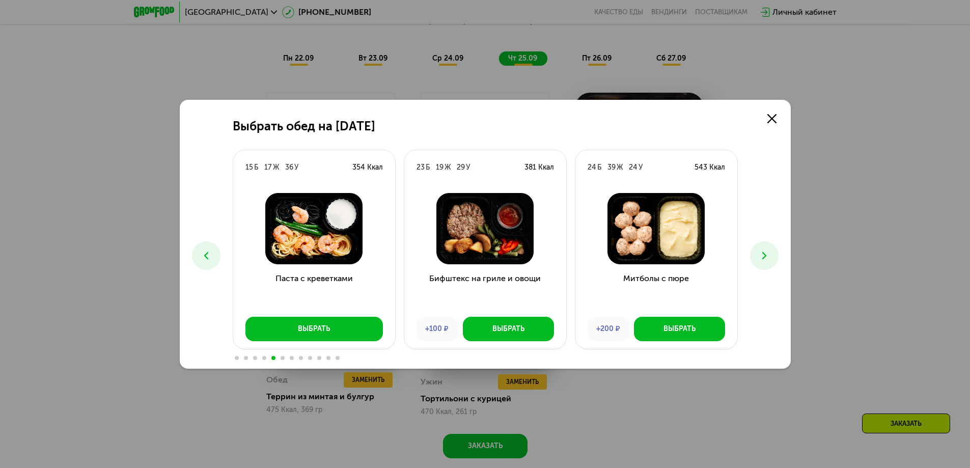
click at [767, 254] on icon at bounding box center [764, 255] width 12 height 12
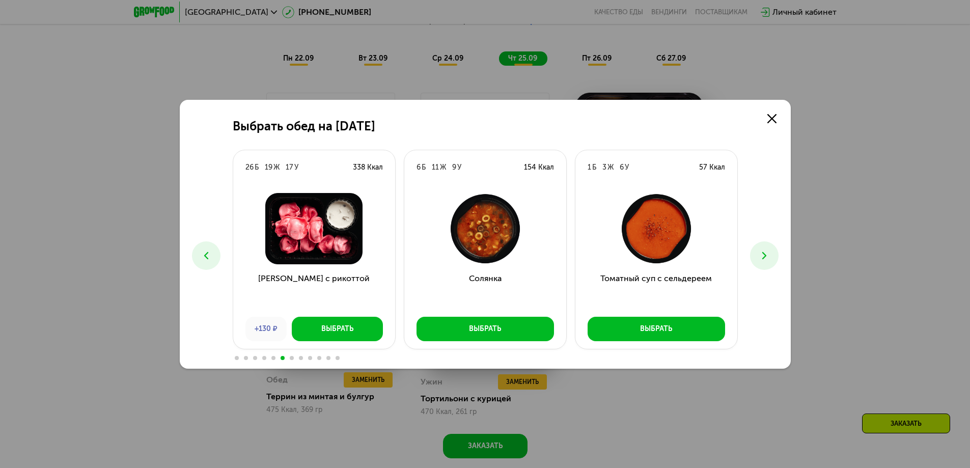
click at [767, 254] on icon at bounding box center [764, 255] width 12 height 12
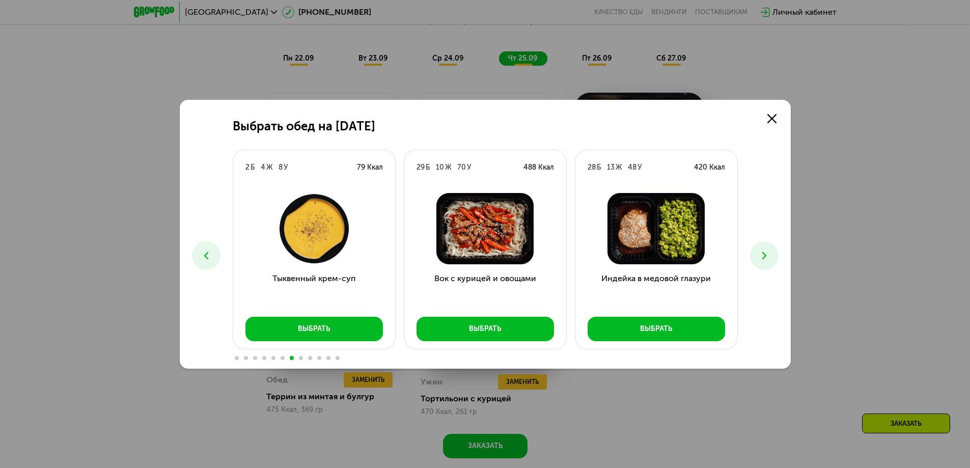
click at [767, 254] on icon at bounding box center [764, 255] width 12 height 12
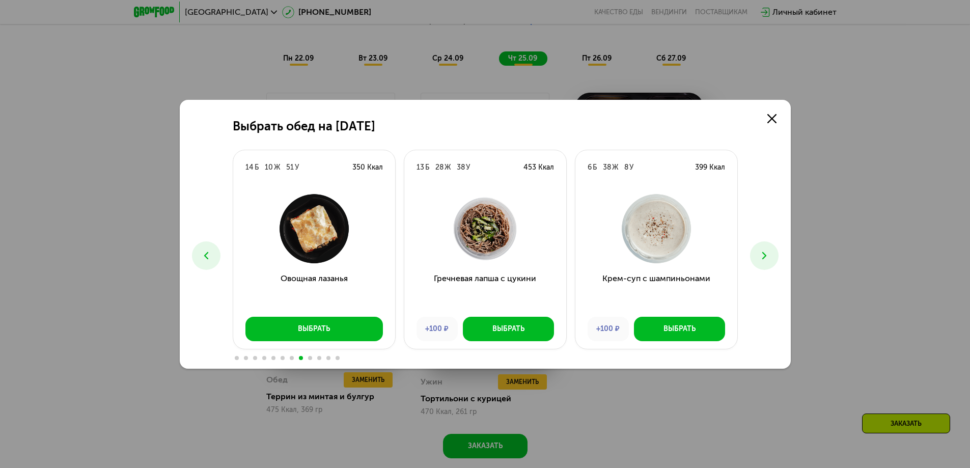
click at [767, 254] on icon at bounding box center [764, 255] width 12 height 12
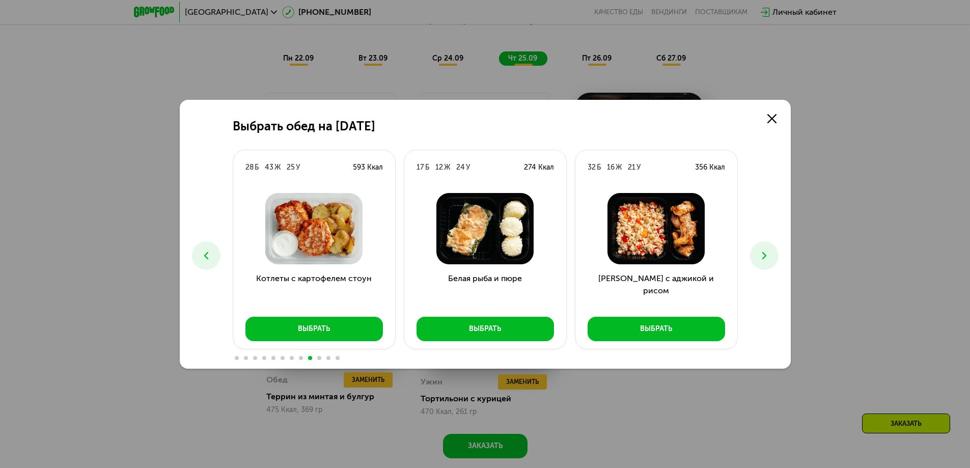
click at [195, 251] on button at bounding box center [206, 255] width 29 height 29
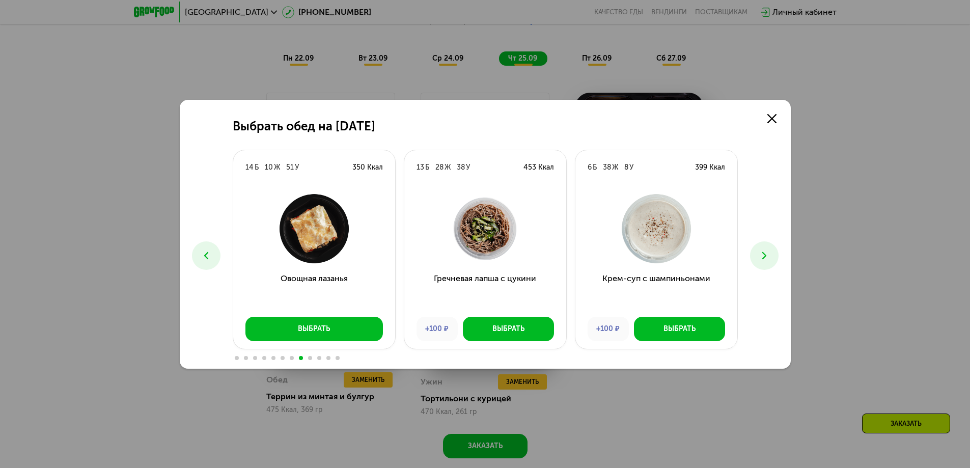
click at [748, 251] on div "Выбрать обед на [DATE] Б 26 Ж 25 У 408 Ккал Феттучини с лососем Выбрать 10 Б 16…" at bounding box center [485, 234] width 611 height 269
click at [754, 251] on button at bounding box center [764, 255] width 29 height 29
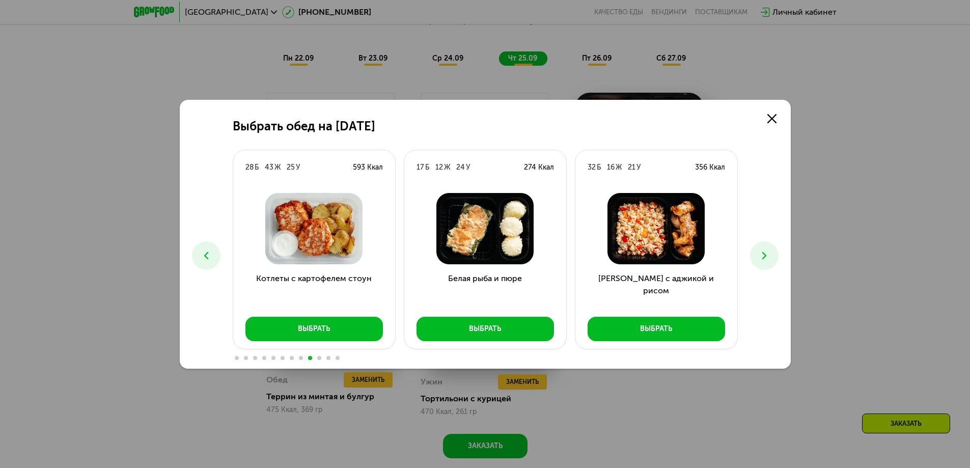
click at [754, 251] on button at bounding box center [764, 255] width 29 height 29
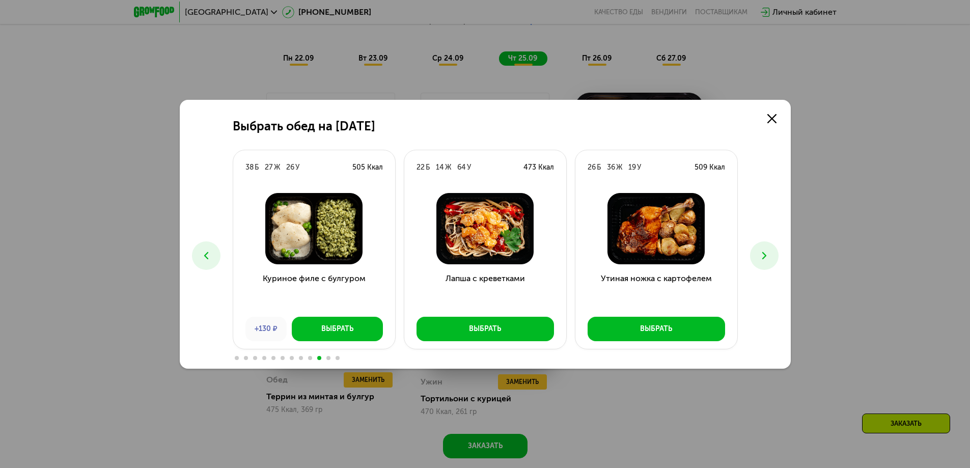
click at [754, 251] on button at bounding box center [764, 255] width 29 height 29
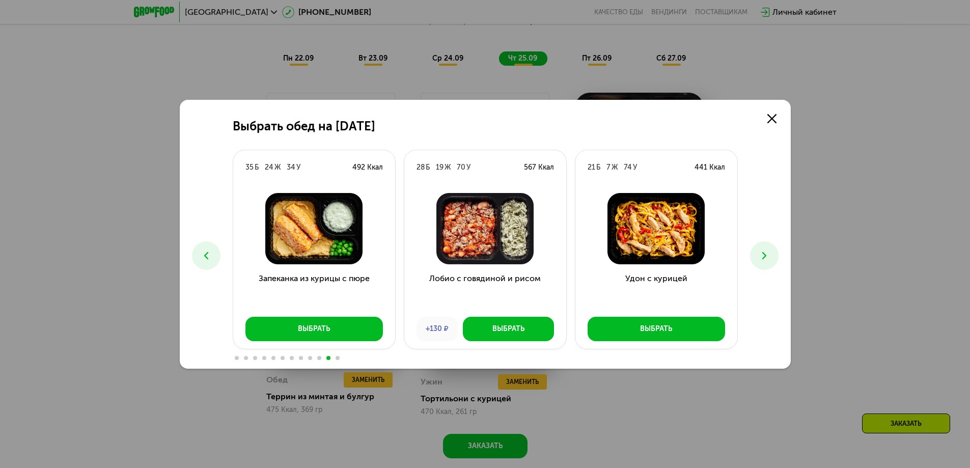
click at [750, 246] on div "Выбрать обед на [DATE] Б 26 Ж 25 У 408 Ккал Феттучини с лососем Выбрать 10 Б 16…" at bounding box center [485, 234] width 611 height 269
click at [756, 259] on button at bounding box center [764, 255] width 29 height 29
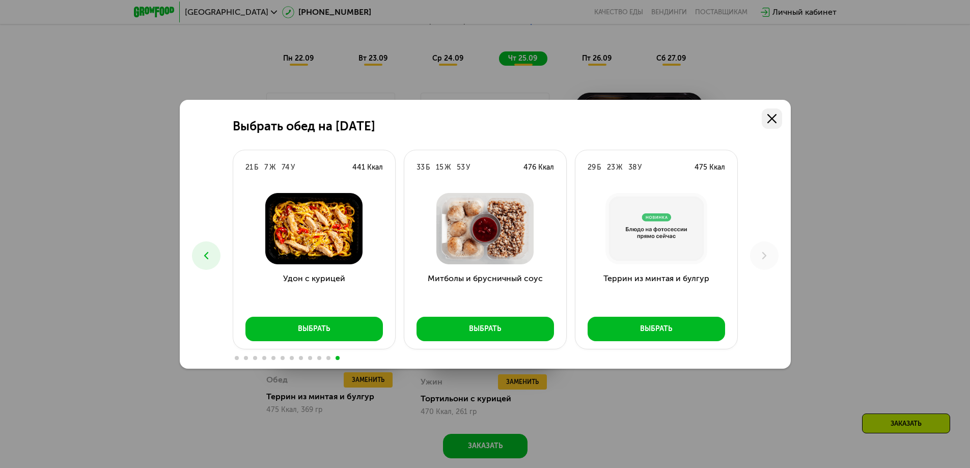
click at [772, 114] on icon at bounding box center [771, 118] width 9 height 9
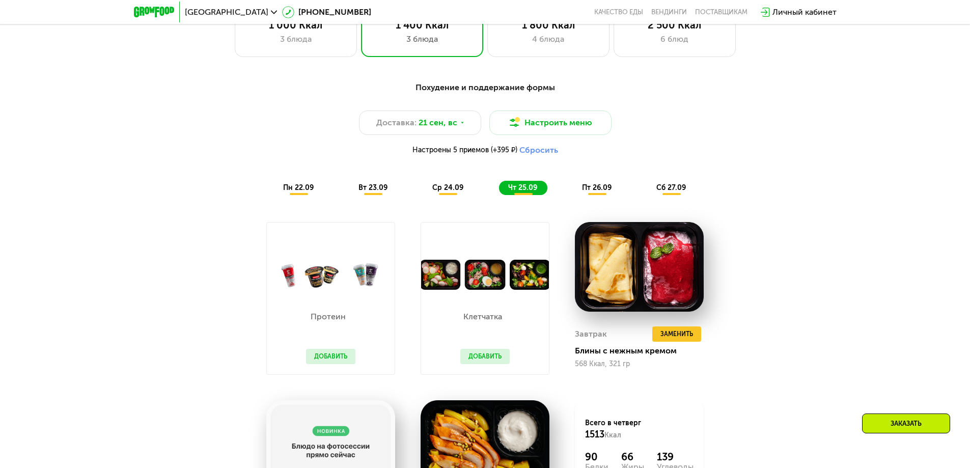
scroll to position [818, 0]
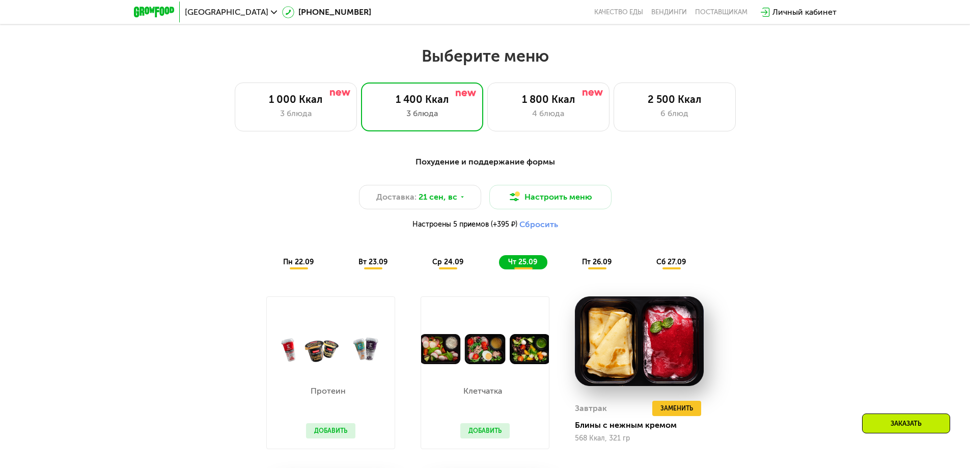
click at [592, 266] on span "пт 26.09" at bounding box center [597, 262] width 30 height 9
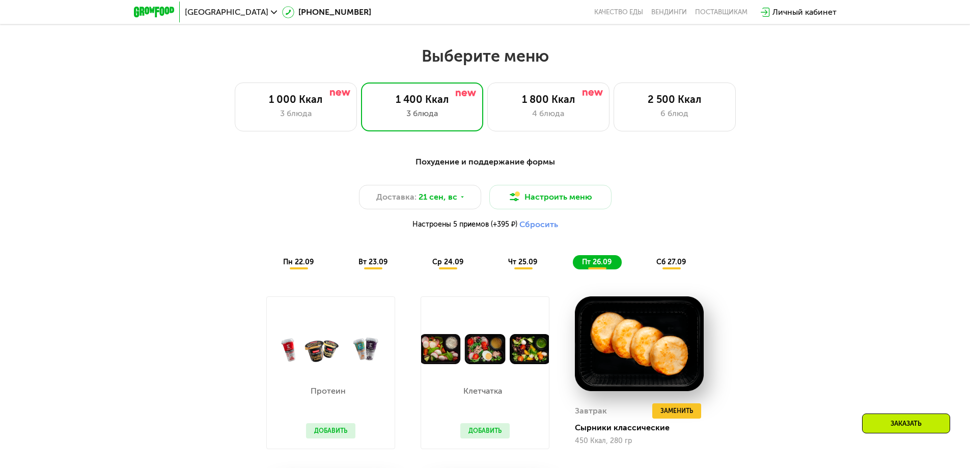
click at [686, 265] on div "сб 27.09" at bounding box center [671, 262] width 49 height 14
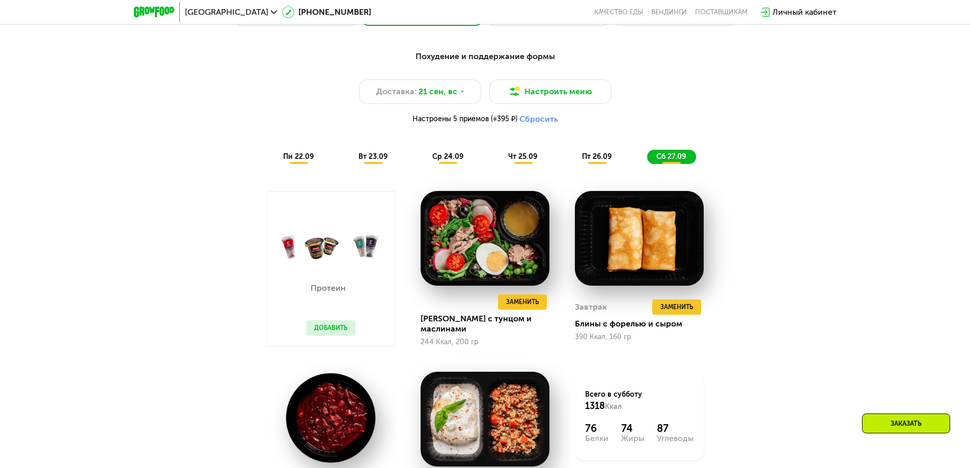
scroll to position [971, 0]
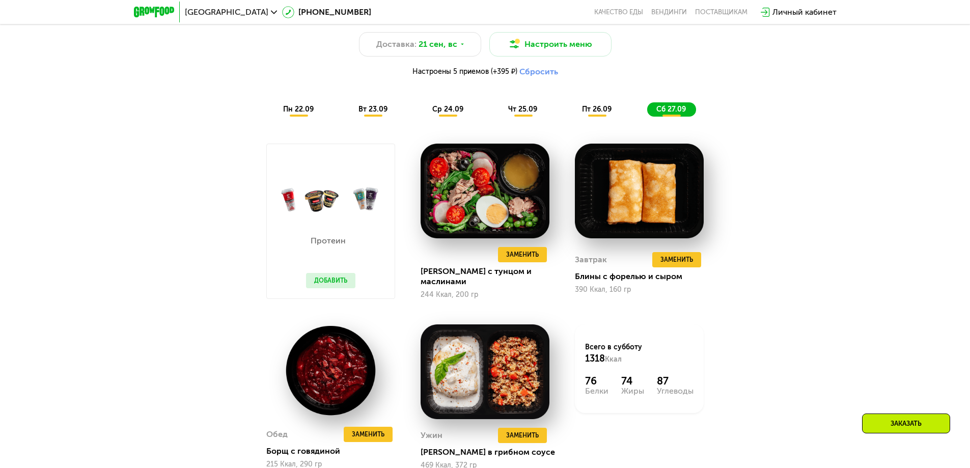
drag, startPoint x: 432, startPoint y: 97, endPoint x: 439, endPoint y: 111, distance: 15.3
click at [432, 98] on div "Похудение и поддержание формы Доставка: [DATE] Настроить меню Настроены 5 прием…" at bounding box center [485, 59] width 603 height 113
click at [439, 111] on span "ср 24.09" at bounding box center [447, 109] width 31 height 9
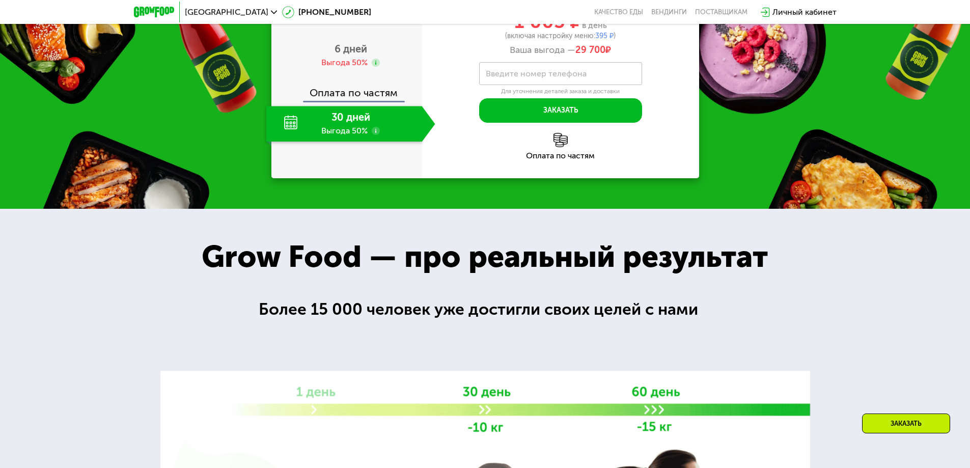
scroll to position [1531, 0]
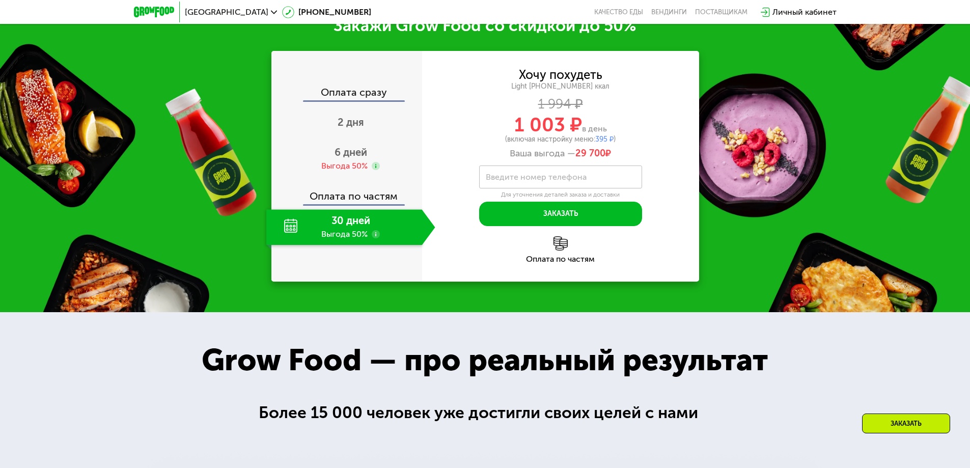
click at [525, 174] on label "Введите номер телефона" at bounding box center [536, 177] width 101 height 6
click at [525, 172] on input "Введите номер телефона" at bounding box center [560, 176] width 163 height 23
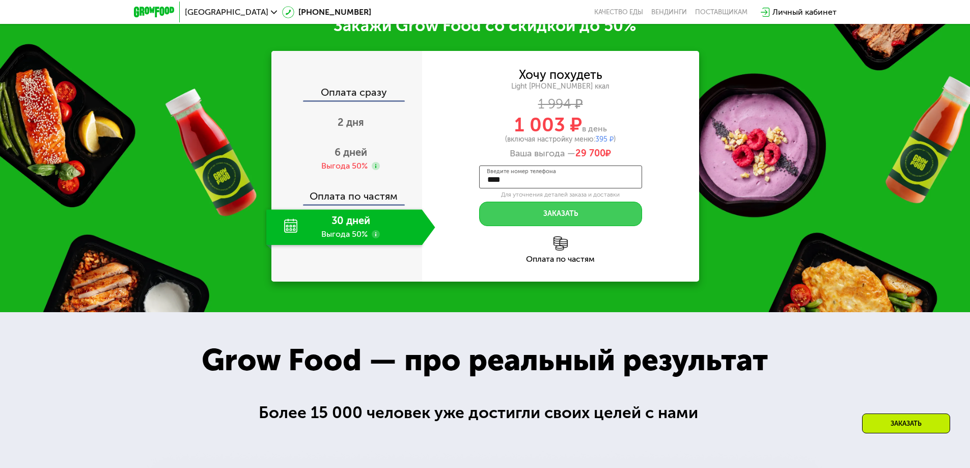
type input "**********"
click at [557, 209] on button "Заказать" at bounding box center [560, 214] width 163 height 24
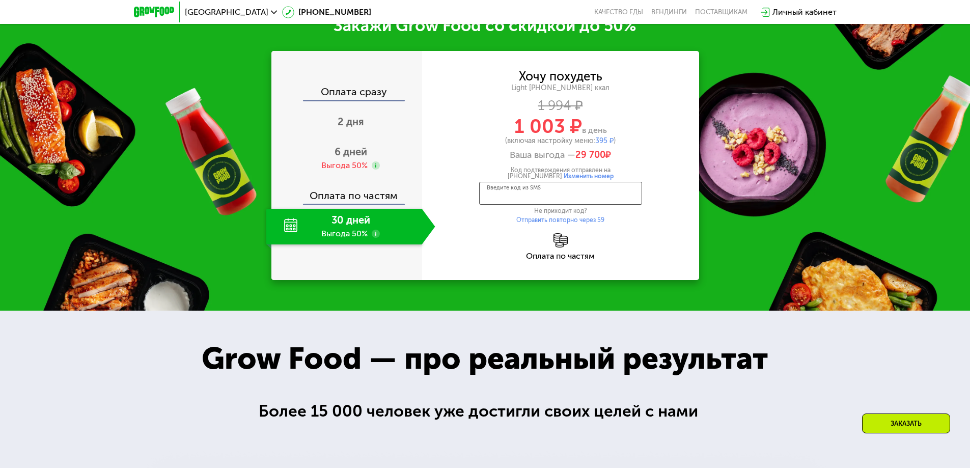
click at [555, 194] on input "Введите код из SMS" at bounding box center [560, 193] width 163 height 23
type input "****"
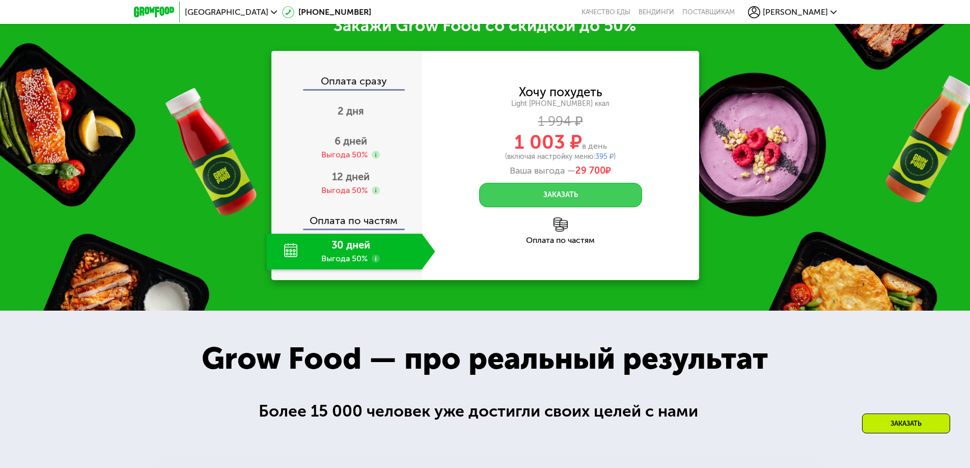
scroll to position [1497, 0]
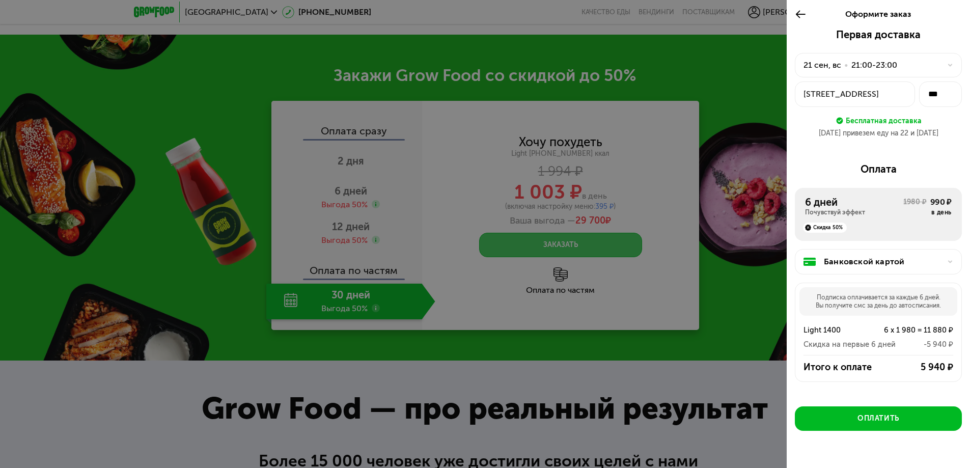
scroll to position [1446, 0]
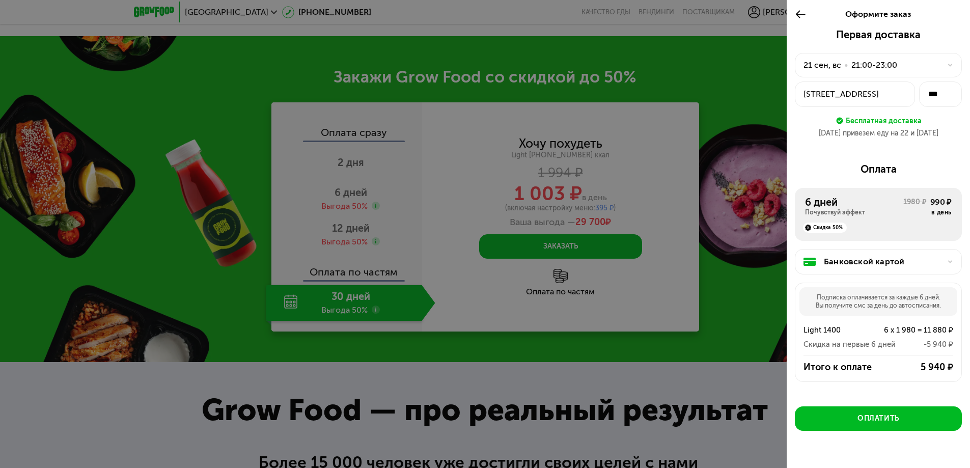
click at [850, 205] on div "6 дней" at bounding box center [854, 202] width 98 height 12
click at [919, 194] on div "6 дней Почувствуй эффект 1980 ₽ 990 ₽ в день Скидка 50%" at bounding box center [877, 214] width 167 height 53
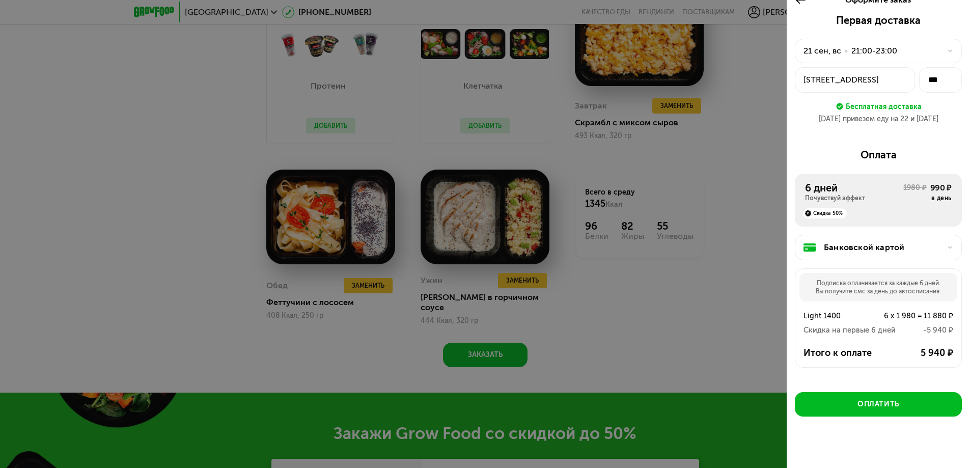
scroll to position [22, 0]
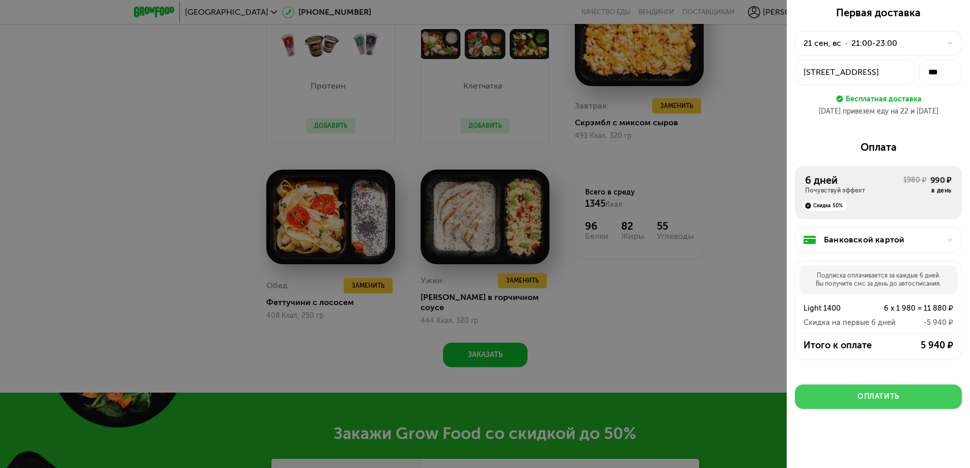
click at [897, 399] on button "Оплатить" at bounding box center [877, 396] width 167 height 24
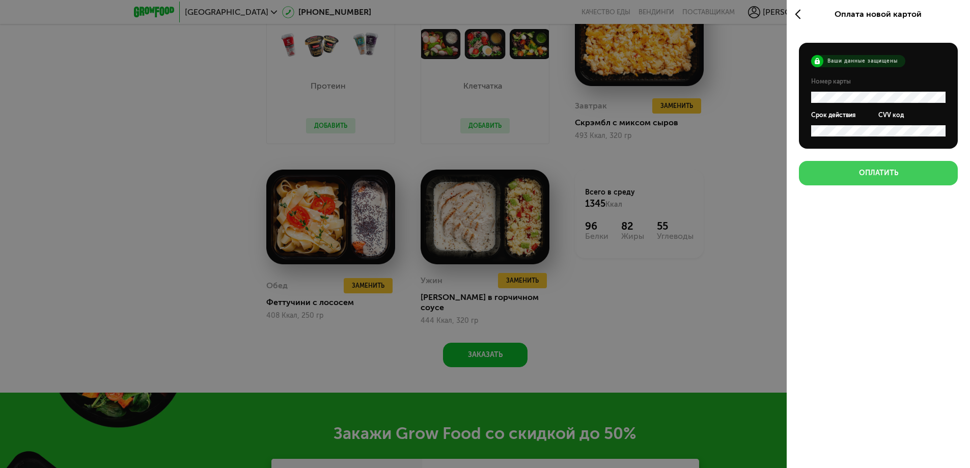
scroll to position [0, 0]
click at [884, 170] on div "Оплатить" at bounding box center [878, 173] width 39 height 10
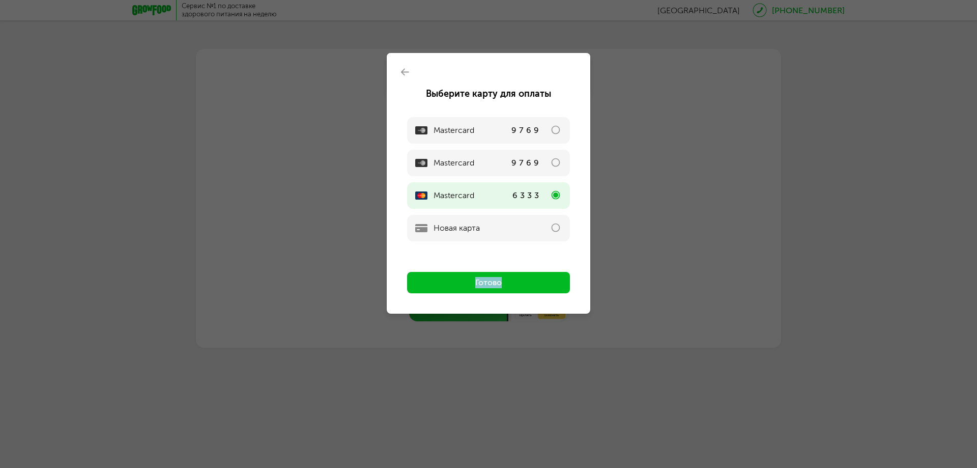
click at [483, 280] on div "Выберите карту для оплаты Mastercard 9769 Mastercard 9769 Mastercard 6333 Новая…" at bounding box center [488, 173] width 163 height 240
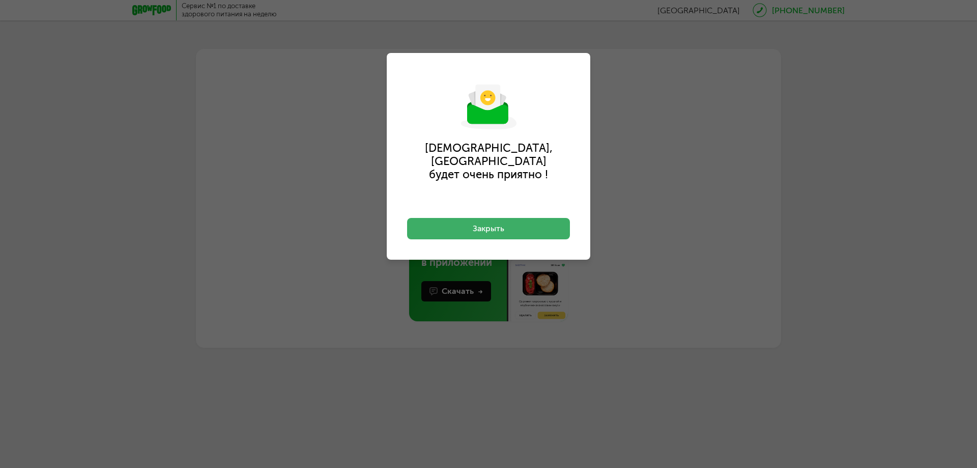
click at [492, 223] on button "Закрыть" at bounding box center [488, 228] width 163 height 21
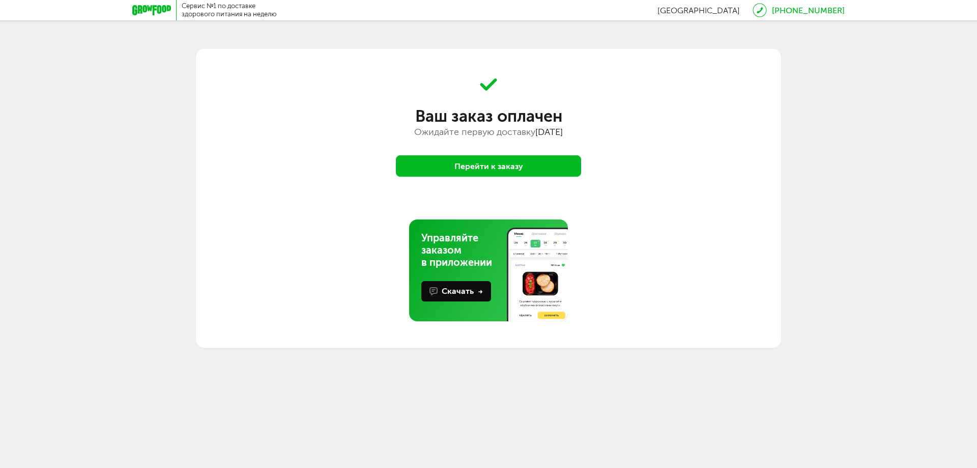
click at [469, 297] on button "Скачать" at bounding box center [456, 291] width 70 height 20
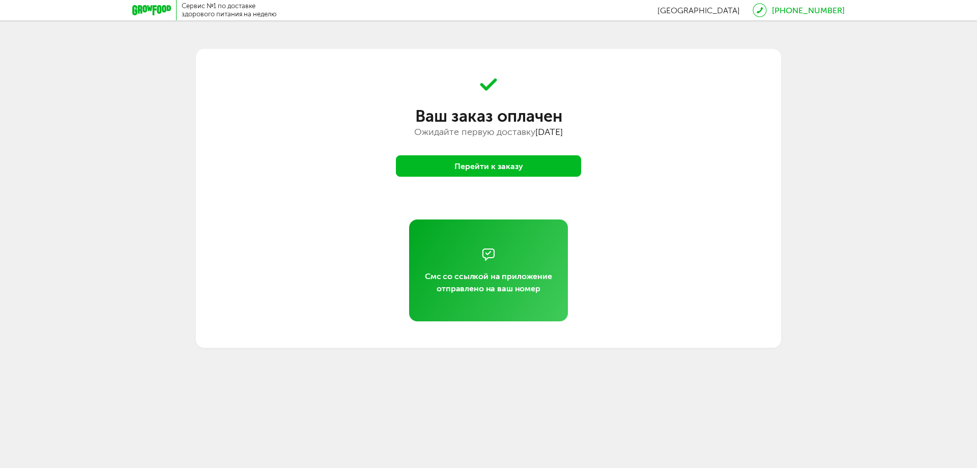
click at [853, 91] on div "Сервис №1 по доставке здорового питания на неделю Москва 8 (800) 555-21-78 Тать…" at bounding box center [488, 174] width 977 height 348
click at [488, 167] on button "Перейти к заказу" at bounding box center [488, 165] width 185 height 21
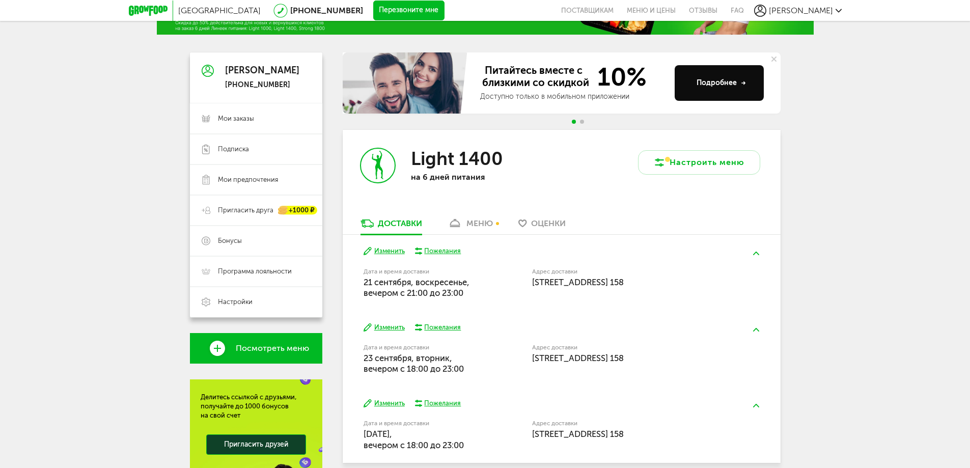
scroll to position [153, 0]
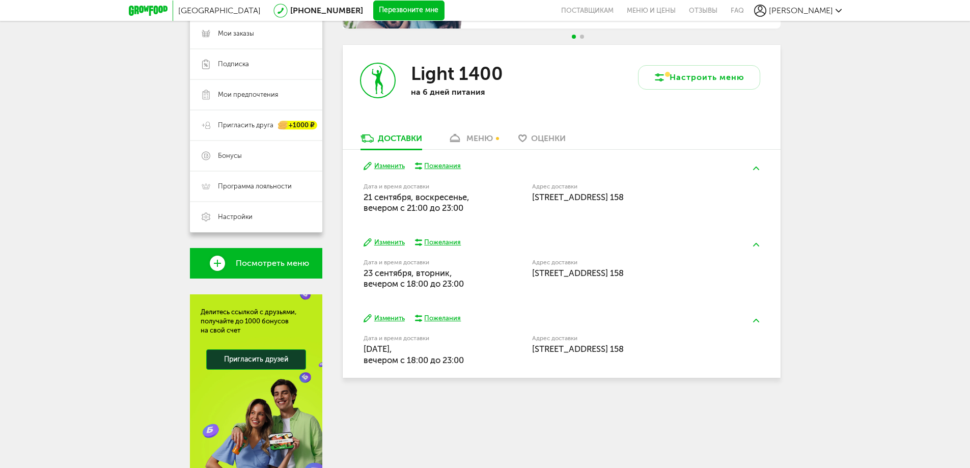
drag, startPoint x: 396, startPoint y: 243, endPoint x: 413, endPoint y: 288, distance: 47.7
click at [412, 288] on div "Изменить Пожелания Дата и время доставки 23 сентября, вторник, вечером c 18:00 …" at bounding box center [562, 263] width 438 height 76
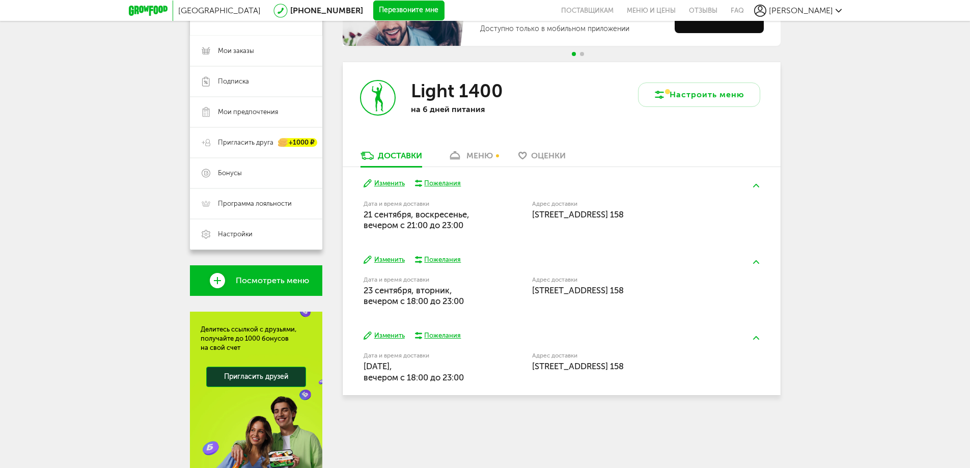
scroll to position [92, 0]
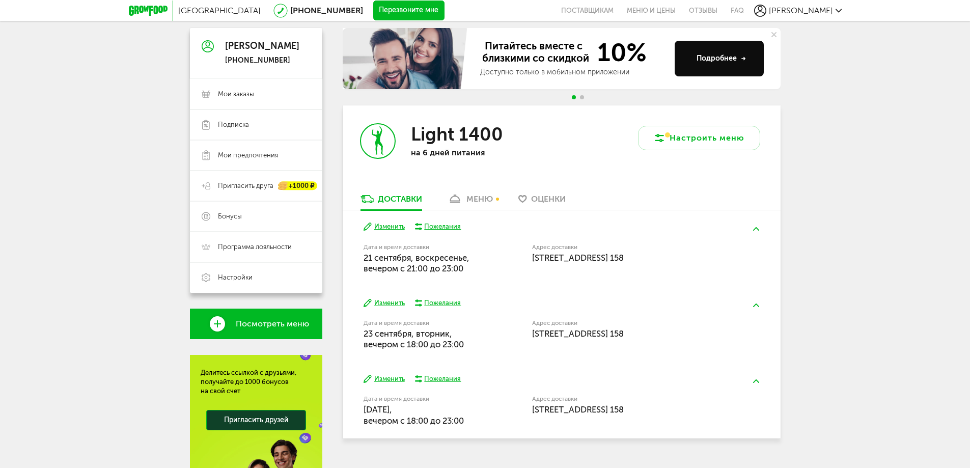
click at [392, 303] on button "Изменить" at bounding box center [383, 303] width 41 height 10
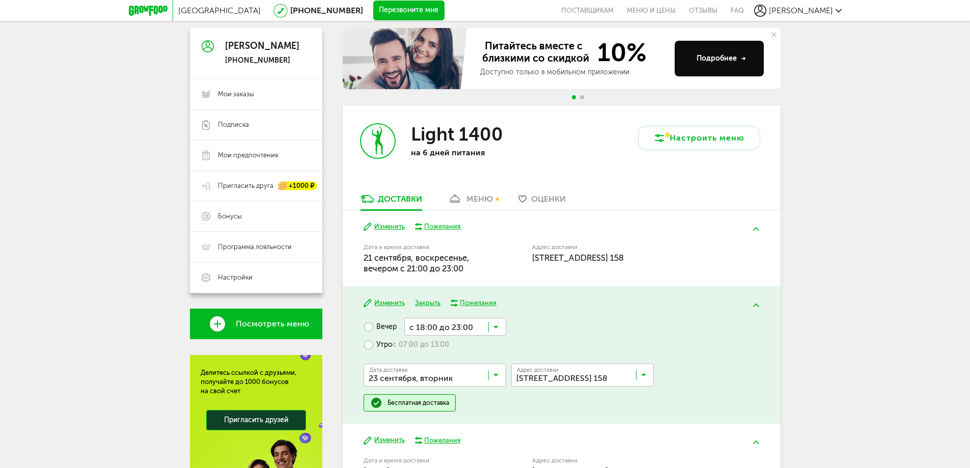
click at [583, 333] on div "Вечер с 18:00 до 23:00 Загрузка... Утро с 07:00 до 13:00 Дата доставки 23 сентя…" at bounding box center [560, 365] width 395 height 94
click at [757, 307] on button at bounding box center [756, 305] width 26 height 24
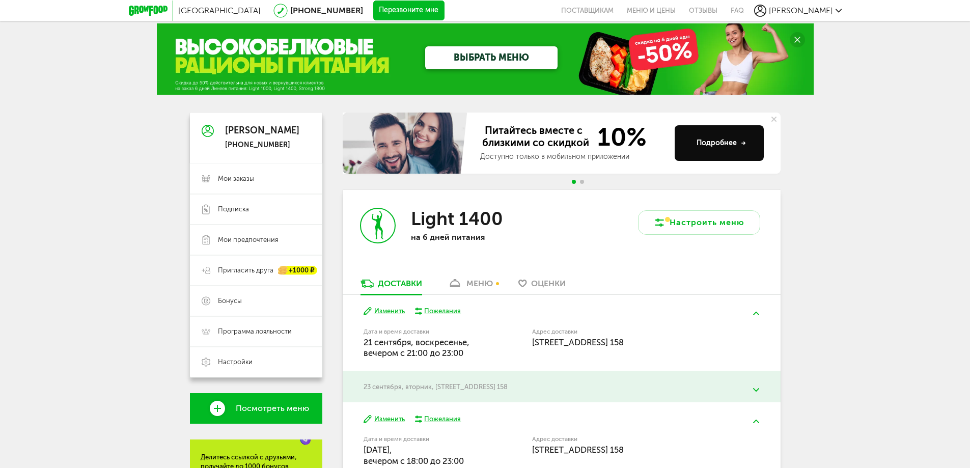
scroll to position [0, 0]
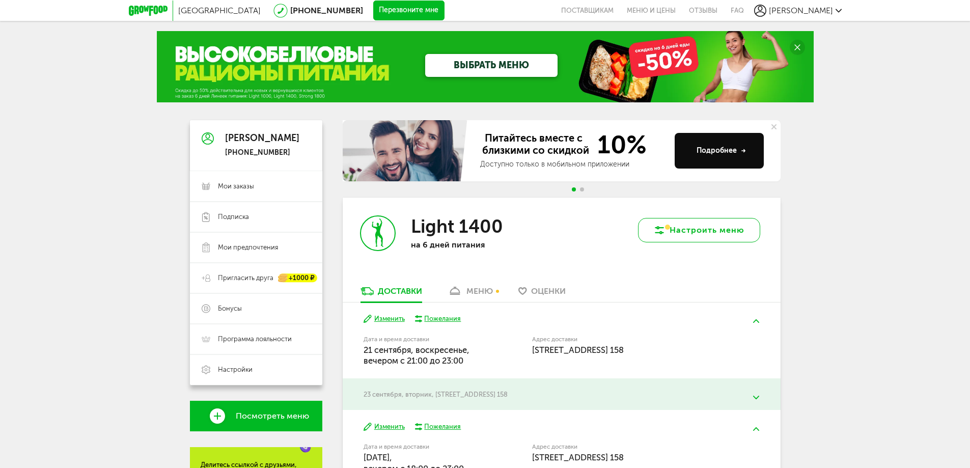
click at [696, 232] on button "Настроить меню" at bounding box center [699, 230] width 122 height 24
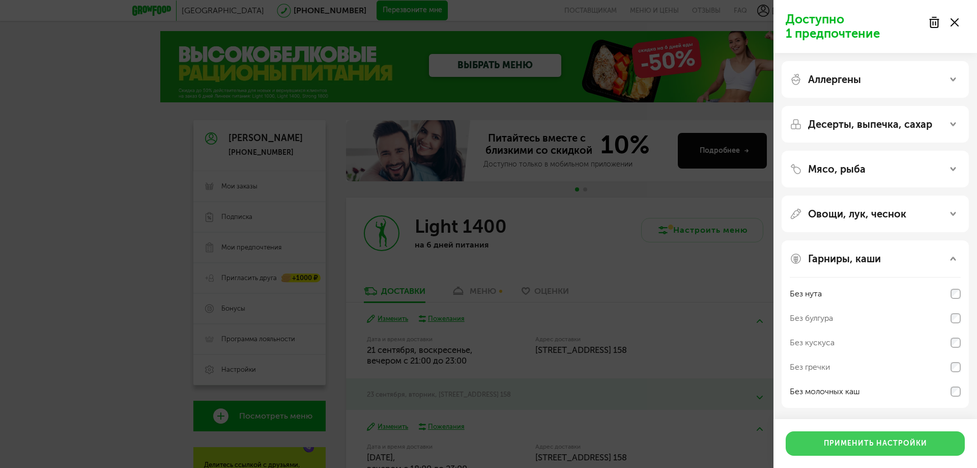
click at [878, 443] on button "Применить настройки" at bounding box center [875, 443] width 179 height 24
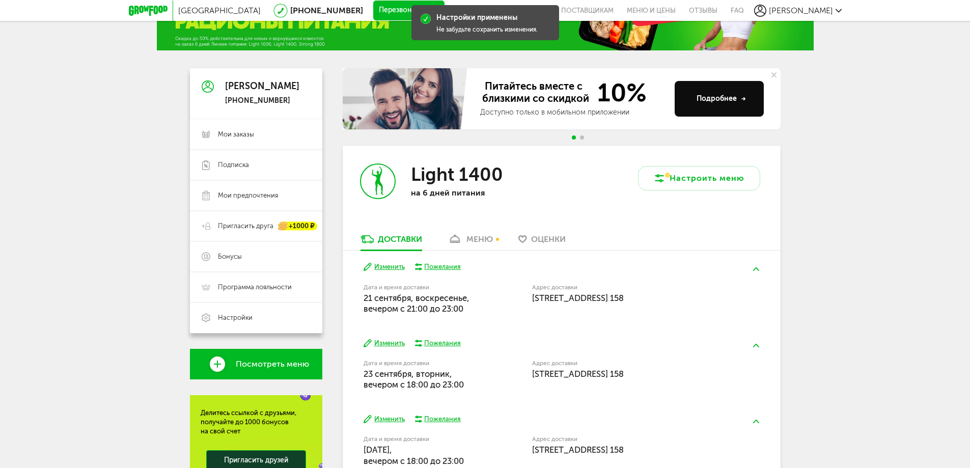
scroll to position [41, 0]
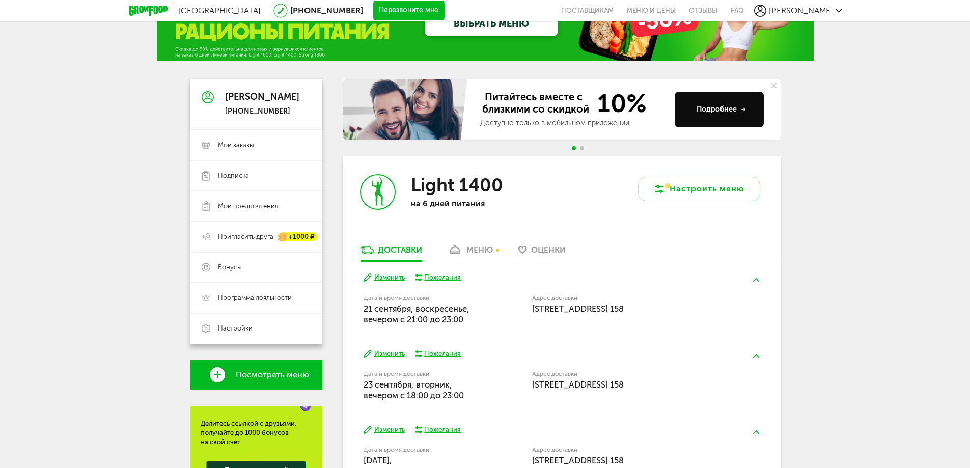
click at [471, 247] on div "меню" at bounding box center [479, 250] width 26 height 10
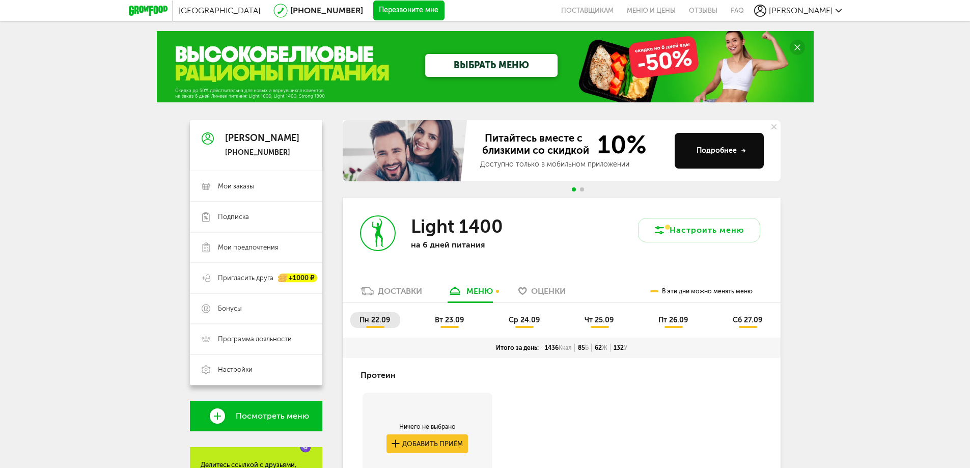
click at [701, 158] on button "Подробнее" at bounding box center [718, 151] width 89 height 36
click at [824, 9] on span "[PERSON_NAME]" at bounding box center [801, 11] width 64 height 10
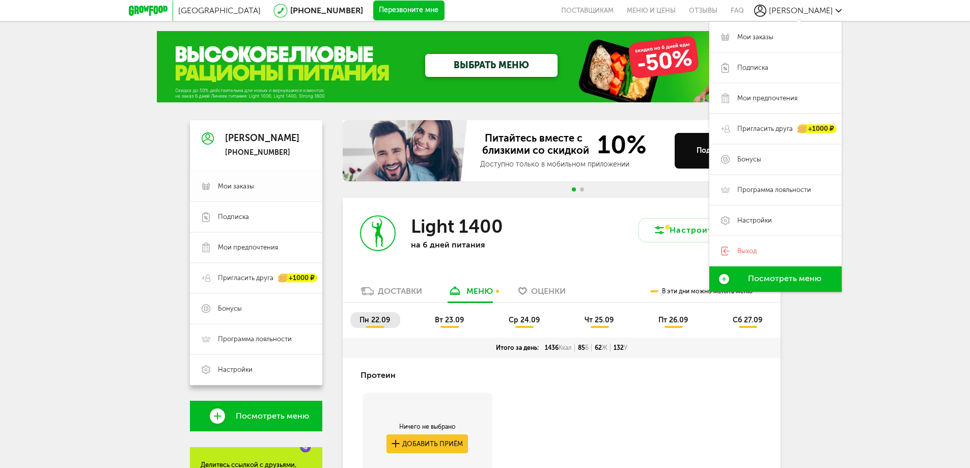
click at [234, 186] on span "Мои заказы" at bounding box center [236, 186] width 36 height 9
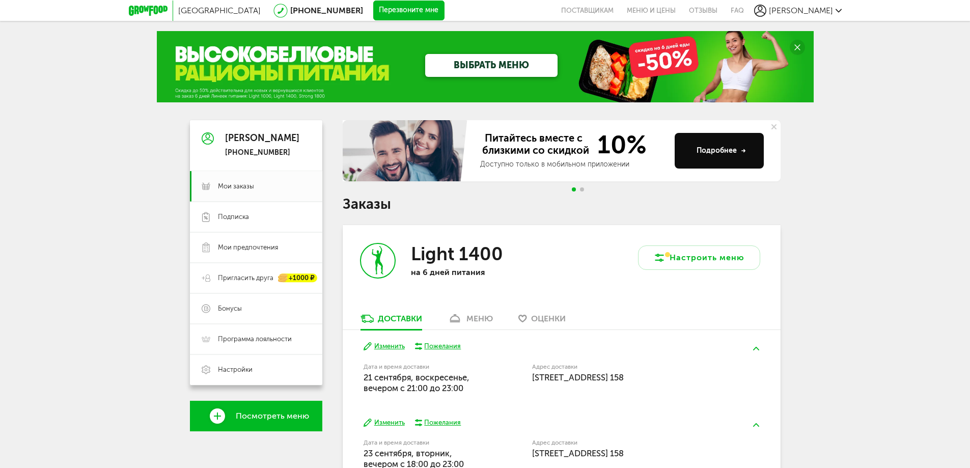
click at [513, 67] on link "ВЫБРАТЬ МЕНЮ" at bounding box center [491, 65] width 132 height 23
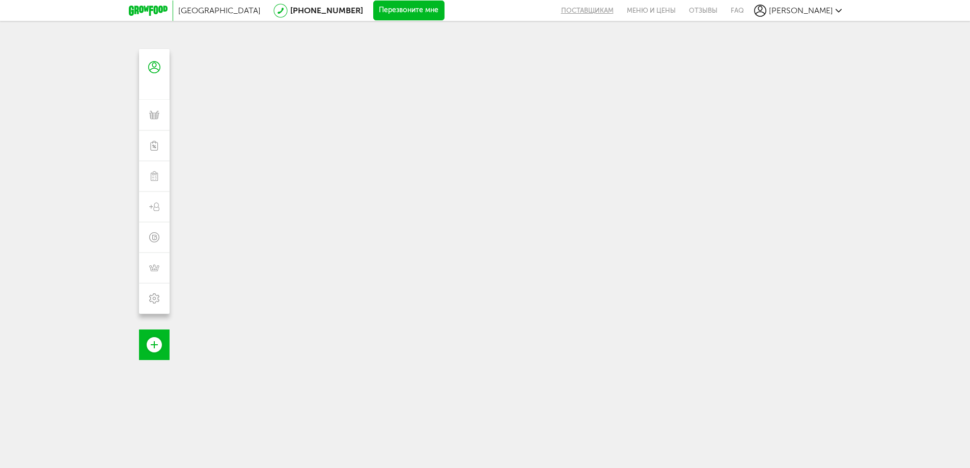
click at [620, 4] on button "поставщикам" at bounding box center [590, 10] width 59 height 21
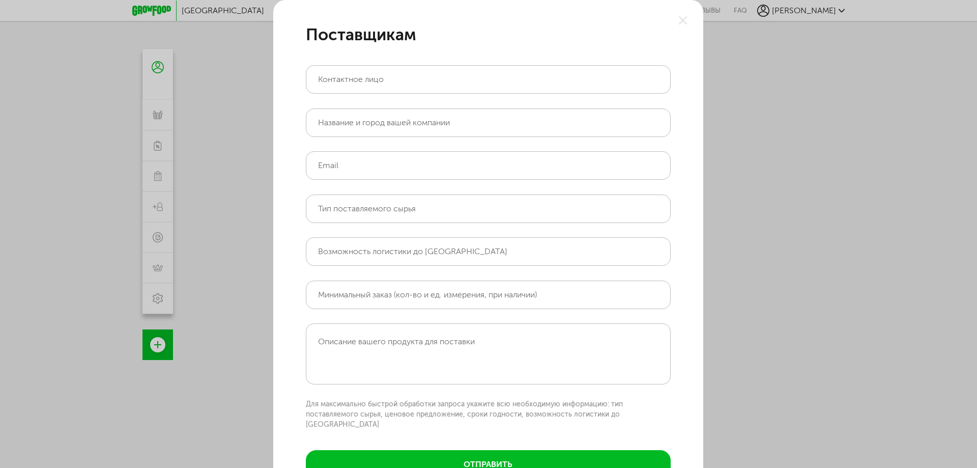
click at [733, 11] on div "Поставщикам Контактное лицо Название и город вашей компании Email Тип поставляе…" at bounding box center [488, 255] width 977 height 511
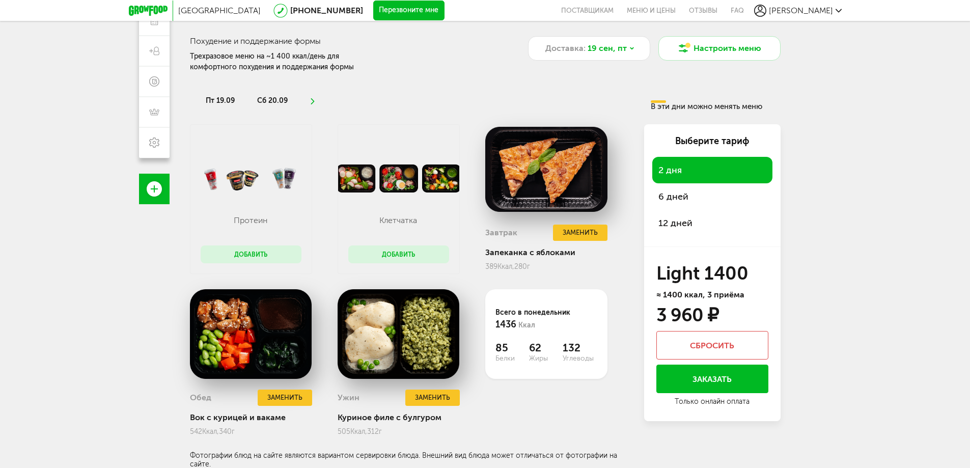
scroll to position [156, 0]
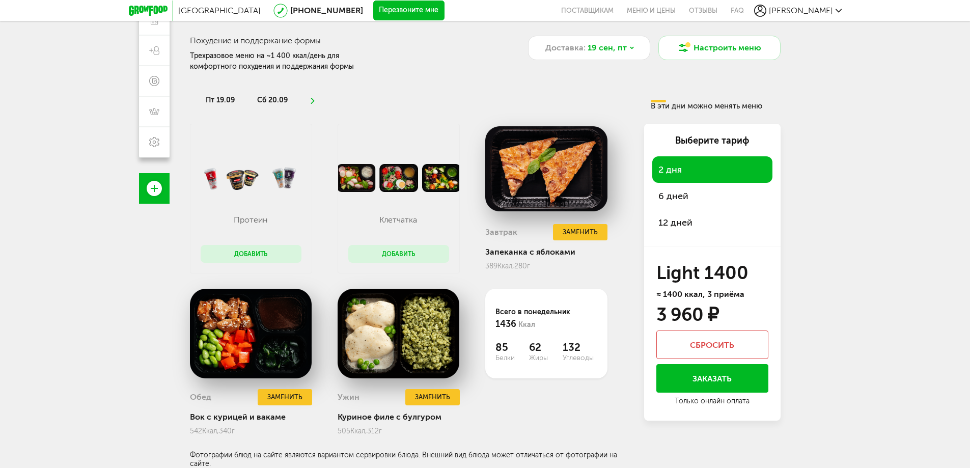
click at [681, 223] on span "12 дней" at bounding box center [712, 222] width 108 height 14
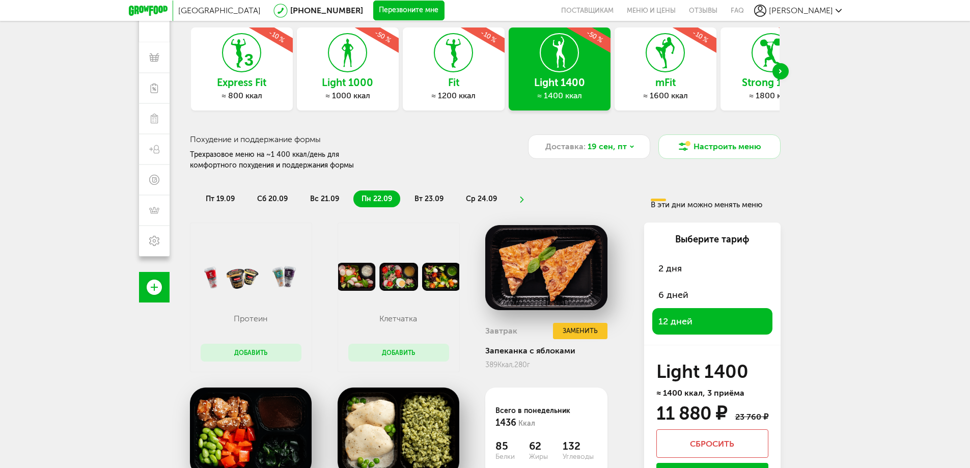
scroll to position [0, 0]
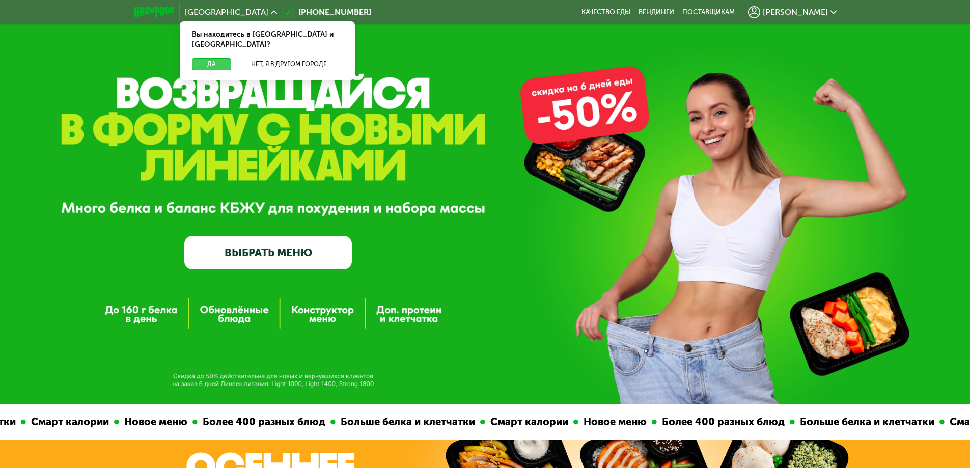
click at [212, 58] on button "Да" at bounding box center [211, 64] width 39 height 12
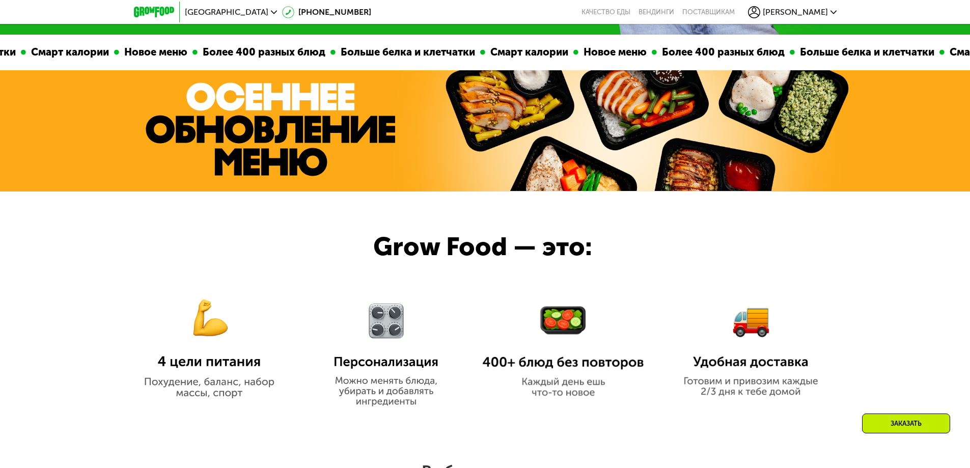
scroll to position [560, 0]
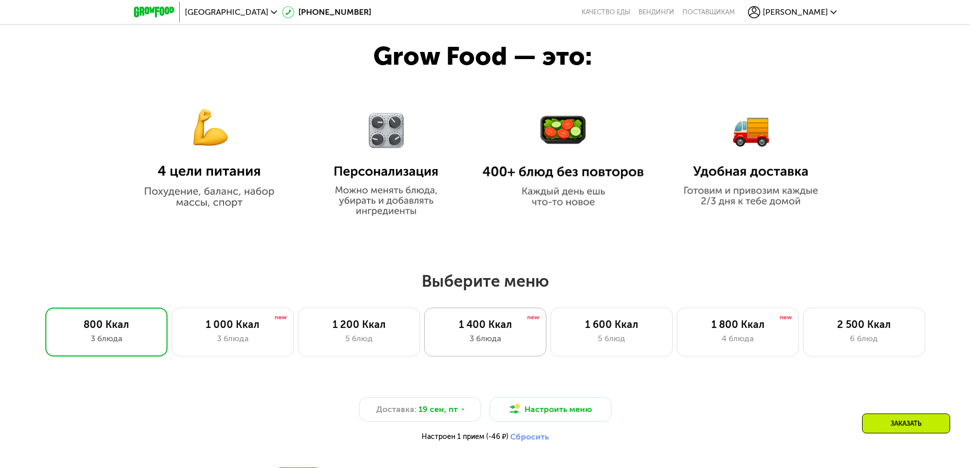
click at [481, 330] on div "1 400 Ккал" at bounding box center [485, 324] width 101 height 12
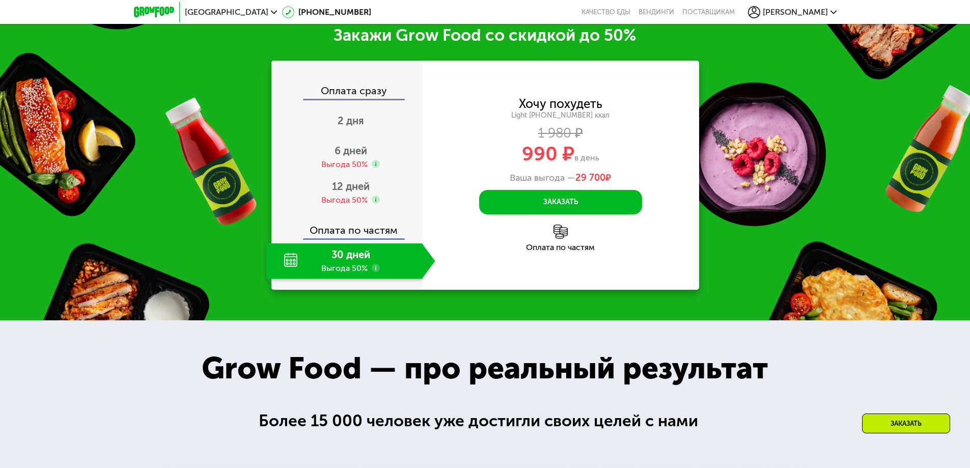
scroll to position [1374, 0]
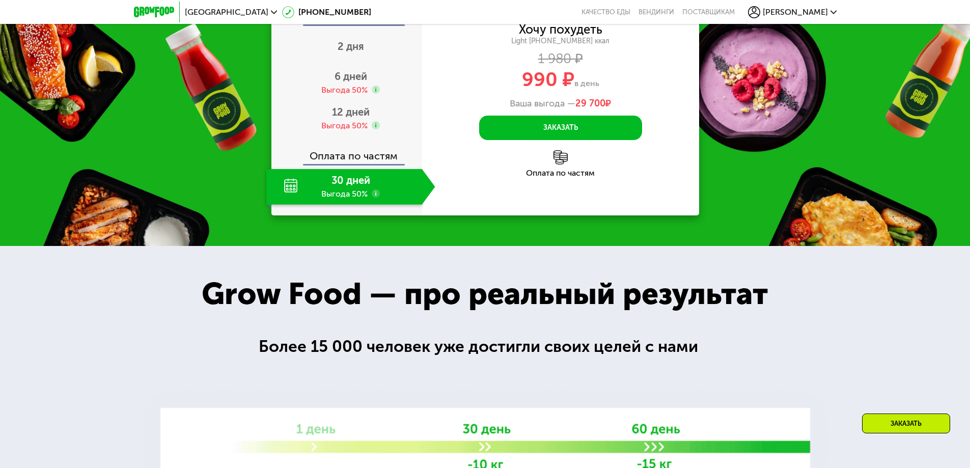
click at [355, 205] on div "30 дней Выгода 50%" at bounding box center [344, 187] width 156 height 36
click at [346, 205] on div "30 дней Выгода 50%" at bounding box center [344, 187] width 156 height 36
click at [374, 197] on icon at bounding box center [376, 193] width 8 height 8
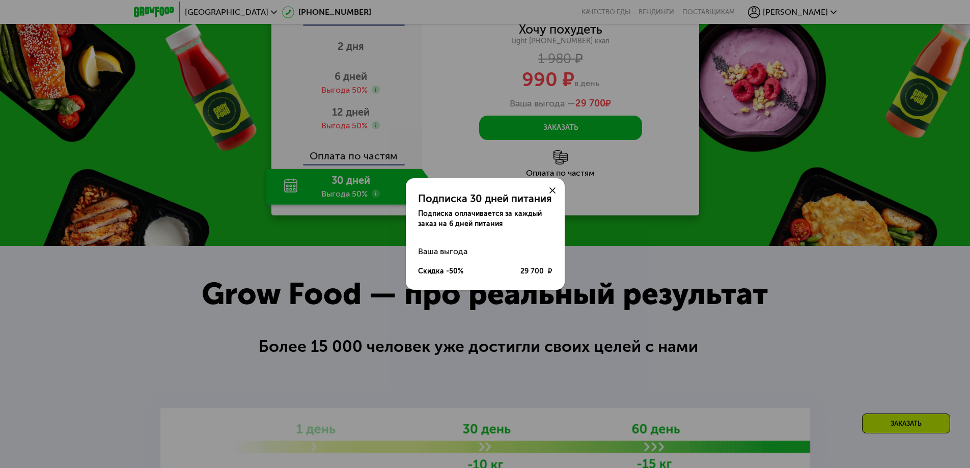
click at [377, 283] on div "Подписка 30 дней питания Подписка оплачивается за каждый заказ на 6 дней питани…" at bounding box center [485, 234] width 970 height 468
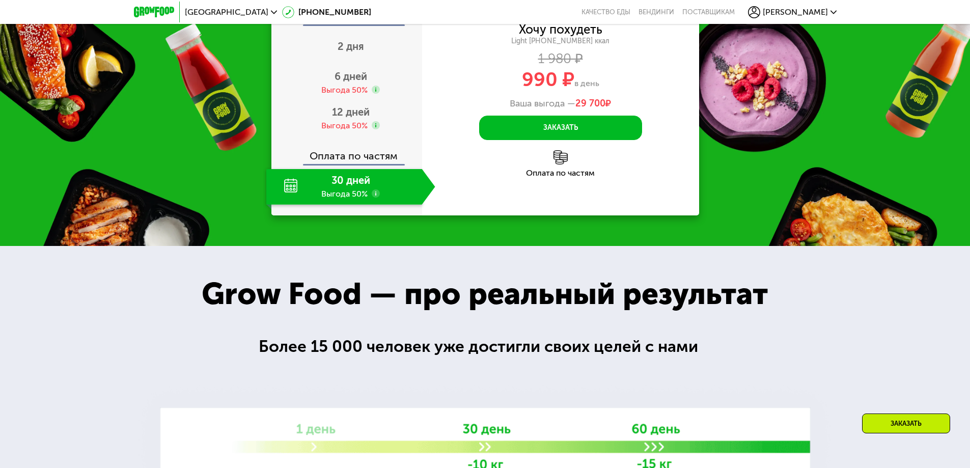
click at [377, 197] on use at bounding box center [376, 193] width 8 height 8
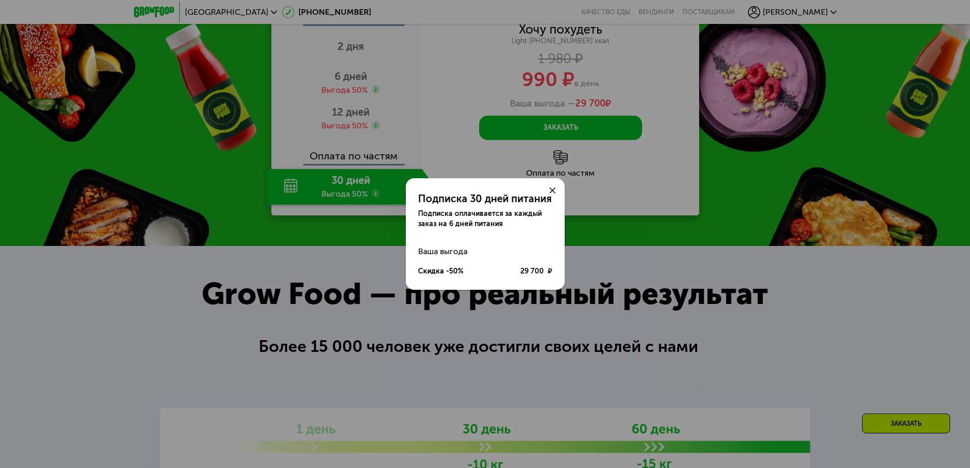
click at [338, 277] on div "Подписка 30 дней питания Подписка оплачивается за каждый заказ на 6 дней питани…" at bounding box center [485, 234] width 970 height 468
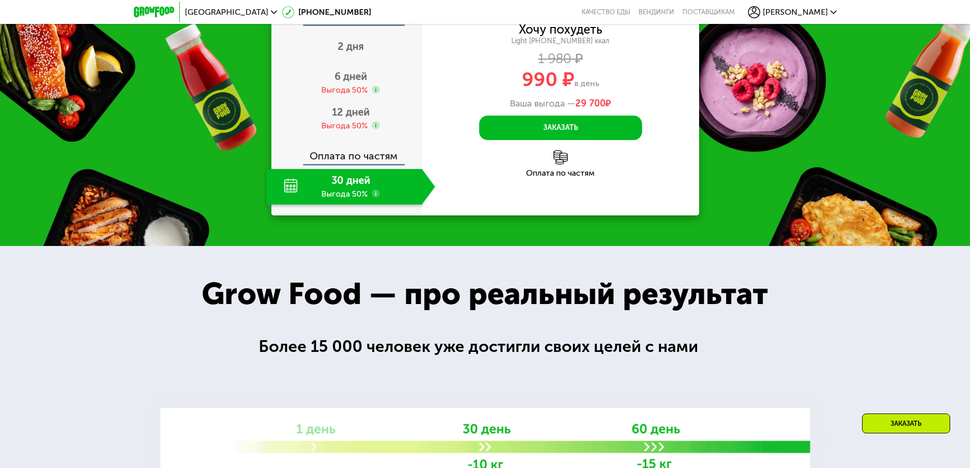
click at [321, 205] on div "30 дней Выгода 50%" at bounding box center [344, 187] width 156 height 36
click at [342, 164] on div "Оплата по частям" at bounding box center [347, 151] width 150 height 23
click at [366, 205] on div "30 дней Выгода 50%" at bounding box center [344, 187] width 156 height 36
click at [563, 140] on button "Заказать" at bounding box center [560, 128] width 163 height 24
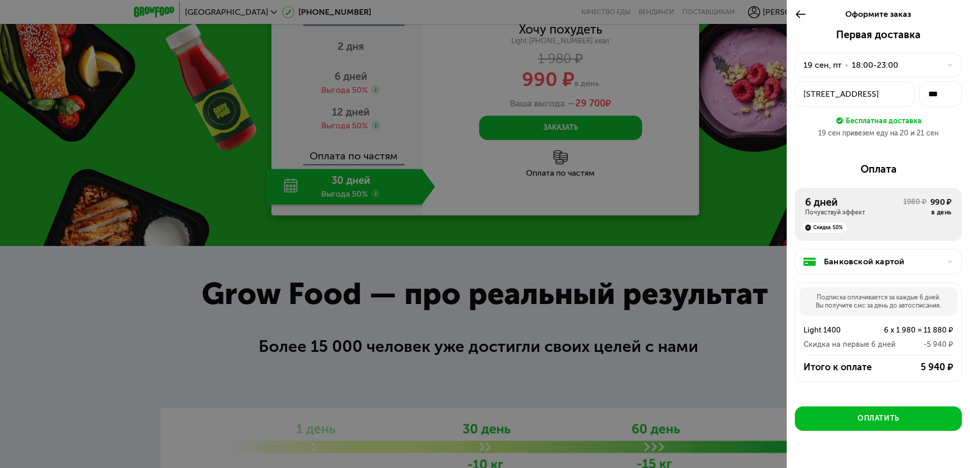
click at [794, 11] on div "Оформите заказ" at bounding box center [877, 14] width 183 height 29
click at [798, 15] on icon at bounding box center [800, 14] width 12 height 12
